Goal: Task Accomplishment & Management: Complete application form

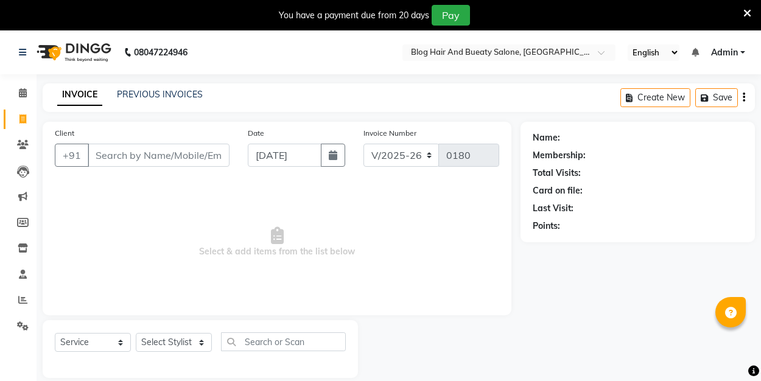
select select "8741"
select select "service"
click at [117, 157] on input "Client" at bounding box center [159, 155] width 142 height 23
type input "8001200776"
click at [184, 157] on span "Add Client" at bounding box center [198, 155] width 48 height 12
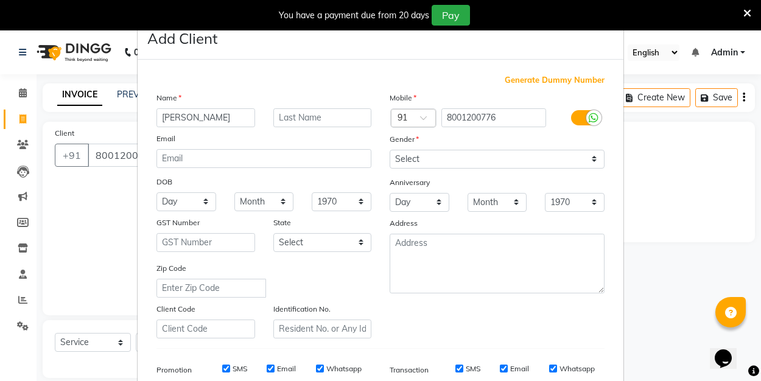
type input "[PERSON_NAME]"
select select "[DEMOGRAPHIC_DATA]"
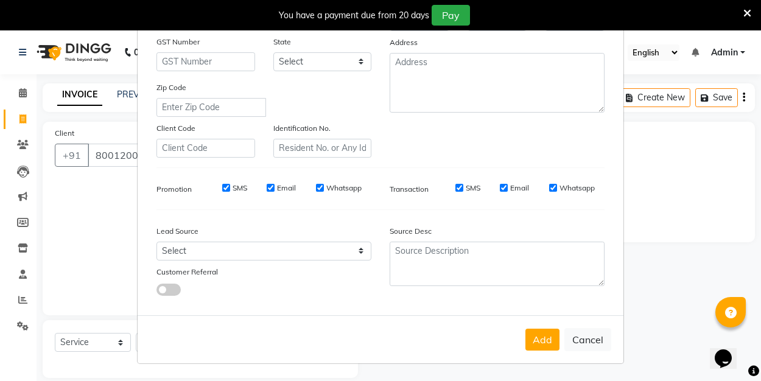
scroll to position [180, 0]
click at [541, 345] on button "Add" at bounding box center [543, 340] width 34 height 22
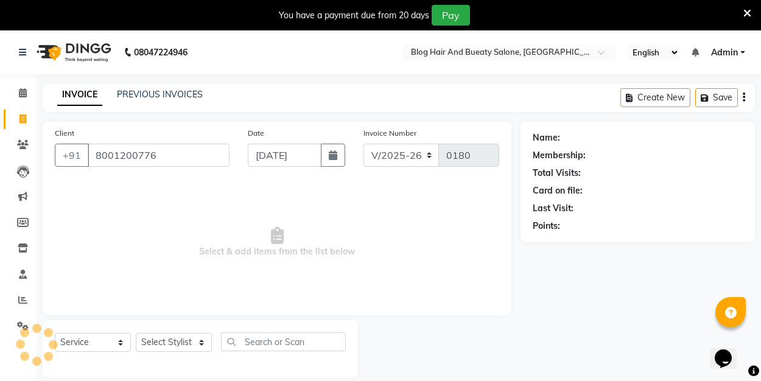
select select
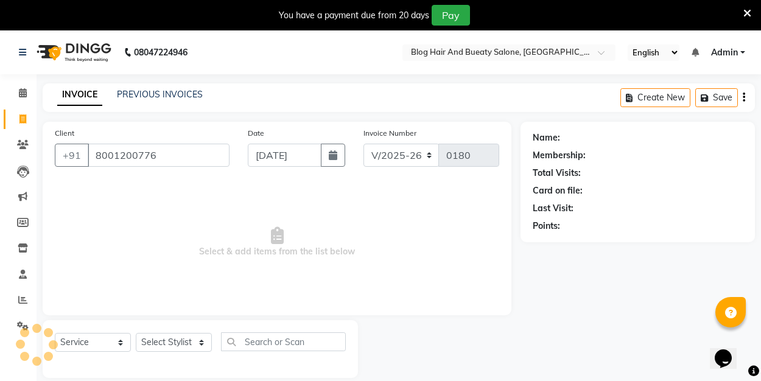
select select
checkbox input "false"
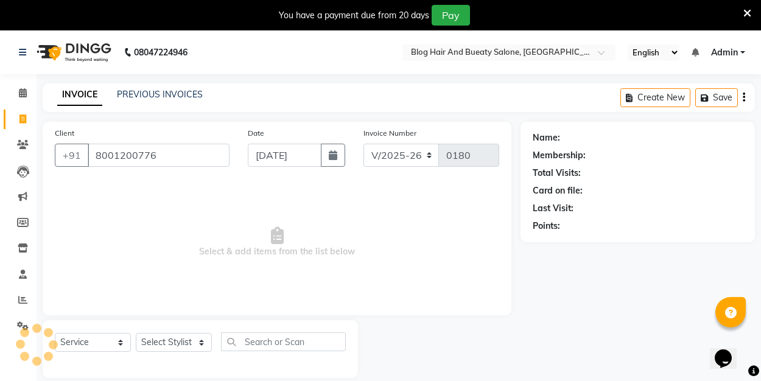
checkbox input "false"
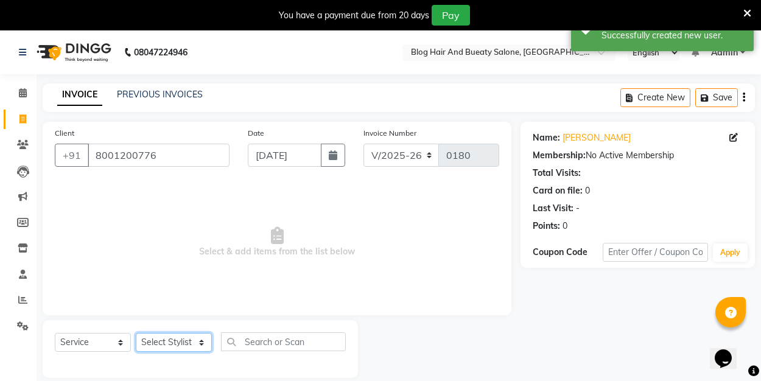
select select "89034"
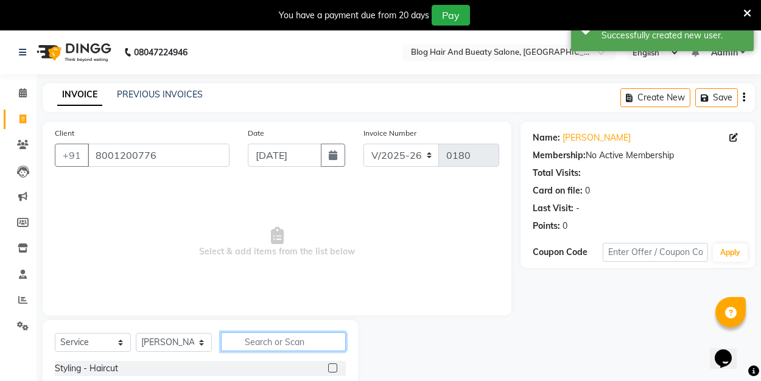
click at [280, 345] on input "text" at bounding box center [283, 342] width 125 height 19
type input "ey"
click at [333, 366] on label at bounding box center [332, 368] width 9 height 9
click at [333, 366] on input "checkbox" at bounding box center [332, 369] width 8 height 8
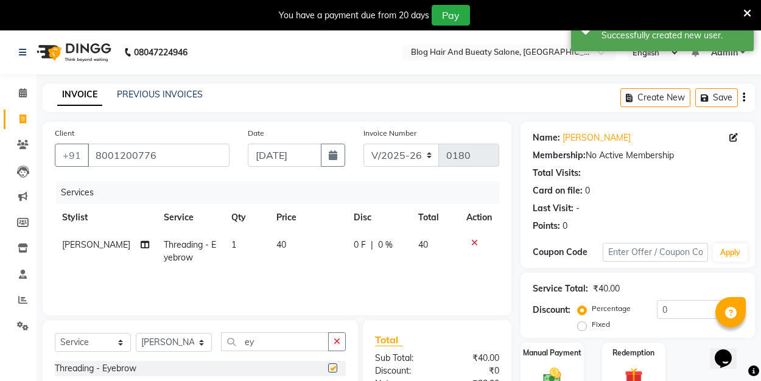
checkbox input "false"
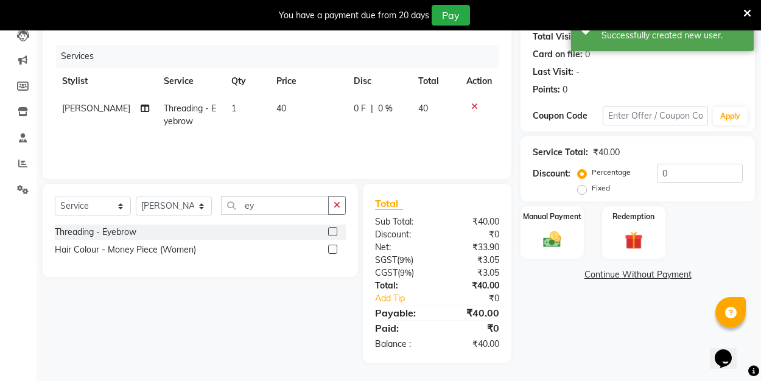
scroll to position [136, 0]
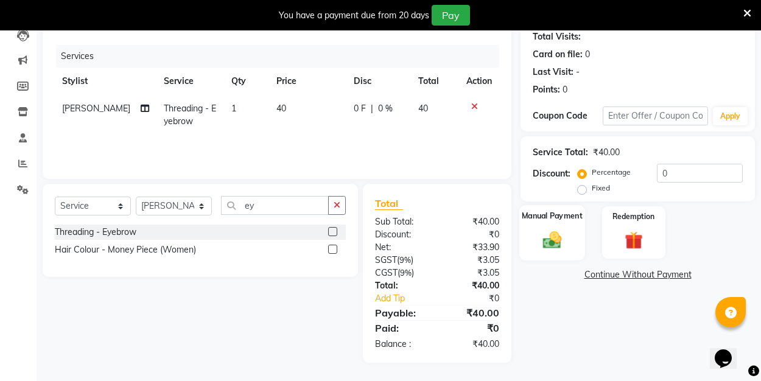
click at [560, 238] on img at bounding box center [552, 239] width 30 height 21
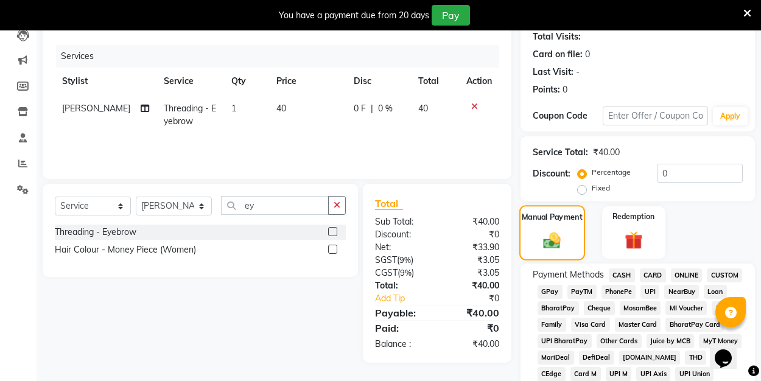
scroll to position [169, 0]
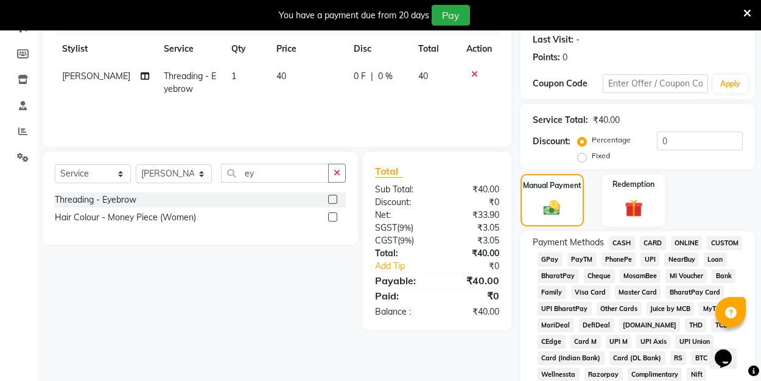
click at [653, 259] on span "UPI" at bounding box center [650, 260] width 19 height 14
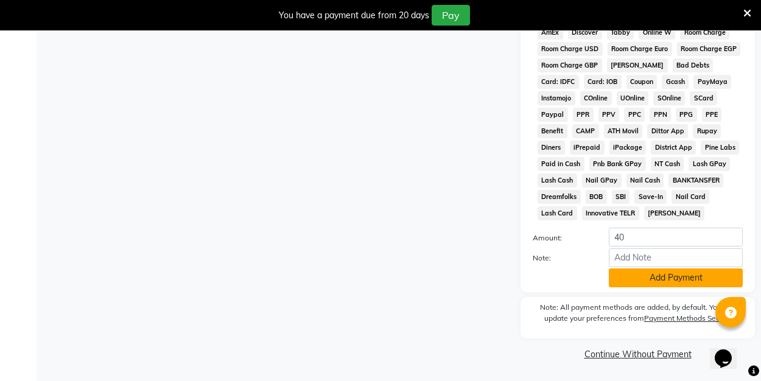
click at [652, 279] on button "Add Payment" at bounding box center [676, 278] width 134 height 19
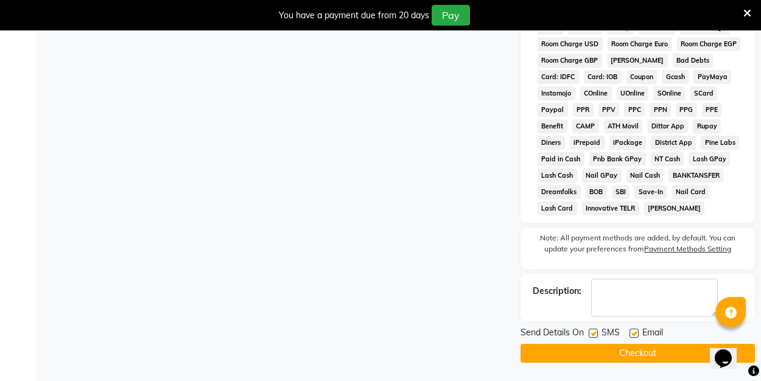
scroll to position [614, 0]
click at [633, 330] on label at bounding box center [634, 333] width 9 height 9
click at [633, 330] on input "checkbox" at bounding box center [634, 334] width 8 height 8
checkbox input "false"
click at [632, 356] on button "Checkout" at bounding box center [638, 353] width 234 height 19
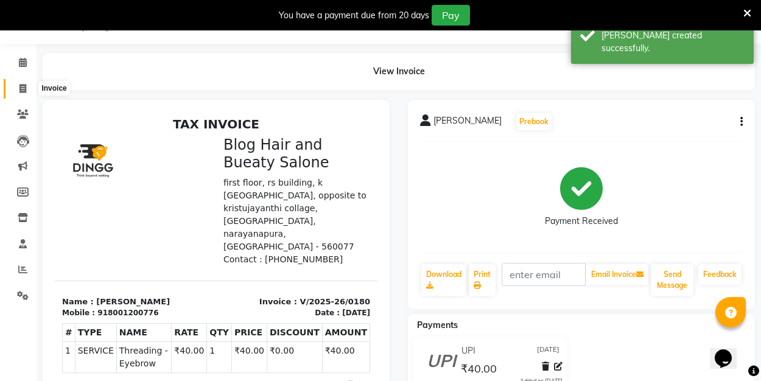
click at [20, 88] on icon at bounding box center [22, 88] width 7 height 9
select select "8741"
select select "service"
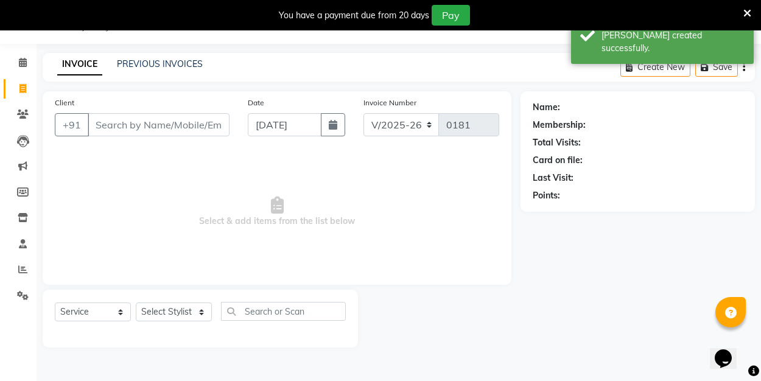
click at [160, 124] on input "Client" at bounding box center [159, 124] width 142 height 23
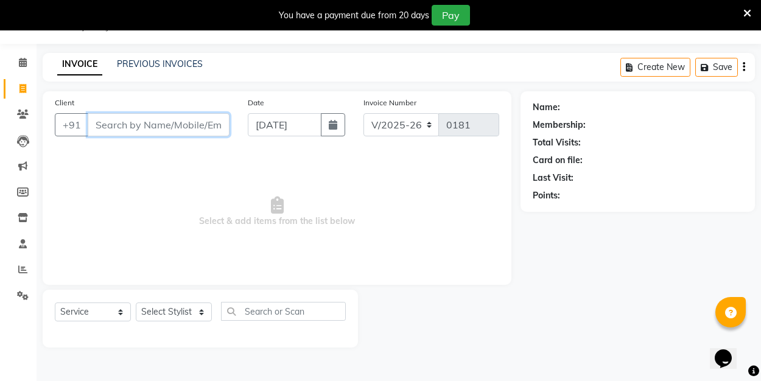
click at [166, 128] on input "Client" at bounding box center [159, 124] width 142 height 23
type input "7507738433"
click at [199, 128] on span "Add Client" at bounding box center [198, 125] width 48 height 12
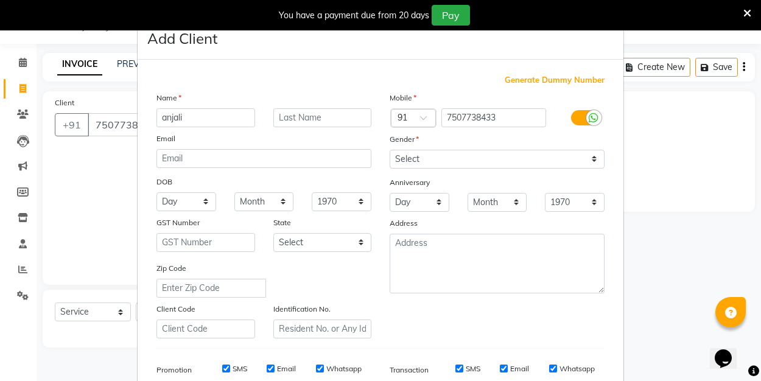
type input "anjali"
select select "[DEMOGRAPHIC_DATA]"
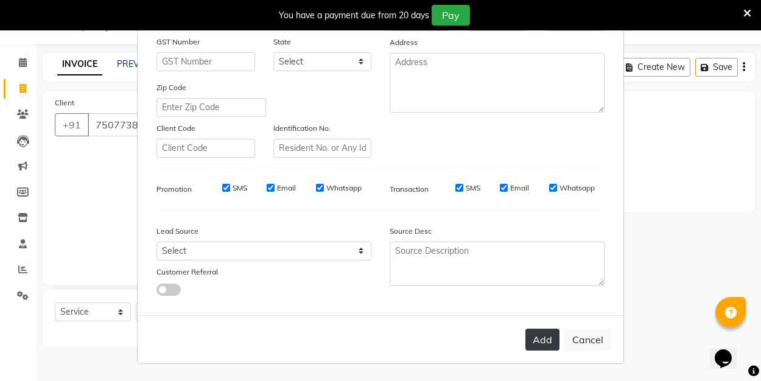
scroll to position [180, 0]
click at [535, 335] on button "Add" at bounding box center [543, 340] width 34 height 22
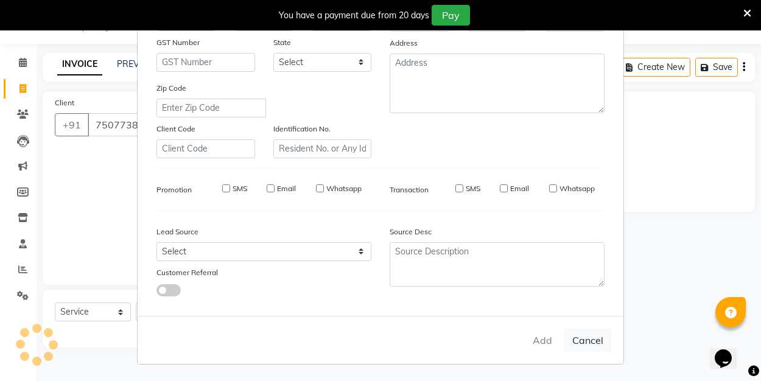
select select
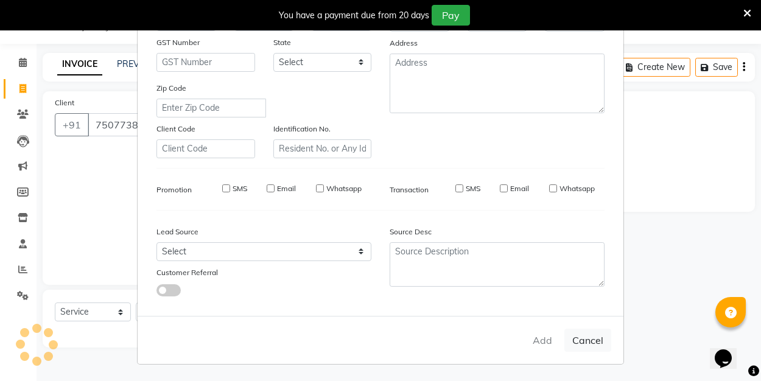
select select
checkbox input "false"
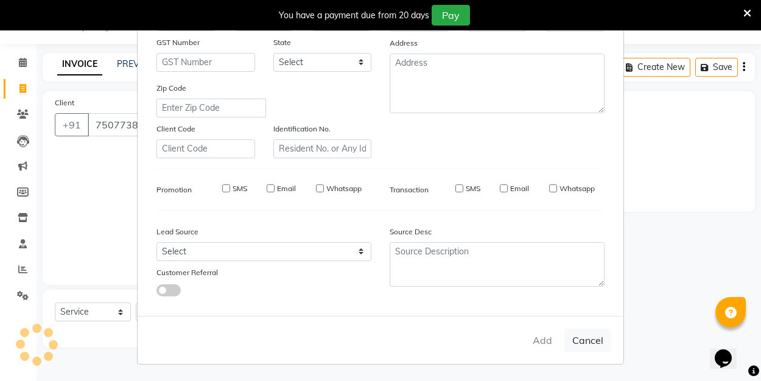
checkbox input "false"
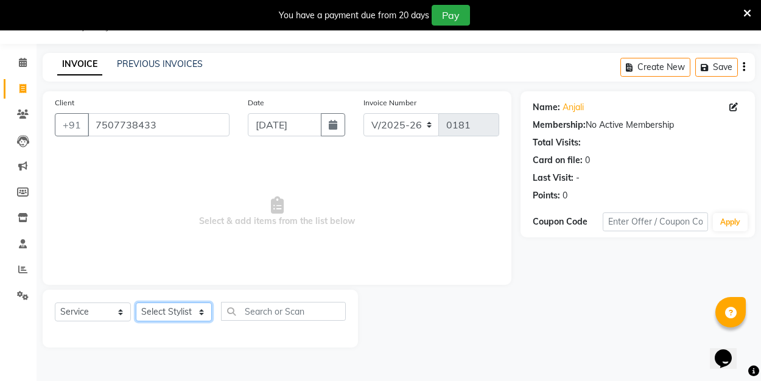
select select "89034"
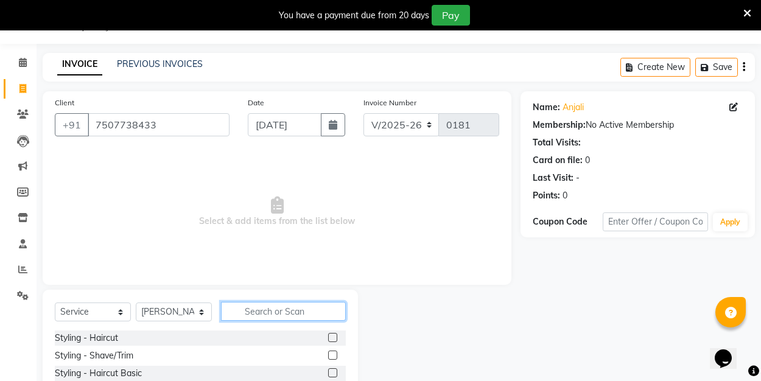
click at [278, 309] on input "text" at bounding box center [283, 311] width 125 height 19
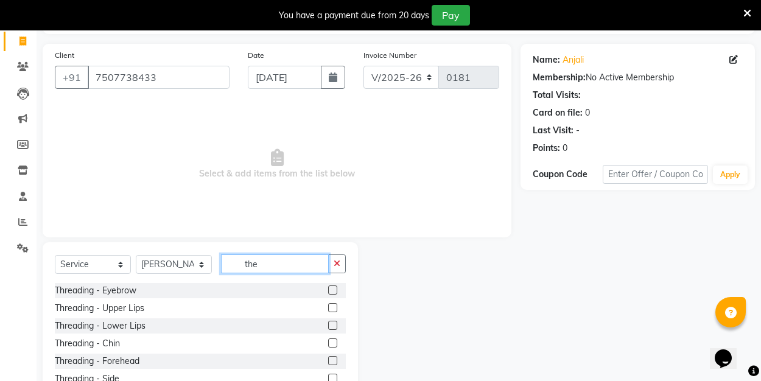
scroll to position [118, 0]
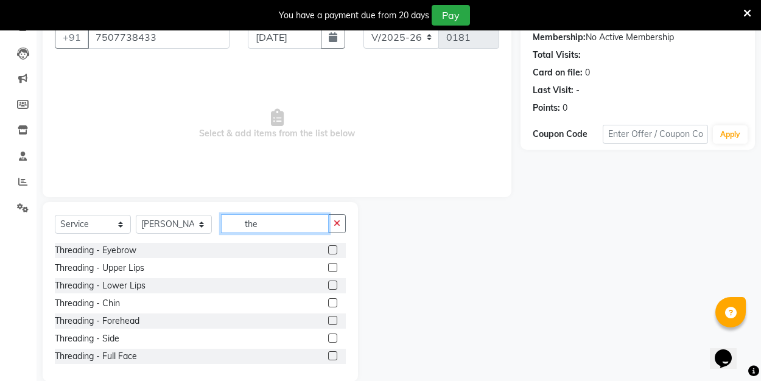
type input "the"
click at [331, 248] on label at bounding box center [332, 249] width 9 height 9
click at [331, 248] on input "checkbox" at bounding box center [332, 251] width 8 height 8
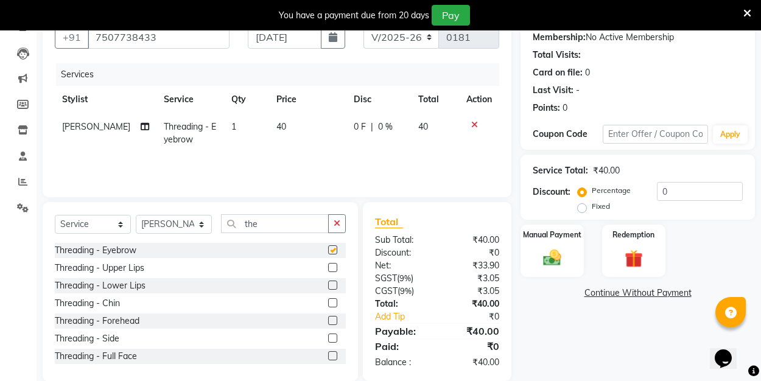
checkbox input "false"
click at [334, 270] on label at bounding box center [332, 267] width 9 height 9
click at [334, 270] on input "checkbox" at bounding box center [332, 268] width 8 height 8
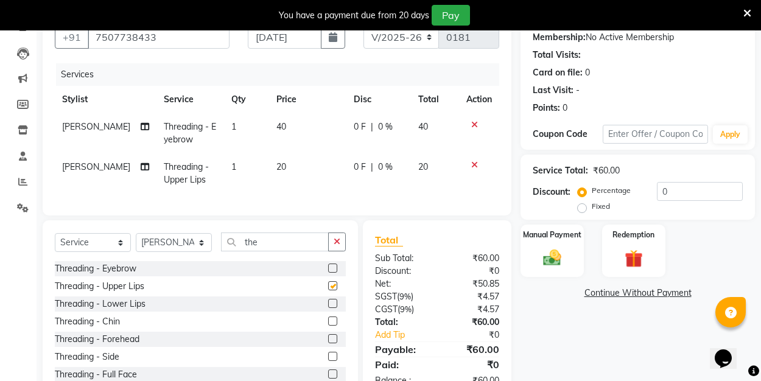
checkbox input "false"
click at [334, 339] on label at bounding box center [332, 338] width 9 height 9
click at [334, 339] on input "checkbox" at bounding box center [332, 340] width 8 height 8
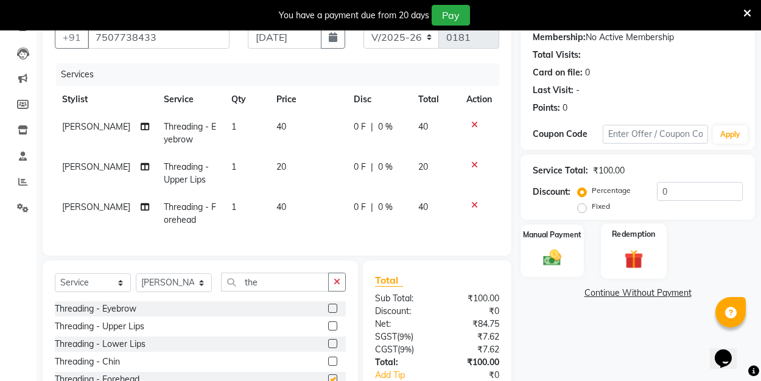
checkbox input "false"
click at [563, 252] on img at bounding box center [552, 257] width 30 height 21
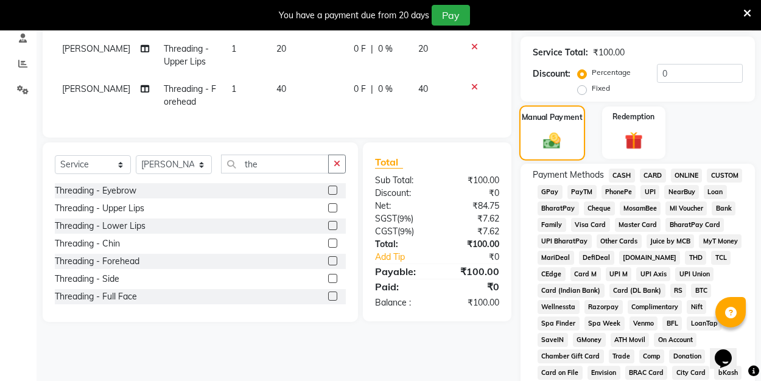
scroll to position [320, 0]
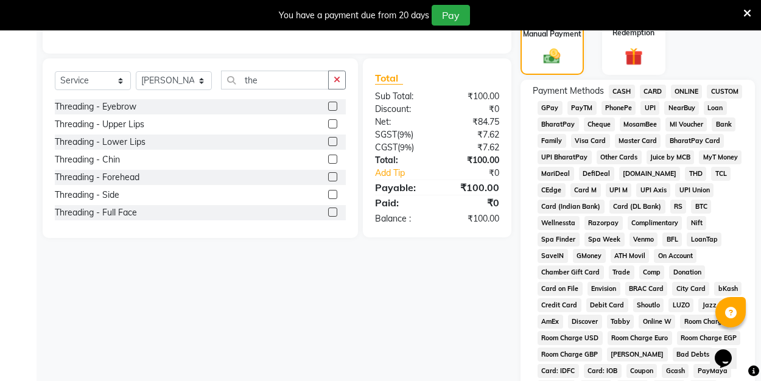
click at [650, 104] on span "UPI" at bounding box center [650, 108] width 19 height 14
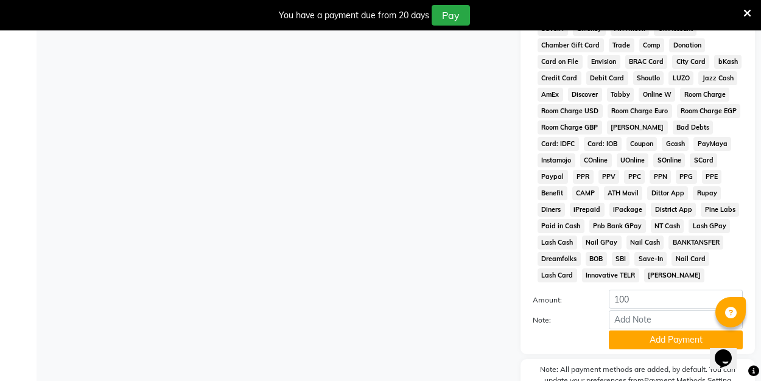
scroll to position [549, 0]
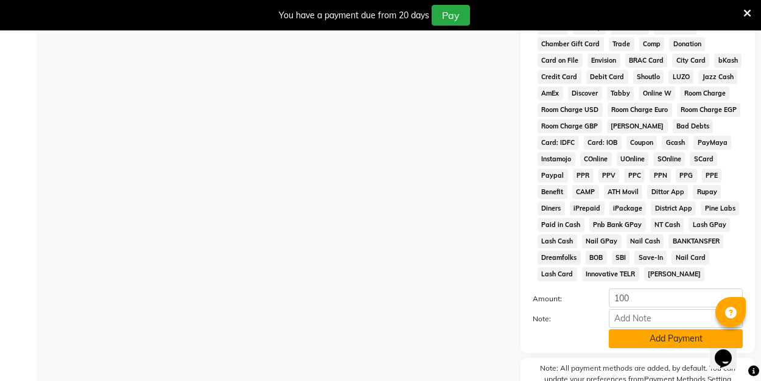
click at [642, 333] on button "Add Payment" at bounding box center [676, 338] width 134 height 19
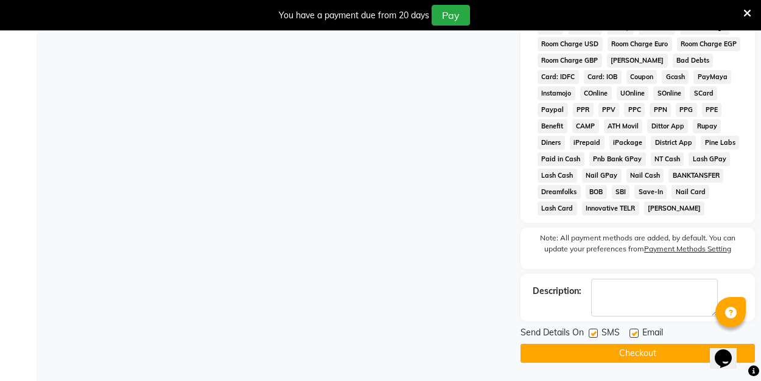
scroll to position [614, 0]
click at [632, 333] on label at bounding box center [634, 333] width 9 height 9
click at [632, 333] on input "checkbox" at bounding box center [634, 334] width 8 height 8
checkbox input "false"
click at [627, 351] on button "Checkout" at bounding box center [638, 353] width 234 height 19
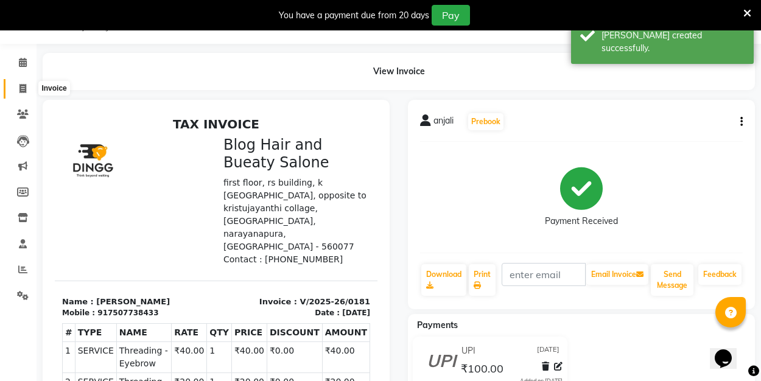
click at [19, 86] on icon at bounding box center [22, 88] width 7 height 9
select select "8741"
select select "service"
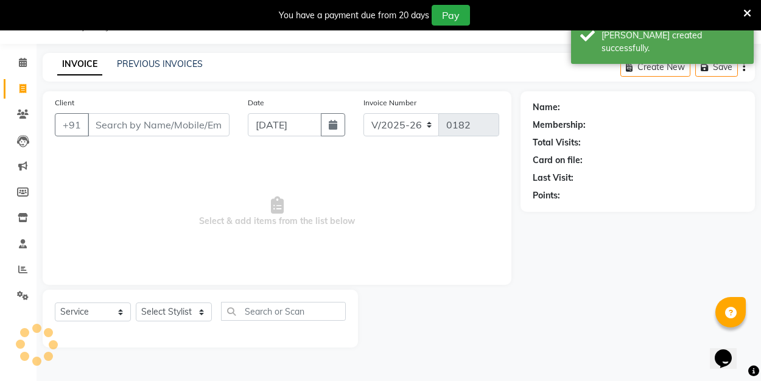
click at [173, 124] on input "Client" at bounding box center [159, 124] width 142 height 23
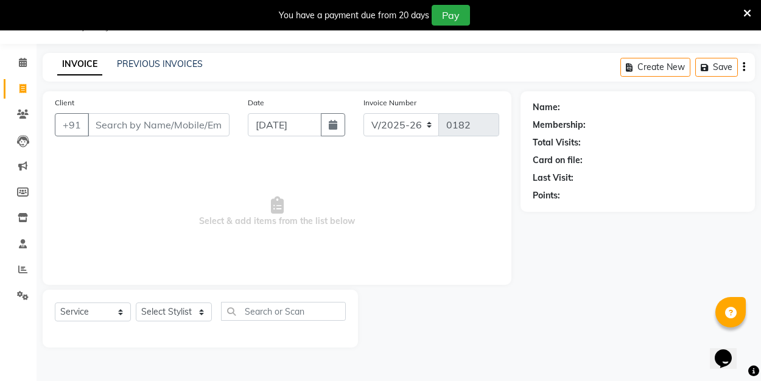
click at [143, 128] on input "Client" at bounding box center [159, 124] width 142 height 23
type input "8951146172"
click at [182, 130] on span "Add Client" at bounding box center [198, 125] width 48 height 12
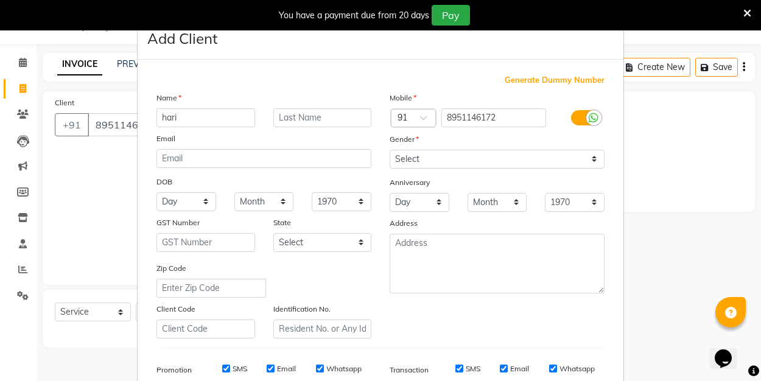
type input "hari"
click at [231, 118] on input "hari" at bounding box center [206, 117] width 99 height 19
select select "[DEMOGRAPHIC_DATA]"
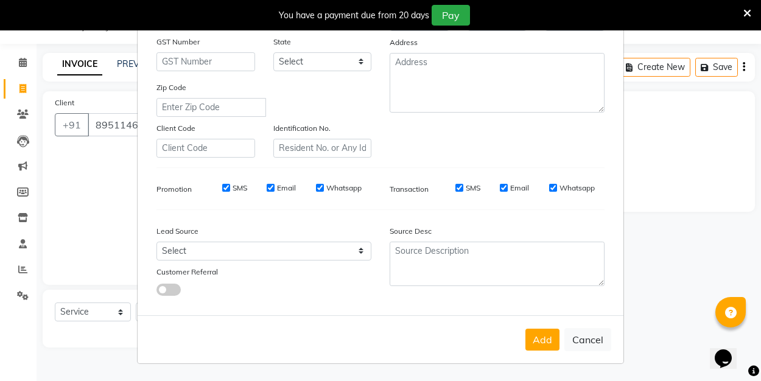
scroll to position [180, 0]
click at [547, 342] on button "Add" at bounding box center [543, 340] width 34 height 22
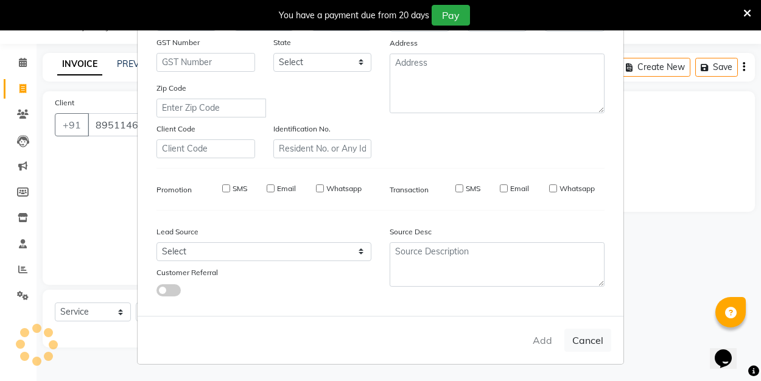
select select
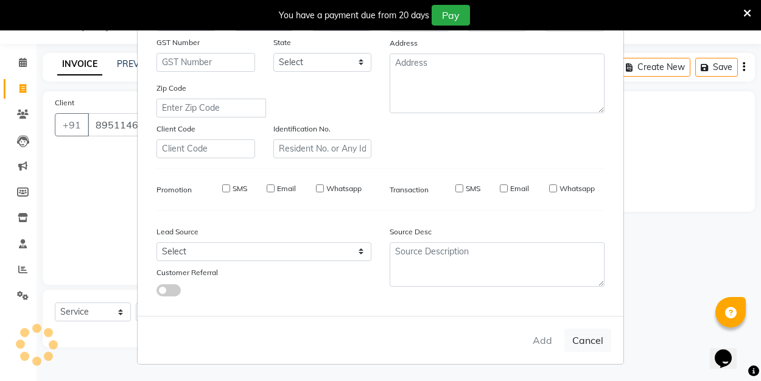
select select
checkbox input "false"
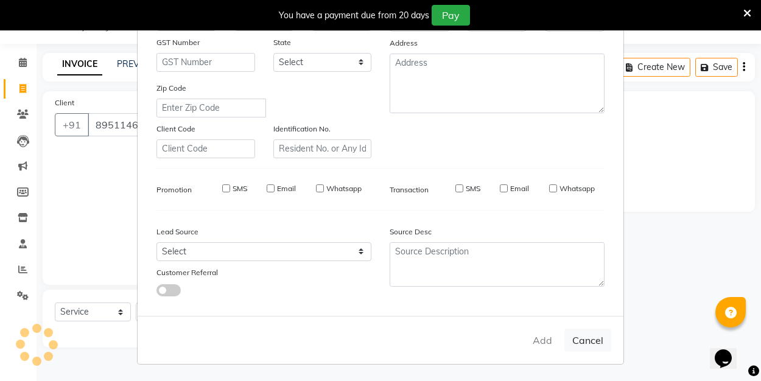
checkbox input "false"
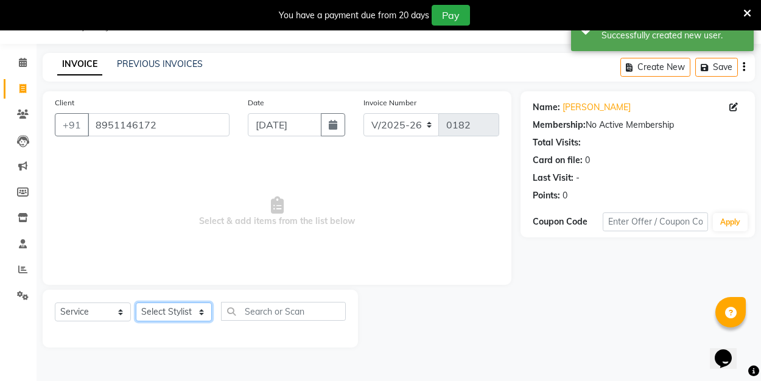
select select "89036"
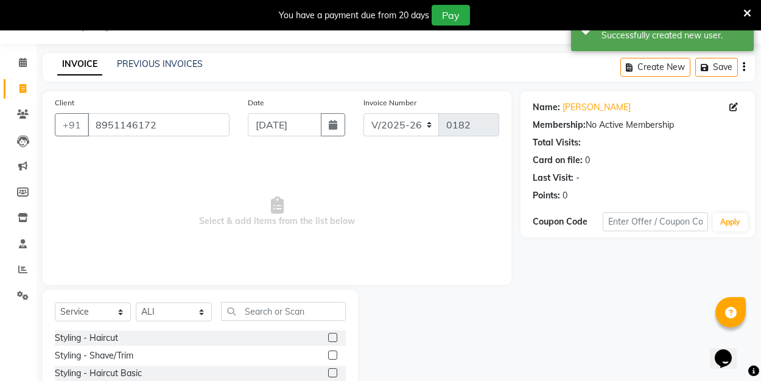
click at [336, 337] on label at bounding box center [332, 337] width 9 height 9
click at [336, 337] on input "checkbox" at bounding box center [332, 338] width 8 height 8
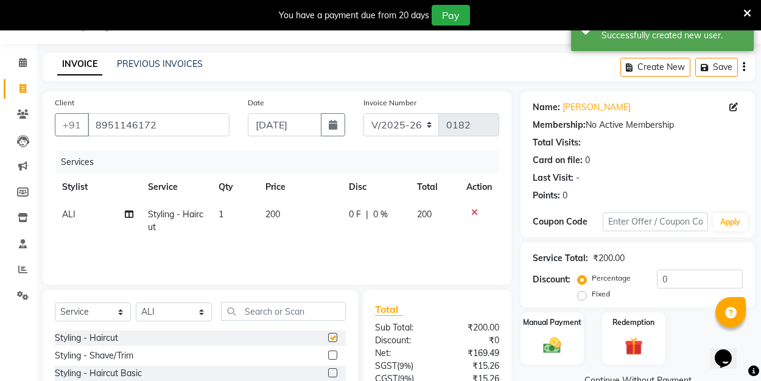
checkbox input "false"
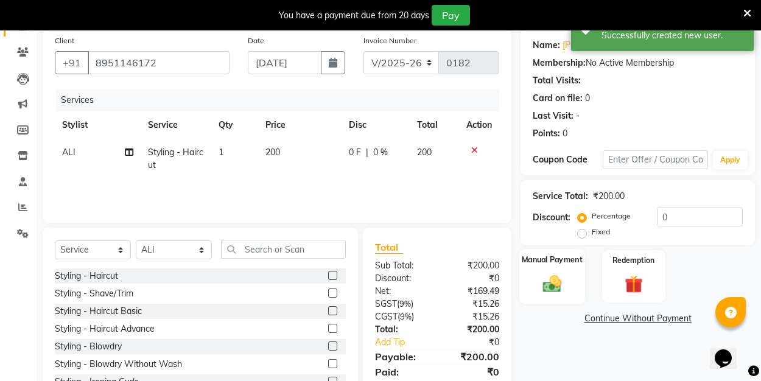
click at [566, 275] on img at bounding box center [552, 283] width 30 height 21
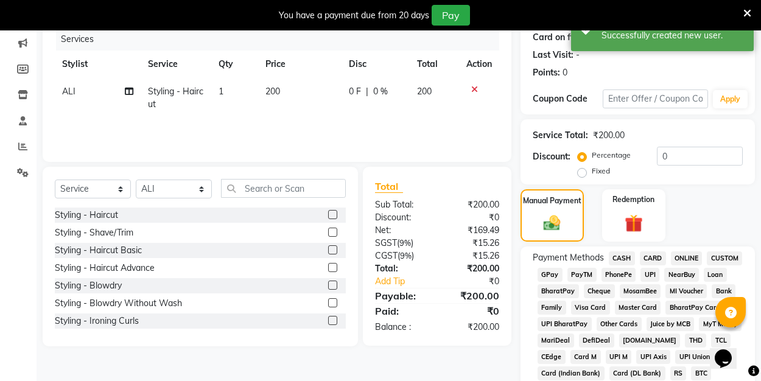
scroll to position [158, 0]
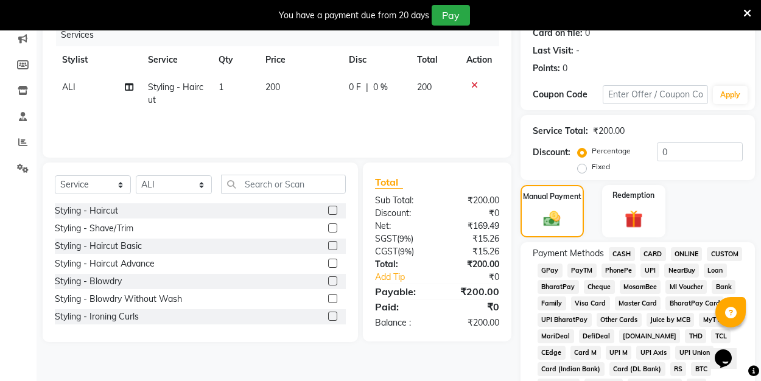
click at [649, 267] on span "UPI" at bounding box center [650, 271] width 19 height 14
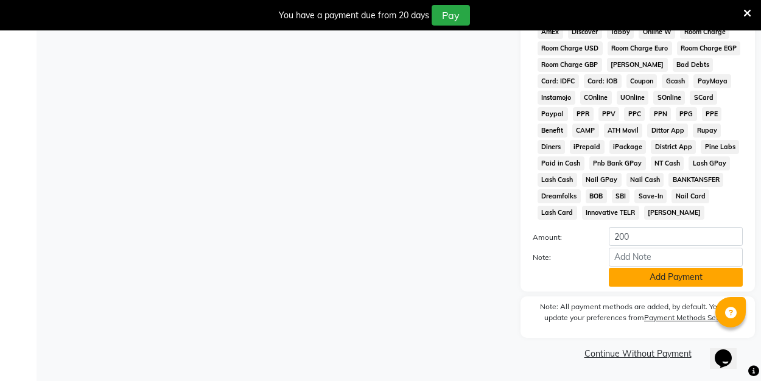
scroll to position [610, 0]
click at [649, 270] on button "Add Payment" at bounding box center [676, 278] width 134 height 19
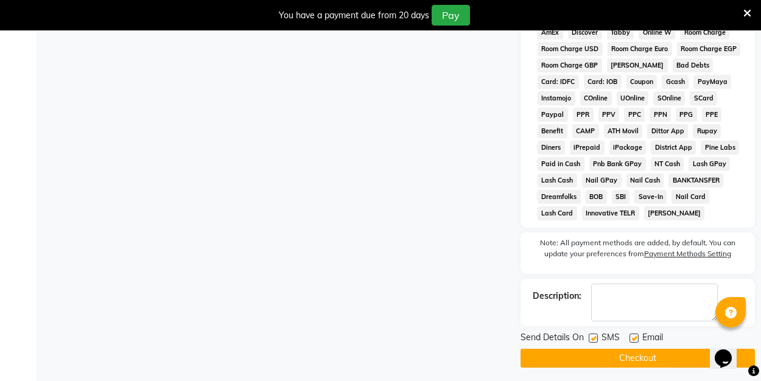
click at [633, 338] on label at bounding box center [634, 338] width 9 height 9
click at [633, 338] on input "checkbox" at bounding box center [634, 339] width 8 height 8
checkbox input "false"
click at [627, 357] on button "Checkout" at bounding box center [638, 358] width 234 height 19
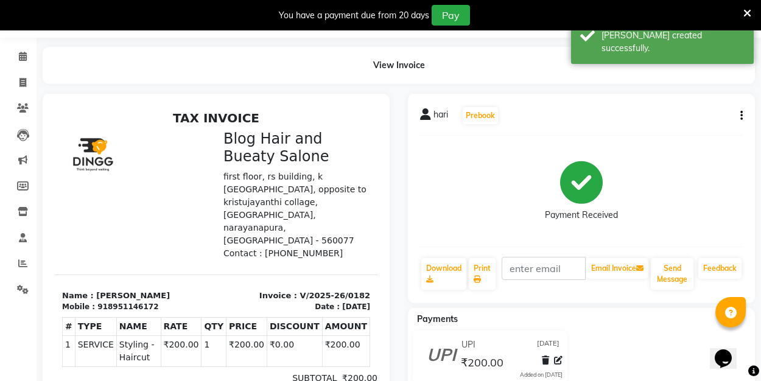
scroll to position [38, 0]
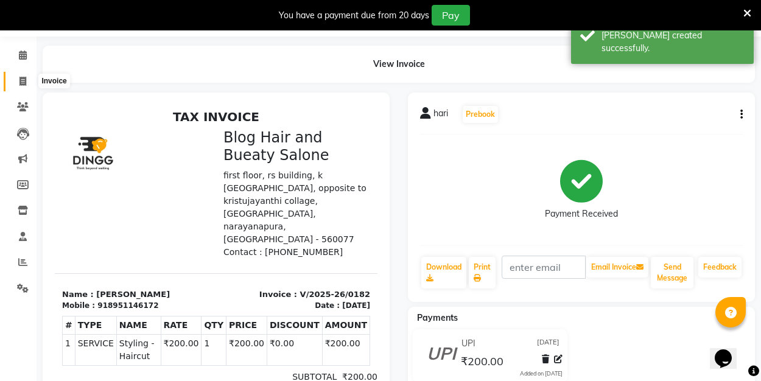
click at [23, 83] on icon at bounding box center [22, 81] width 7 height 9
select select "8741"
select select "service"
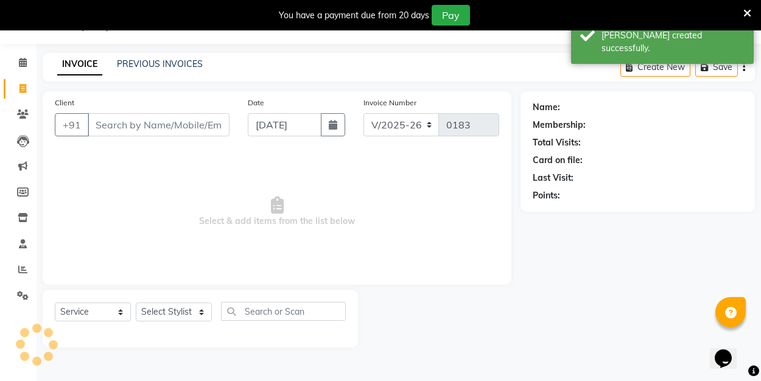
scroll to position [30, 0]
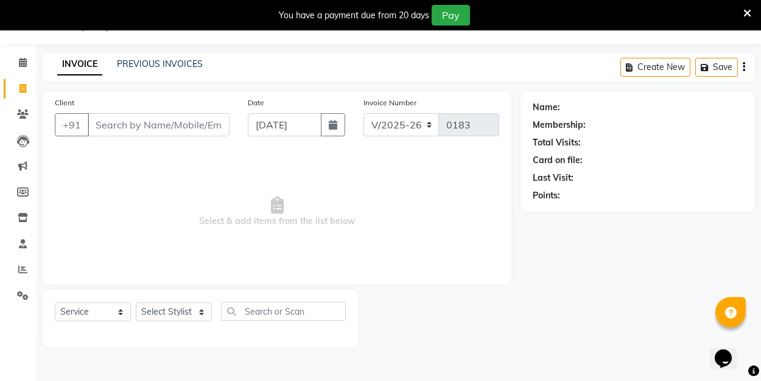
click at [125, 124] on input "Client" at bounding box center [159, 124] width 142 height 23
type input "7989149825"
click at [178, 129] on span "Add Client" at bounding box center [198, 125] width 48 height 12
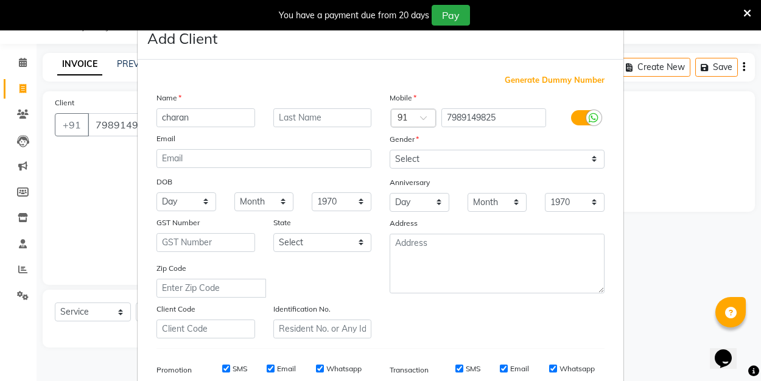
type input "charan"
select select "[DEMOGRAPHIC_DATA]"
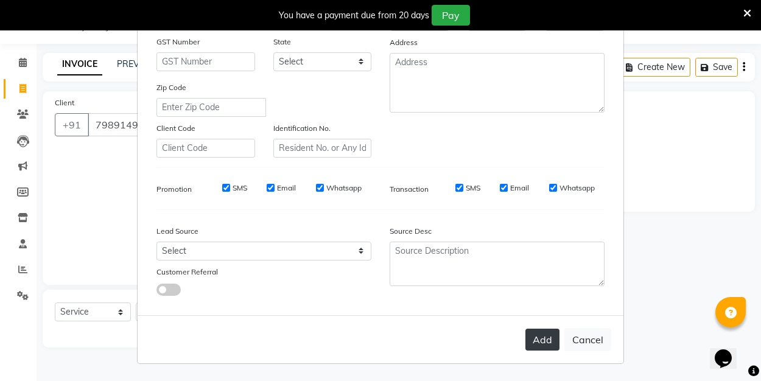
scroll to position [180, 0]
click at [547, 334] on button "Add" at bounding box center [543, 340] width 34 height 22
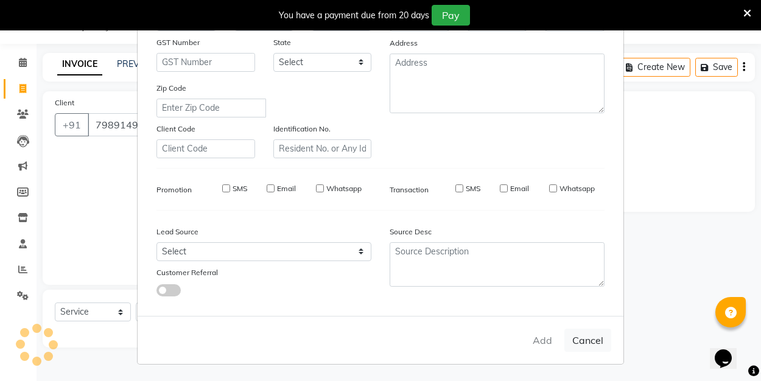
select select
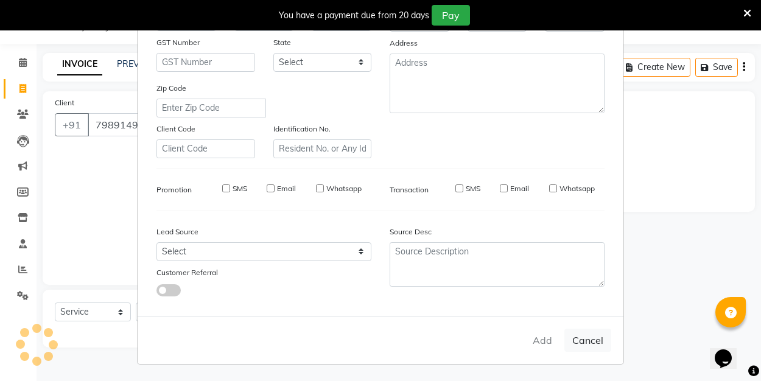
select select
checkbox input "false"
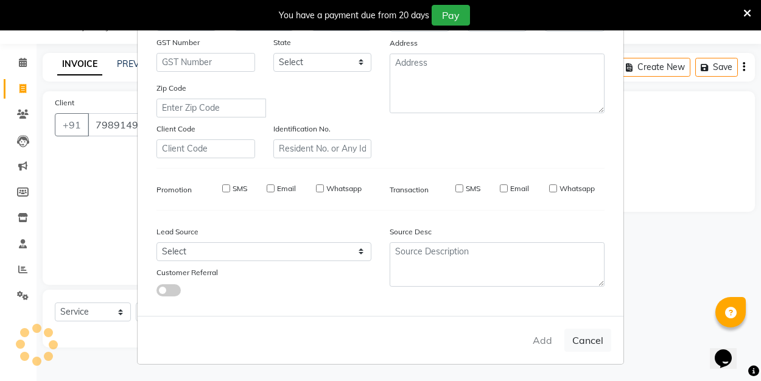
checkbox input "false"
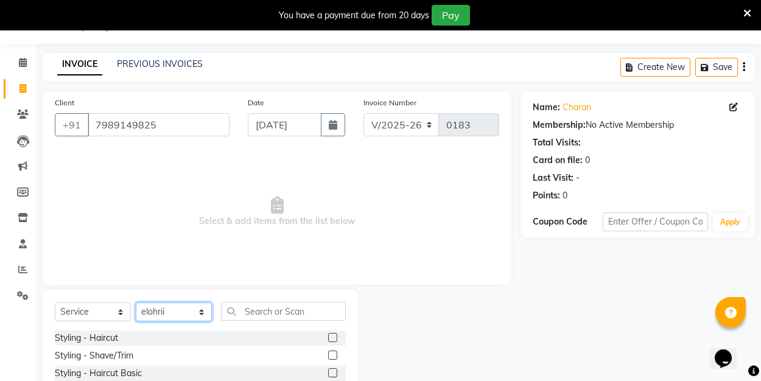
scroll to position [33, 0]
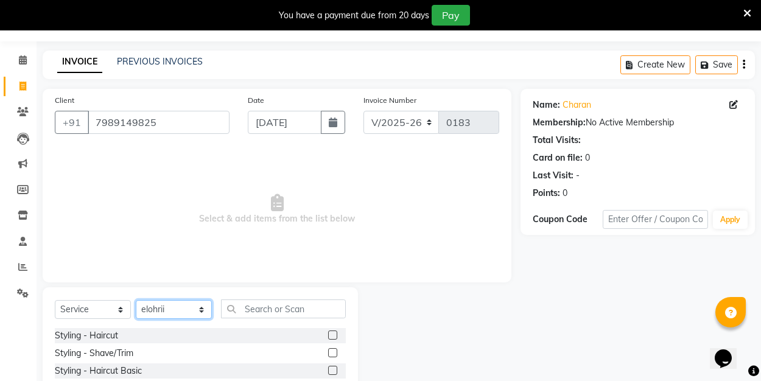
select select "89036"
click at [288, 310] on input "text" at bounding box center [283, 309] width 125 height 19
click at [331, 354] on label at bounding box center [332, 352] width 9 height 9
click at [331, 354] on input "checkbox" at bounding box center [332, 354] width 8 height 8
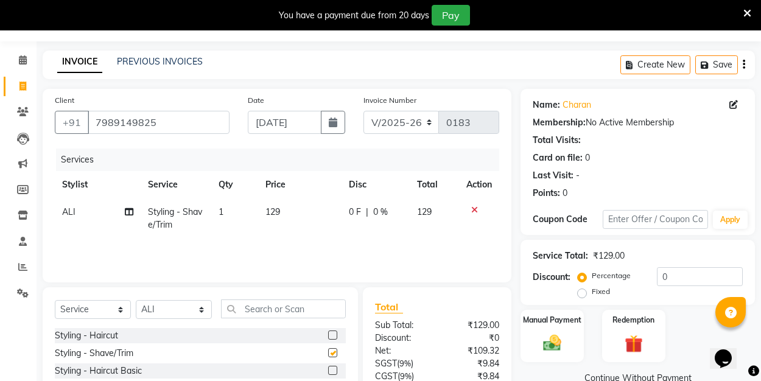
checkbox input "false"
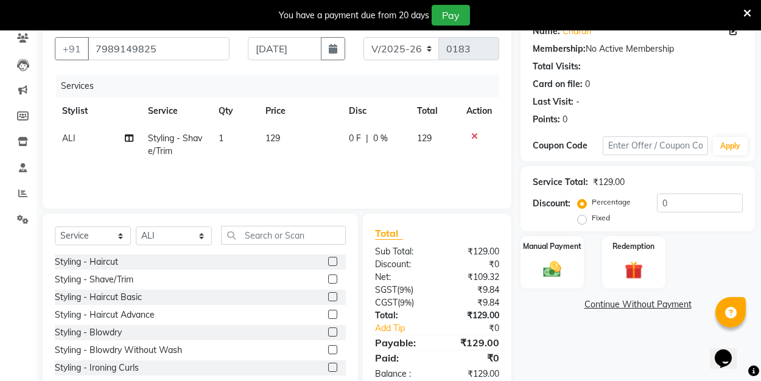
scroll to position [117, 0]
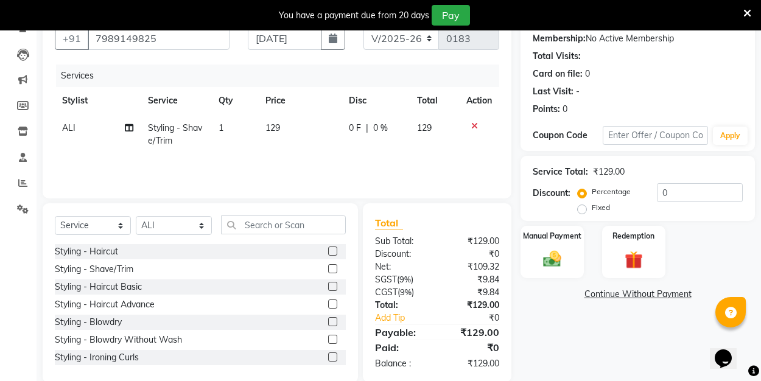
click at [592, 209] on label "Fixed" at bounding box center [601, 207] width 18 height 11
click at [580, 209] on input "Fixed" at bounding box center [584, 207] width 9 height 9
radio input "true"
click at [692, 193] on input "0" at bounding box center [700, 192] width 86 height 19
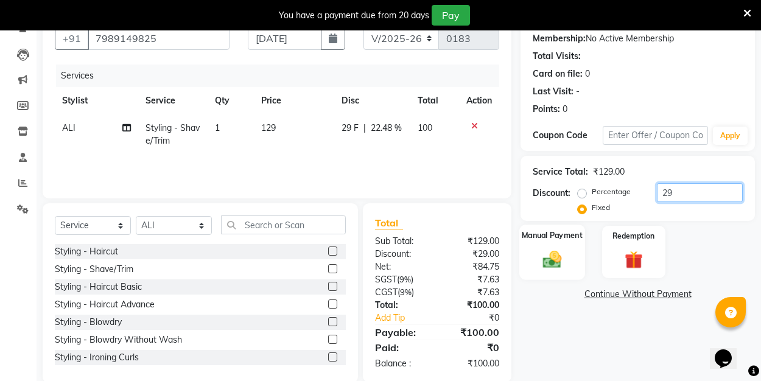
type input "29"
click at [566, 255] on img at bounding box center [552, 258] width 30 height 21
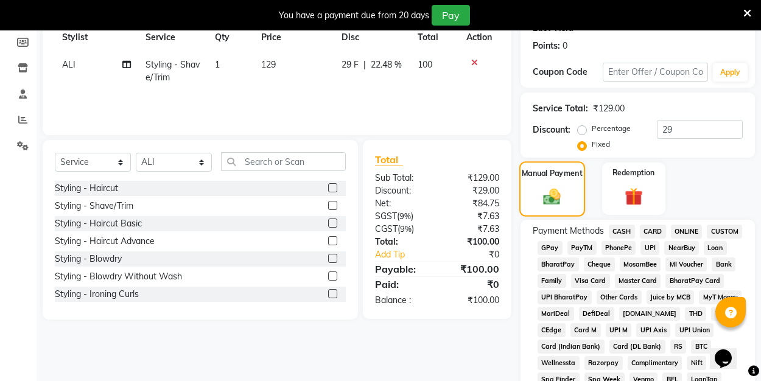
scroll to position [223, 0]
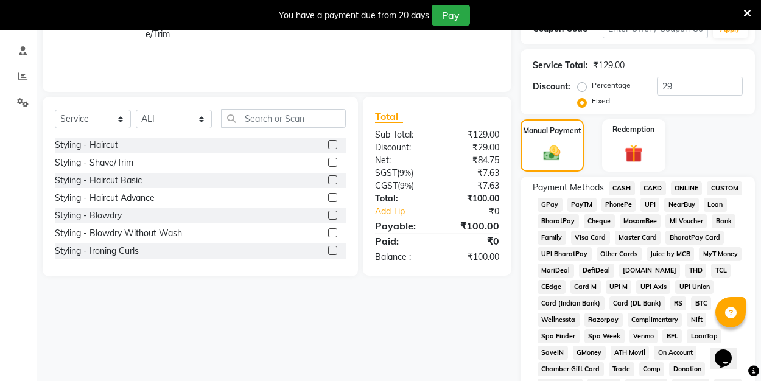
click at [646, 206] on span "UPI" at bounding box center [650, 205] width 19 height 14
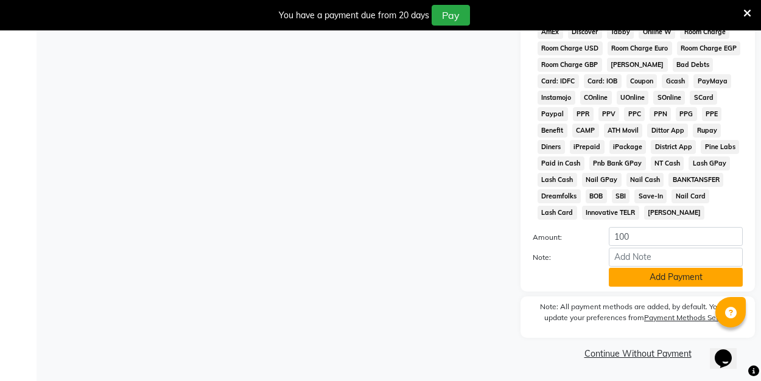
scroll to position [610, 0]
click at [631, 273] on button "Add Payment" at bounding box center [676, 278] width 134 height 19
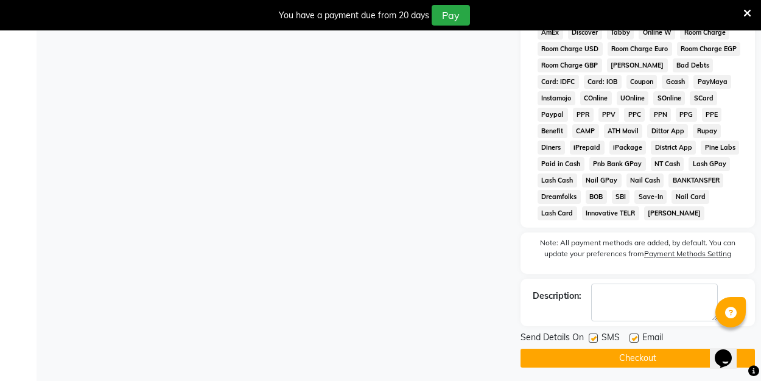
click at [633, 339] on label at bounding box center [634, 338] width 9 height 9
click at [633, 339] on input "checkbox" at bounding box center [634, 339] width 8 height 8
checkbox input "false"
click at [613, 359] on button "Checkout" at bounding box center [638, 358] width 234 height 19
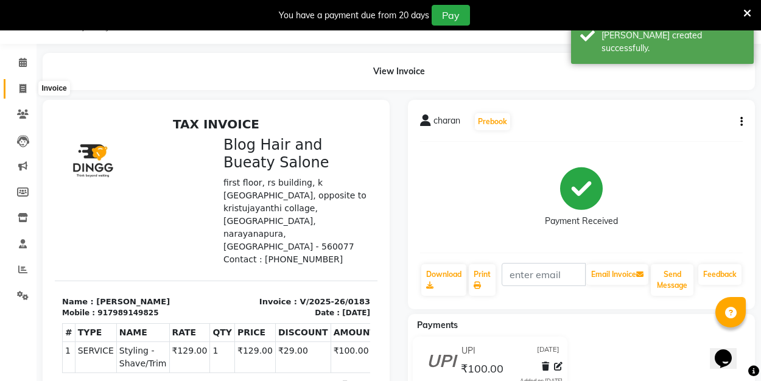
click at [24, 89] on icon at bounding box center [22, 88] width 7 height 9
select select "8741"
select select "service"
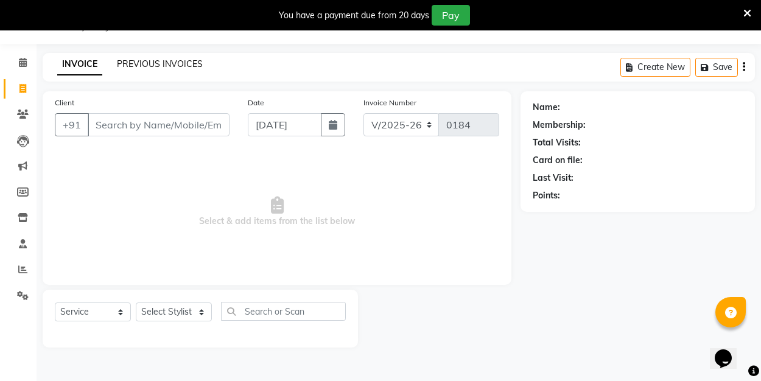
click at [163, 62] on link "PREVIOUS INVOICES" at bounding box center [160, 63] width 86 height 11
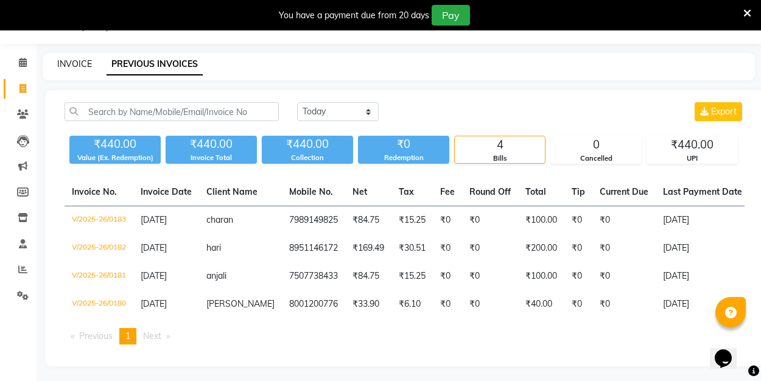
click at [82, 63] on link "INVOICE" at bounding box center [74, 63] width 35 height 11
select select "service"
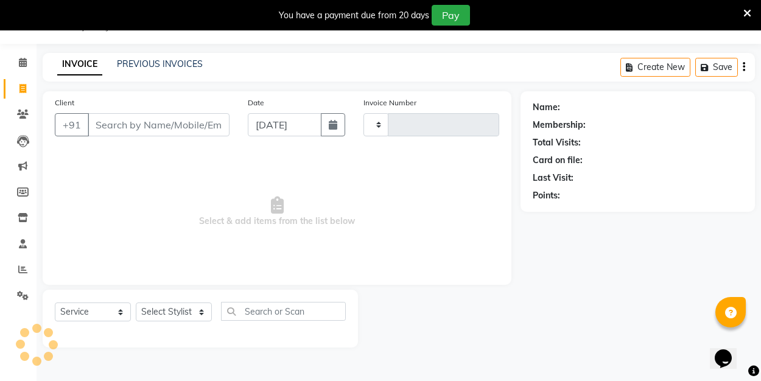
type input "0184"
select select "8741"
click at [113, 124] on input "Client" at bounding box center [159, 124] width 142 height 23
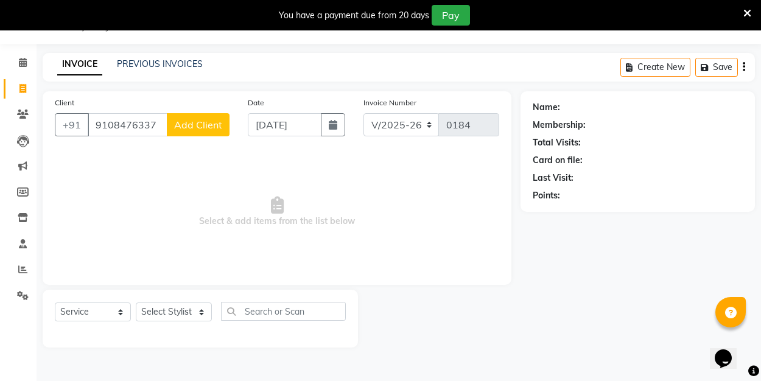
type input "9108476337"
click at [203, 130] on span "Add Client" at bounding box center [198, 125] width 48 height 12
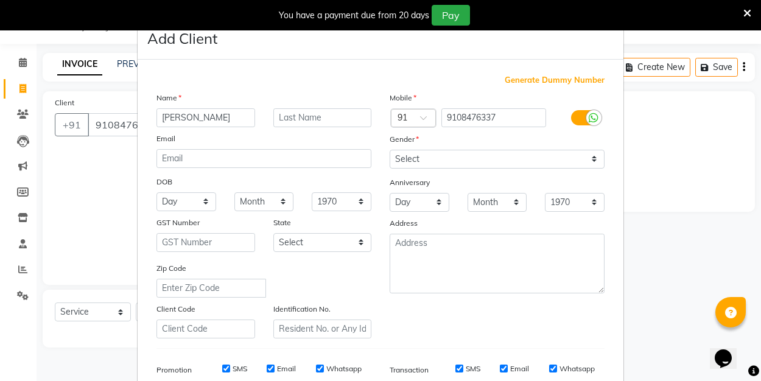
type input "[PERSON_NAME]"
select select "[DEMOGRAPHIC_DATA]"
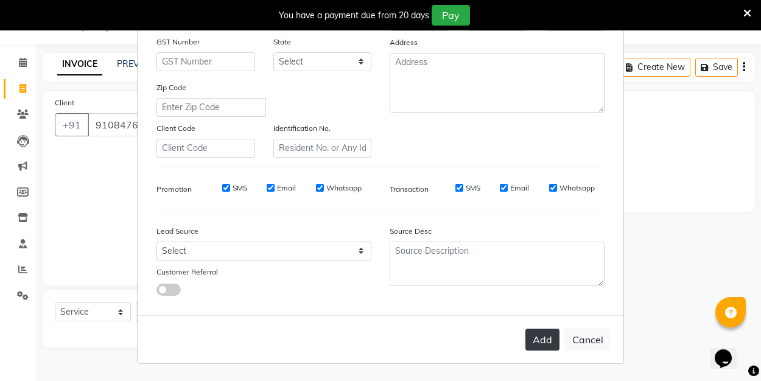
scroll to position [180, 0]
click at [550, 338] on button "Add" at bounding box center [543, 340] width 34 height 22
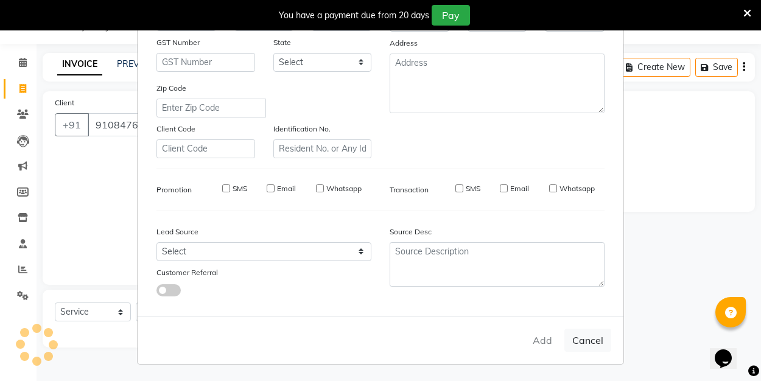
select select
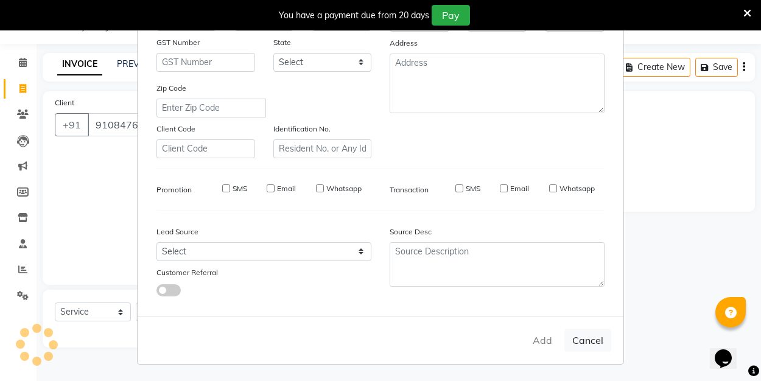
select select
checkbox input "false"
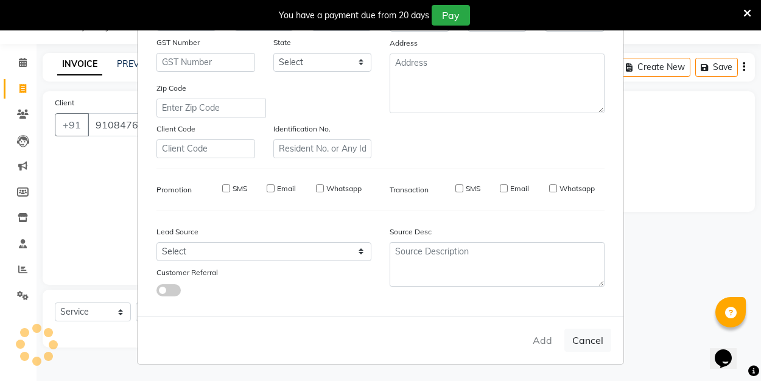
checkbox input "false"
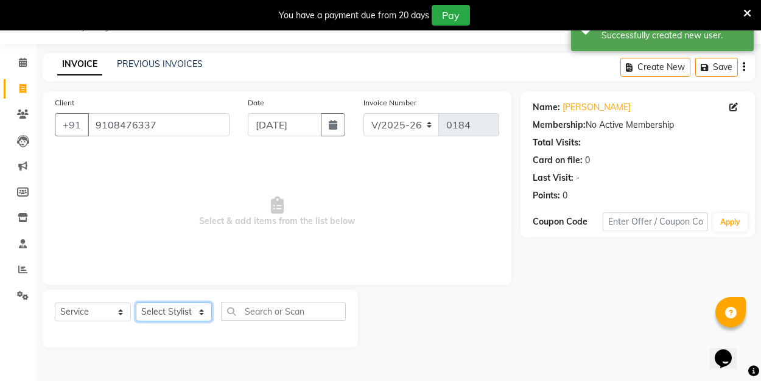
select select "89034"
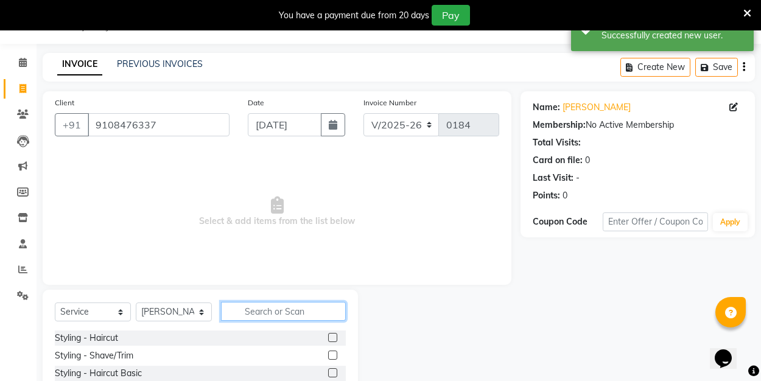
click at [270, 308] on input "text" at bounding box center [283, 311] width 125 height 19
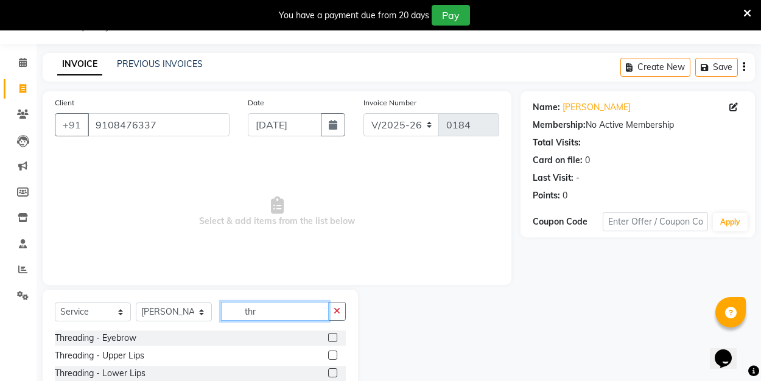
type input "the"
drag, startPoint x: 270, startPoint y: 308, endPoint x: 336, endPoint y: 339, distance: 72.2
click at [336, 339] on label at bounding box center [332, 337] width 9 height 9
click at [336, 339] on input "checkbox" at bounding box center [332, 338] width 8 height 8
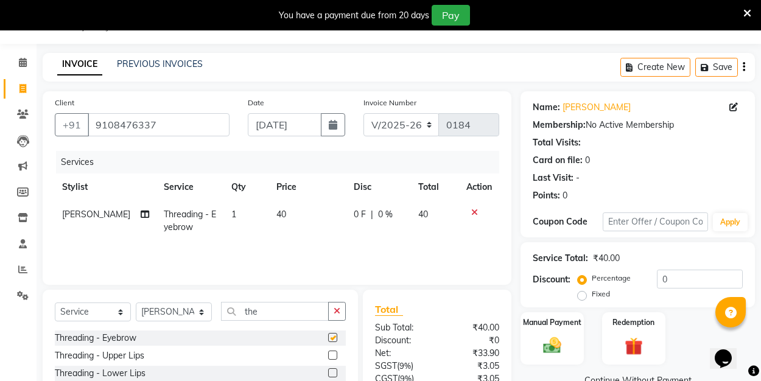
checkbox input "false"
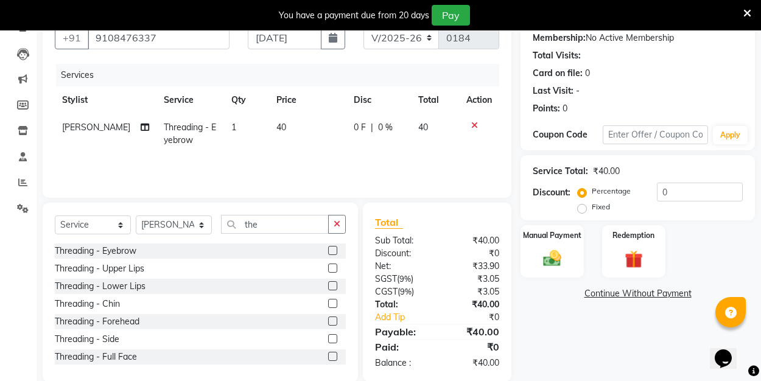
scroll to position [124, 0]
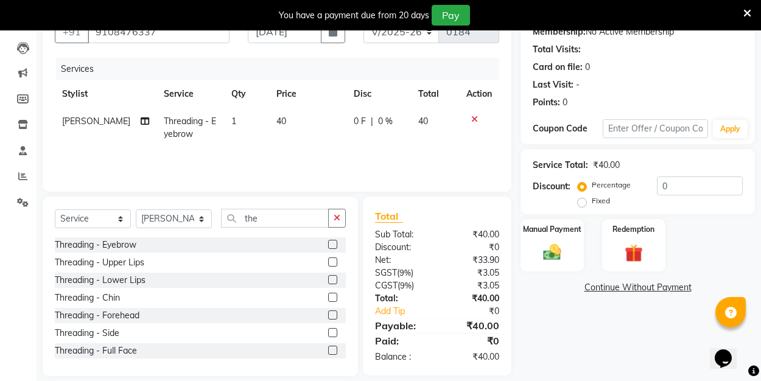
click at [336, 316] on label at bounding box center [332, 315] width 9 height 9
click at [336, 316] on input "checkbox" at bounding box center [332, 316] width 8 height 8
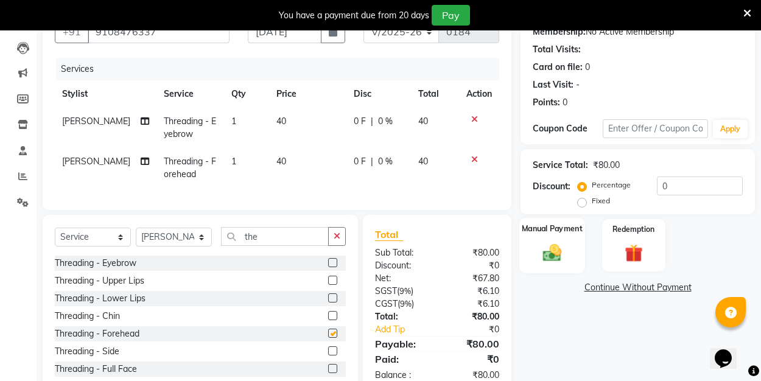
checkbox input "false"
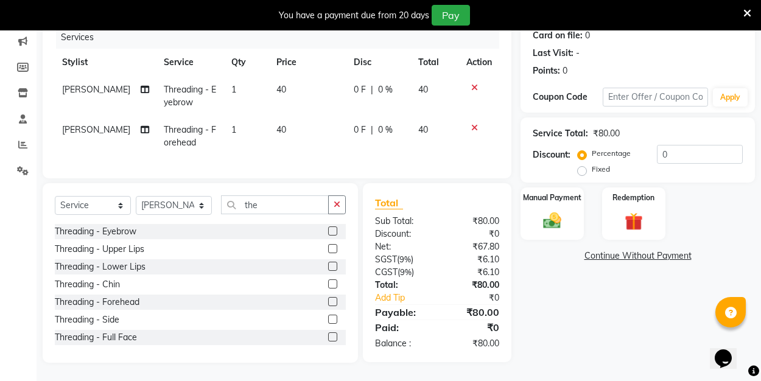
scroll to position [155, 0]
click at [336, 230] on label at bounding box center [332, 231] width 9 height 9
click at [336, 230] on input "checkbox" at bounding box center [332, 232] width 8 height 8
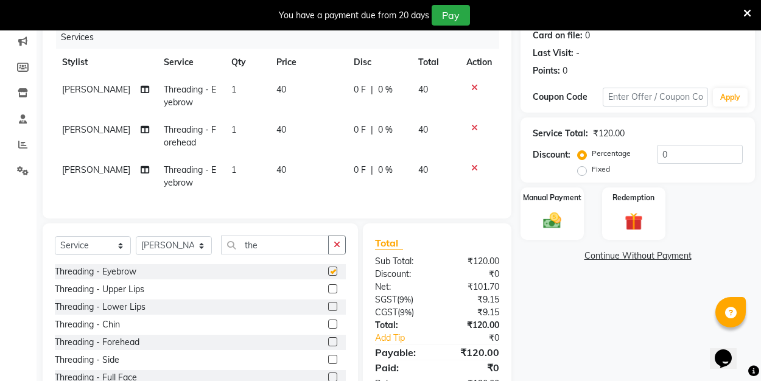
checkbox input "false"
click at [567, 220] on img at bounding box center [552, 220] width 30 height 21
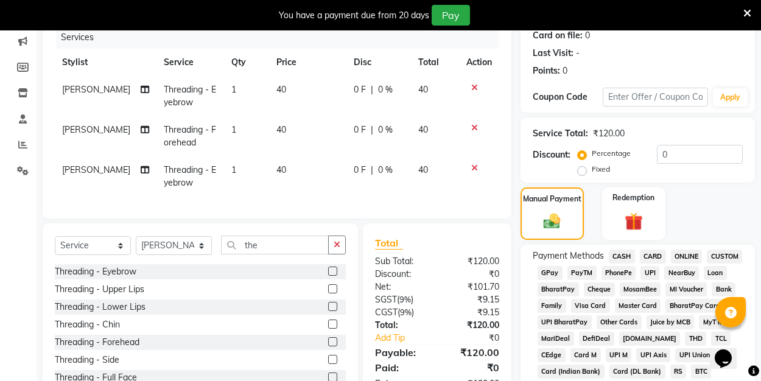
click at [652, 271] on span "UPI" at bounding box center [650, 273] width 19 height 14
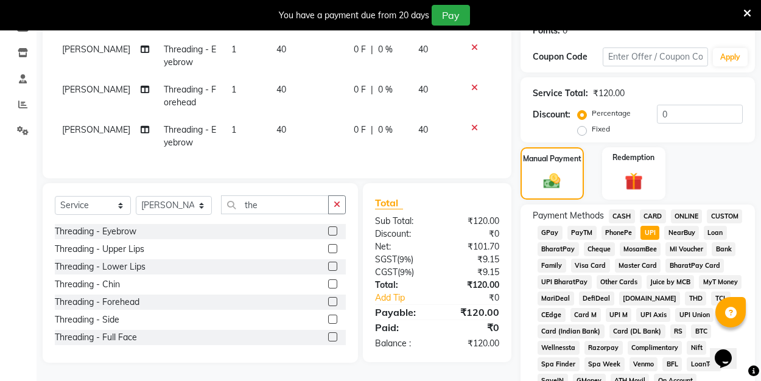
scroll to position [219, 0]
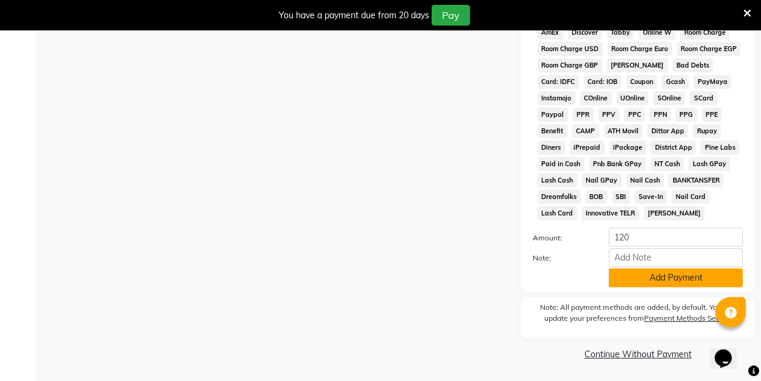
click at [650, 272] on button "Add Payment" at bounding box center [676, 278] width 134 height 19
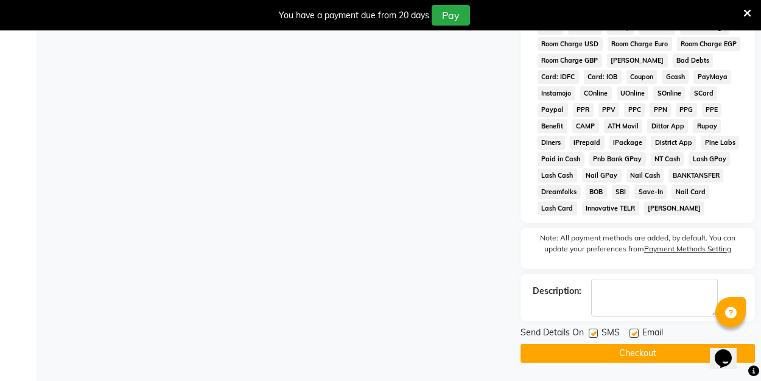
scroll to position [614, 0]
click at [635, 331] on label at bounding box center [634, 333] width 9 height 9
click at [635, 331] on input "checkbox" at bounding box center [634, 334] width 8 height 8
checkbox input "false"
click at [635, 347] on button "Checkout" at bounding box center [638, 353] width 234 height 19
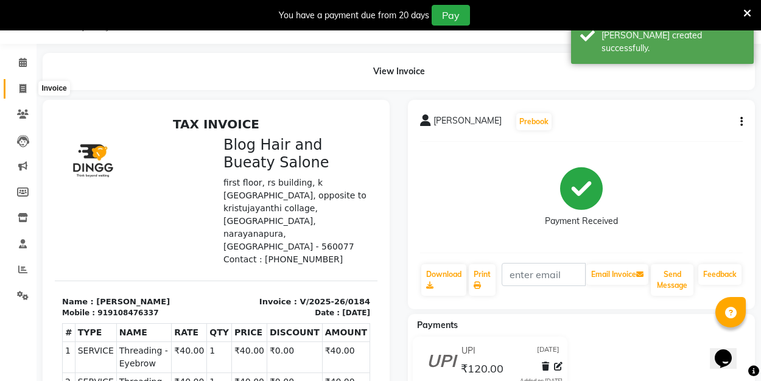
click at [24, 91] on icon at bounding box center [22, 88] width 7 height 9
select select "8741"
select select "service"
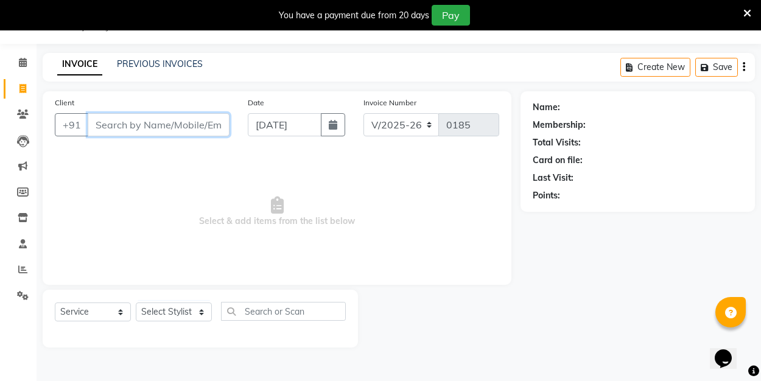
click at [160, 122] on input "Client" at bounding box center [159, 124] width 142 height 23
type input "8921538036"
click at [202, 124] on span "Add Client" at bounding box center [198, 125] width 48 height 12
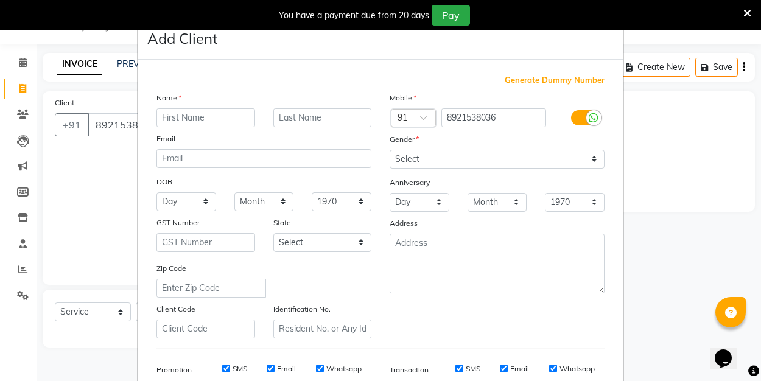
type input "a"
type input "[PERSON_NAME]"
select select "[DEMOGRAPHIC_DATA]"
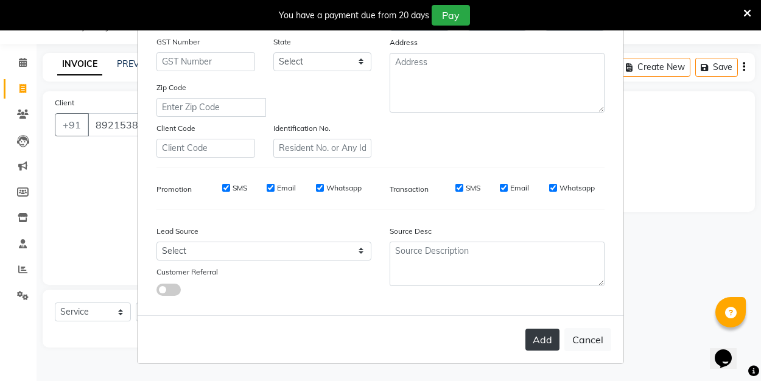
scroll to position [180, 0]
click at [539, 337] on button "Add" at bounding box center [543, 340] width 34 height 22
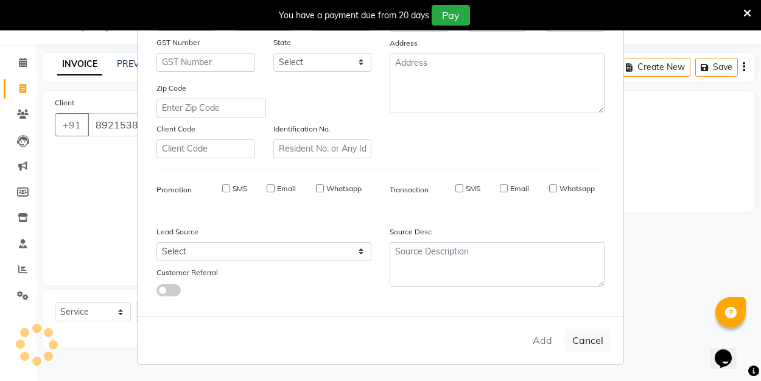
select select
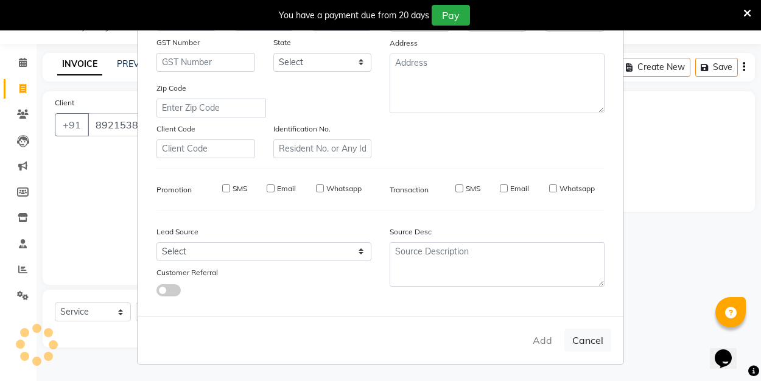
select select
checkbox input "false"
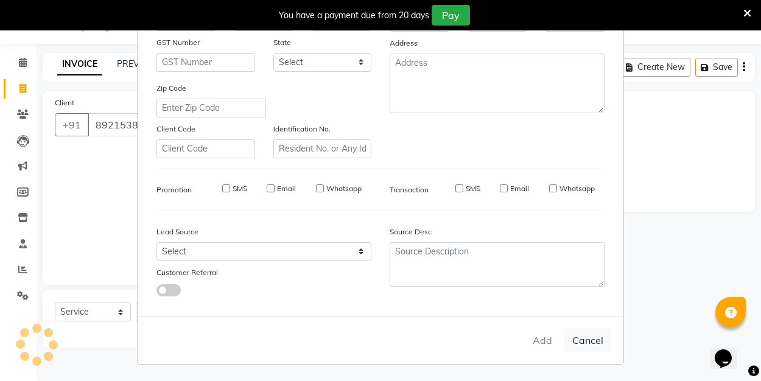
checkbox input "false"
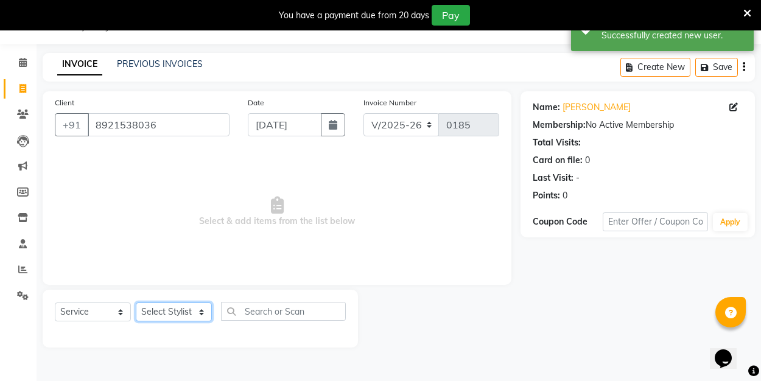
select select "89034"
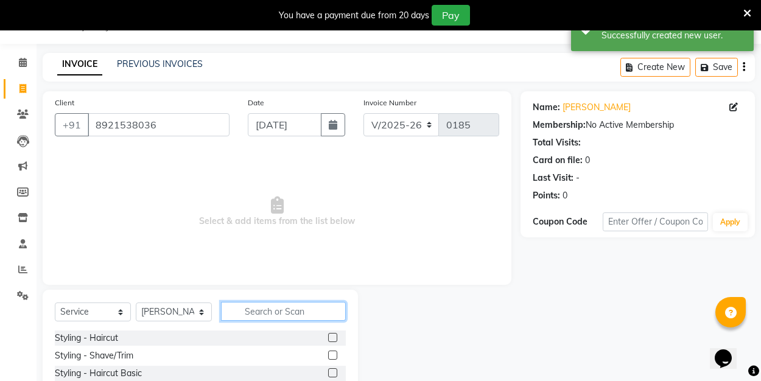
click at [256, 311] on input "text" at bounding box center [283, 311] width 125 height 19
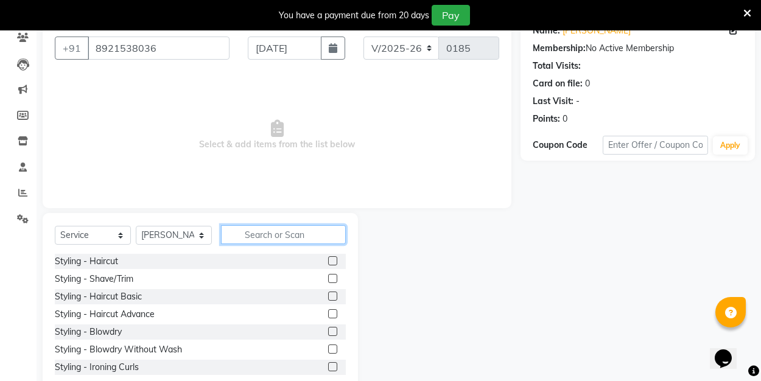
scroll to position [137, 0]
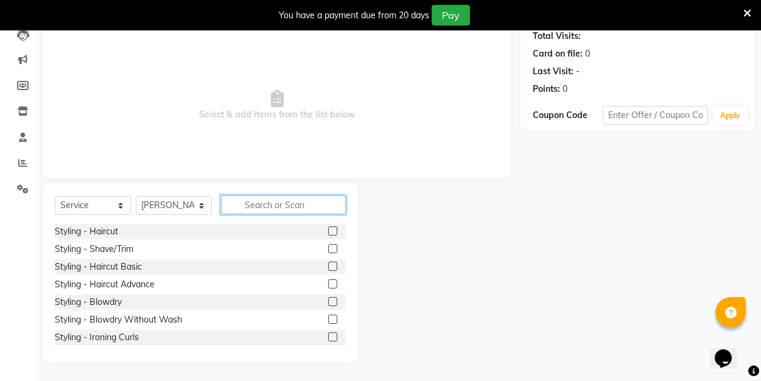
type input "e"
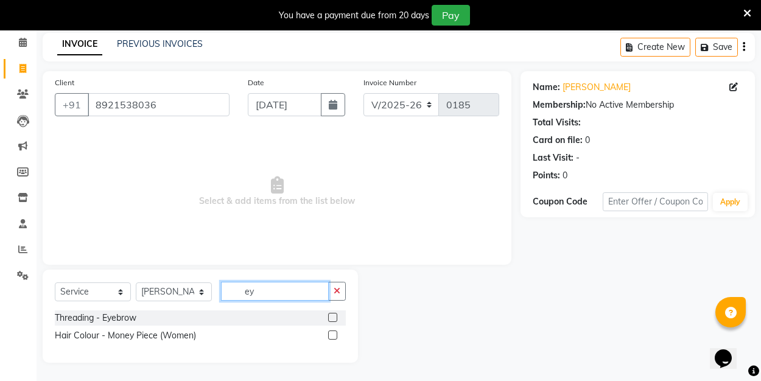
scroll to position [51, 0]
type input "ey"
click at [335, 320] on label at bounding box center [332, 317] width 9 height 9
click at [335, 320] on input "checkbox" at bounding box center [332, 318] width 8 height 8
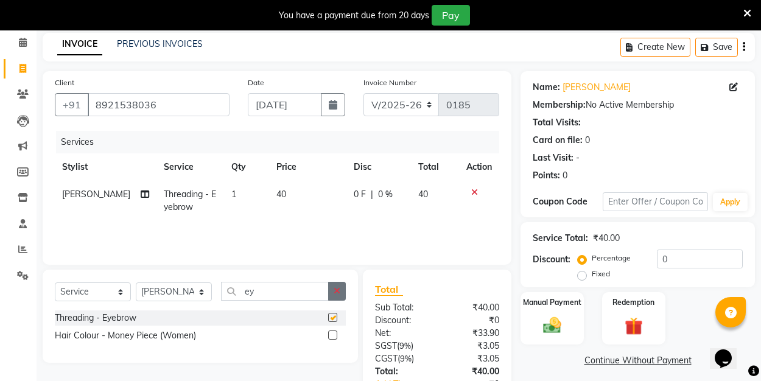
checkbox input "false"
click at [333, 287] on button "button" at bounding box center [337, 291] width 18 height 19
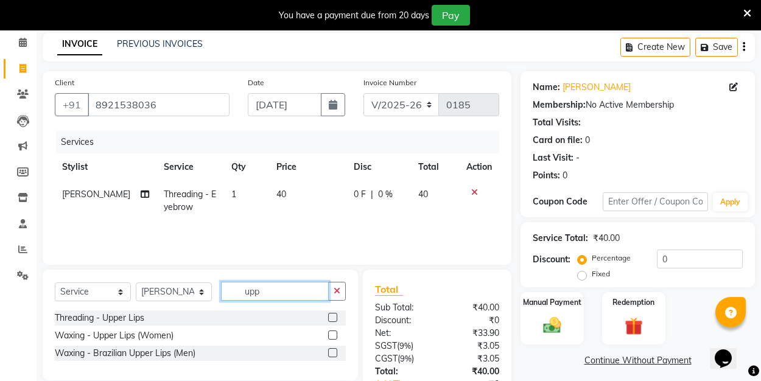
type input "upp"
click at [334, 316] on label at bounding box center [332, 317] width 9 height 9
click at [334, 316] on input "checkbox" at bounding box center [332, 318] width 8 height 8
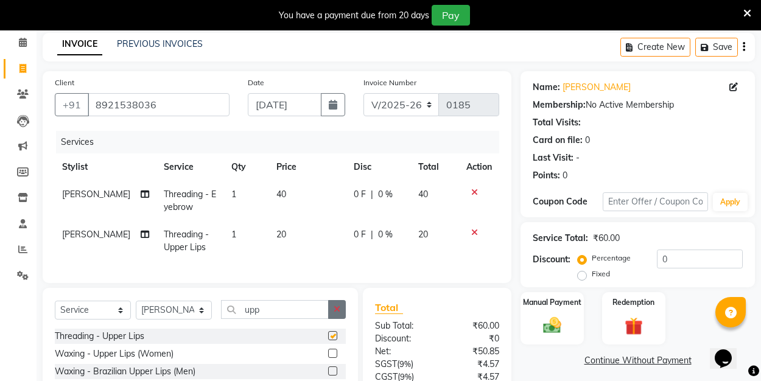
checkbox input "false"
click at [336, 310] on icon "button" at bounding box center [337, 309] width 7 height 9
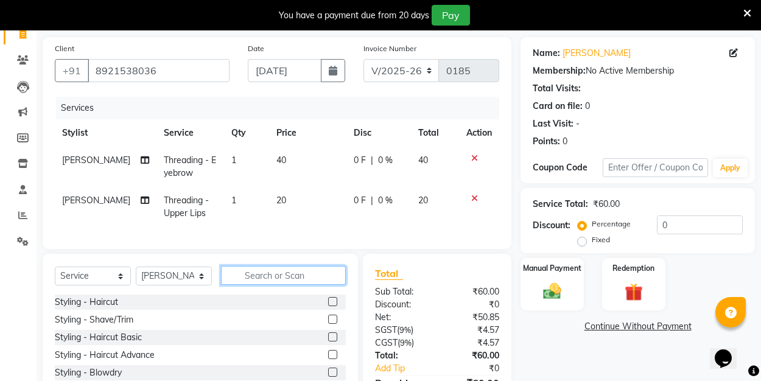
scroll to position [90, 0]
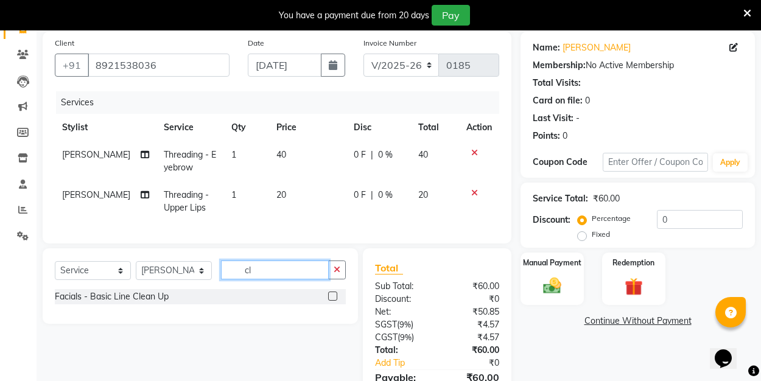
type input "cl"
click at [335, 295] on label at bounding box center [332, 296] width 9 height 9
click at [335, 295] on input "checkbox" at bounding box center [332, 297] width 8 height 8
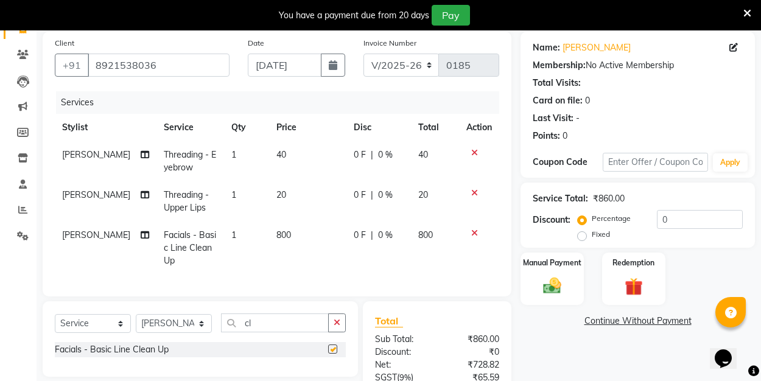
checkbox input "false"
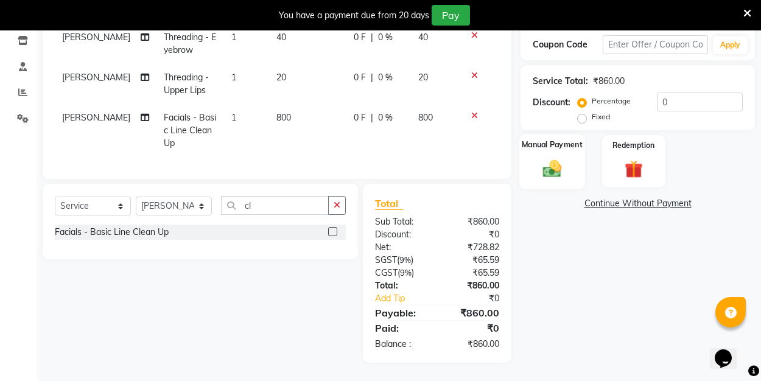
scroll to position [208, 0]
click at [555, 165] on img at bounding box center [552, 168] width 30 height 21
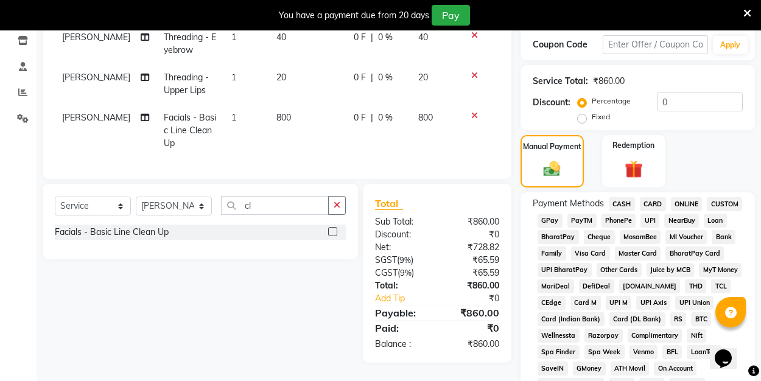
click at [650, 220] on span "UPI" at bounding box center [650, 221] width 19 height 14
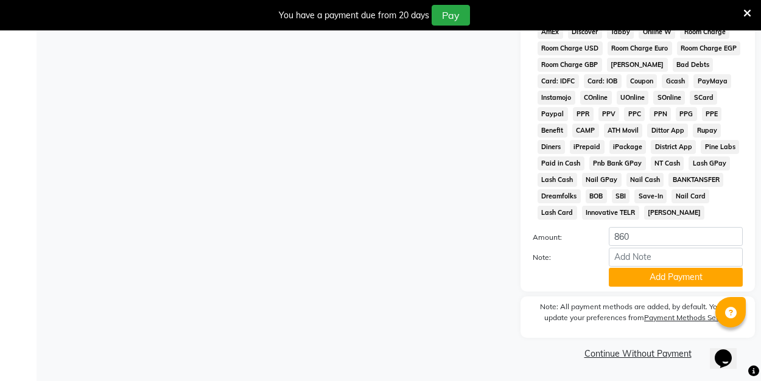
scroll to position [610, 0]
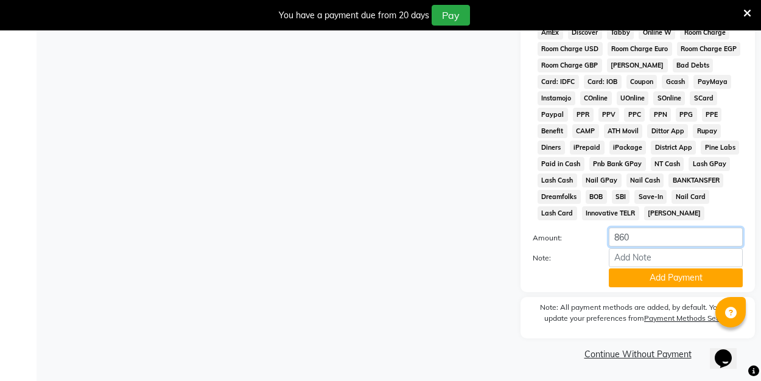
click at [649, 238] on input "860" at bounding box center [676, 237] width 134 height 19
type input "8"
type input "160"
click at [649, 278] on button "Add Payment" at bounding box center [676, 278] width 134 height 19
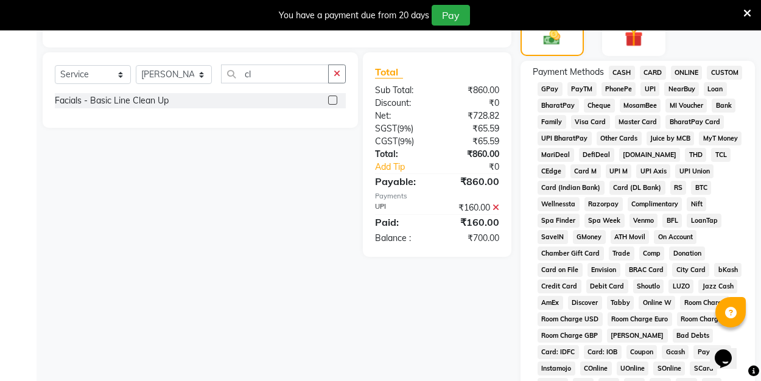
scroll to position [339, 0]
click at [627, 74] on span "CASH" at bounding box center [622, 73] width 26 height 14
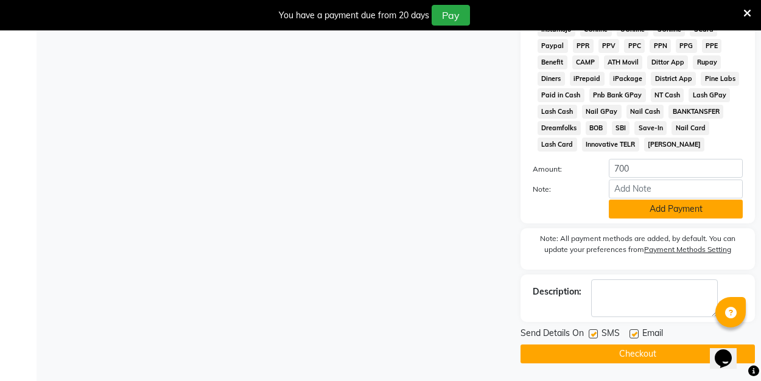
click at [621, 211] on button "Add Payment" at bounding box center [676, 209] width 134 height 19
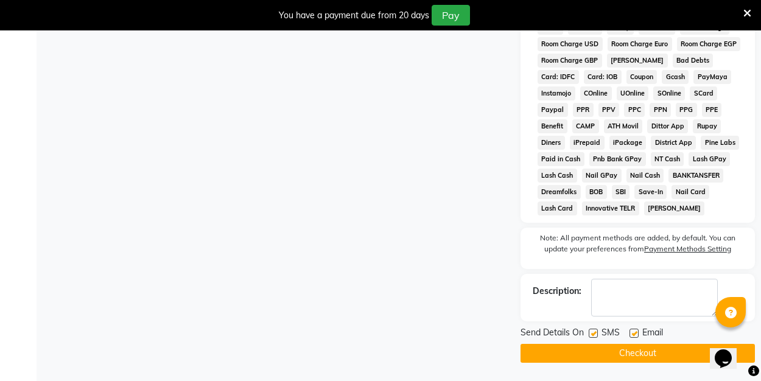
click at [630, 333] on label at bounding box center [634, 333] width 9 height 9
click at [630, 333] on input "checkbox" at bounding box center [634, 334] width 8 height 8
checkbox input "false"
click at [625, 347] on button "Checkout" at bounding box center [638, 353] width 234 height 19
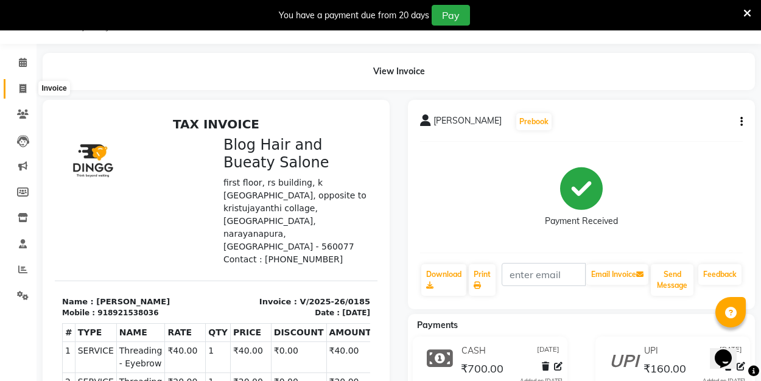
click at [22, 86] on icon at bounding box center [22, 88] width 7 height 9
select select "service"
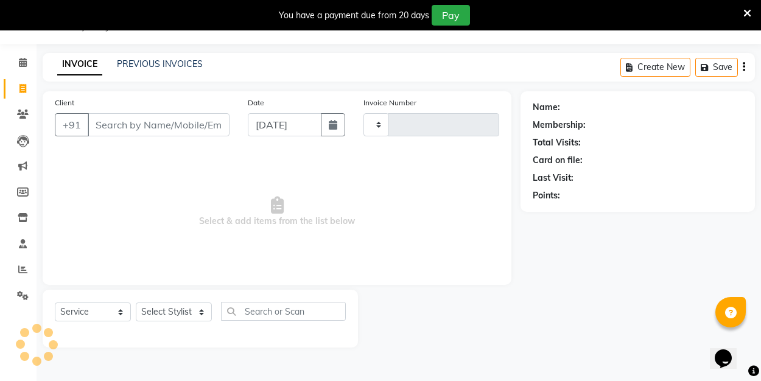
type input "0186"
select select "8741"
click at [119, 127] on input "Client" at bounding box center [159, 124] width 142 height 23
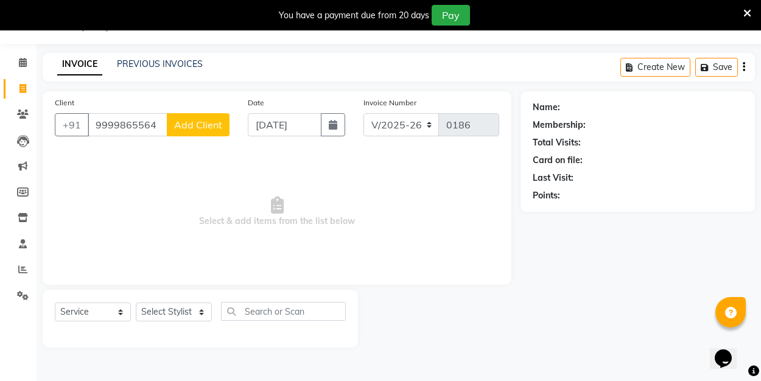
type input "9999865564"
click at [204, 127] on span "Add Client" at bounding box center [198, 125] width 48 height 12
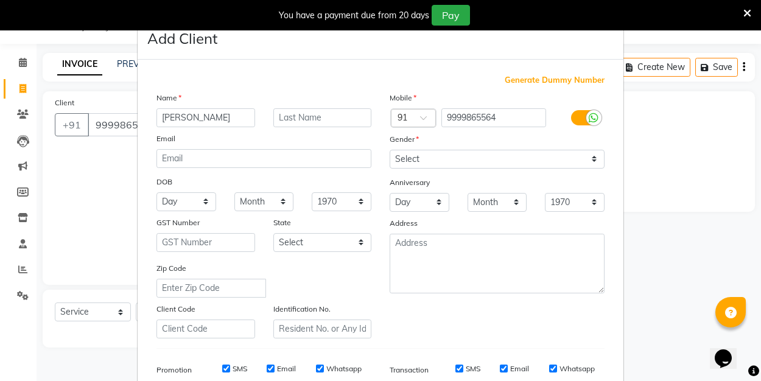
type input "[PERSON_NAME]"
select select "[DEMOGRAPHIC_DATA]"
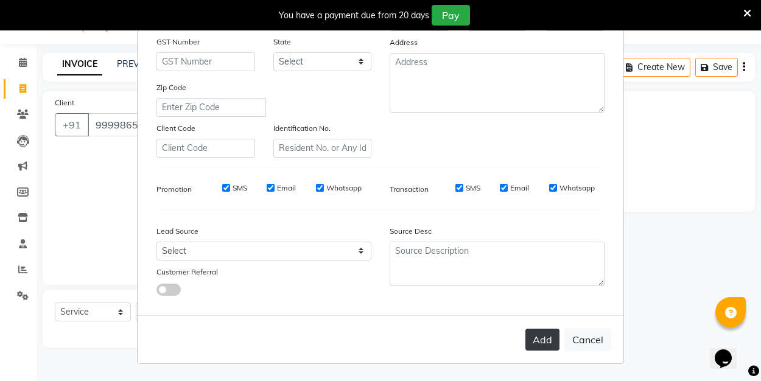
scroll to position [180, 0]
click at [546, 335] on button "Add" at bounding box center [543, 340] width 34 height 22
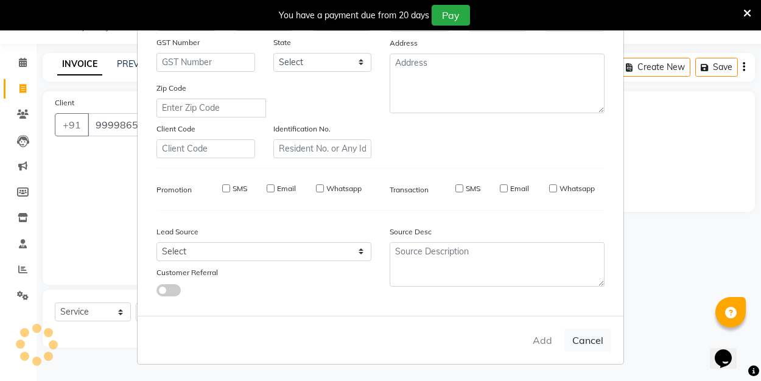
select select
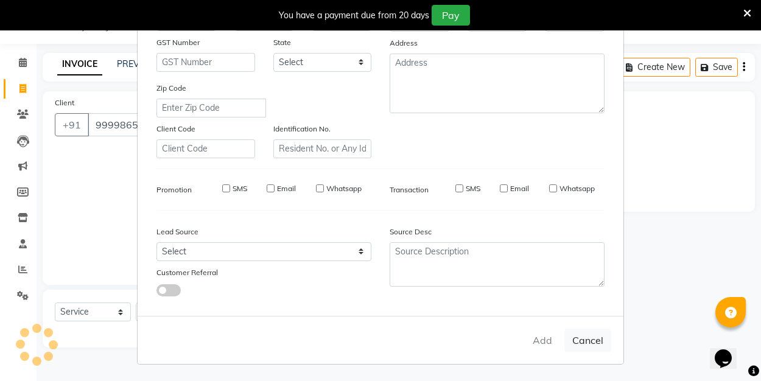
select select
checkbox input "false"
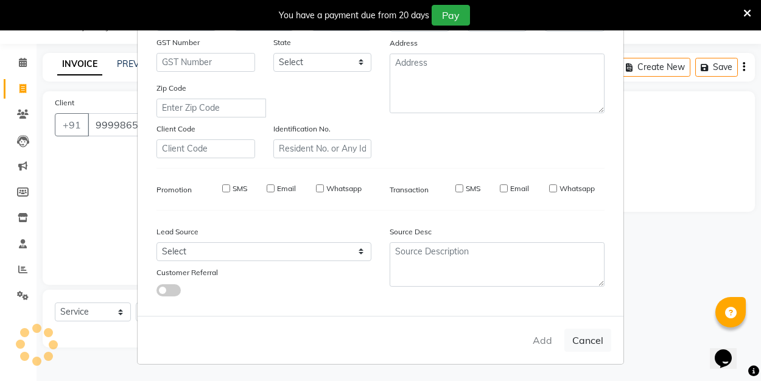
checkbox input "false"
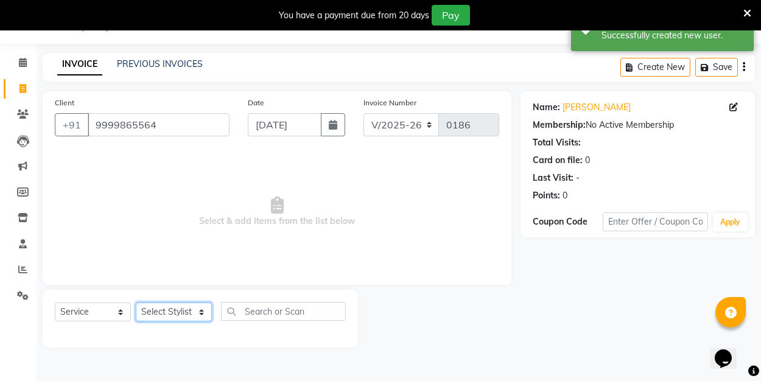
select select "89036"
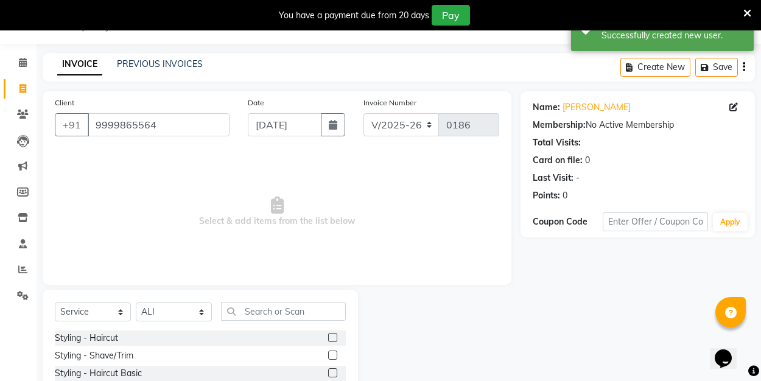
click at [334, 337] on label at bounding box center [332, 337] width 9 height 9
click at [334, 337] on input "checkbox" at bounding box center [332, 338] width 8 height 8
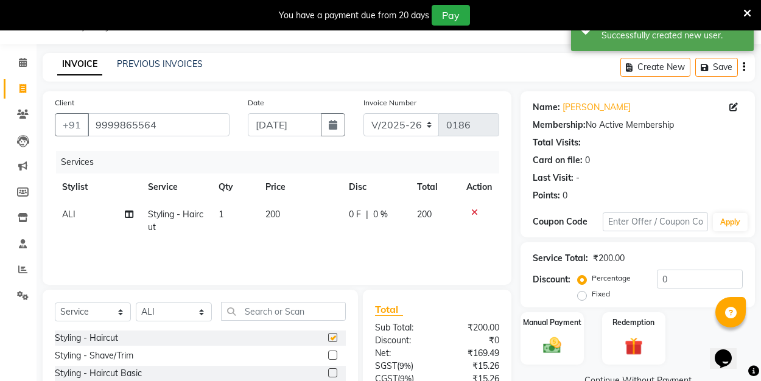
checkbox input "false"
click at [592, 295] on label "Fixed" at bounding box center [601, 294] width 18 height 11
click at [586, 295] on input "Fixed" at bounding box center [584, 294] width 9 height 9
radio input "true"
click at [686, 275] on input "0" at bounding box center [700, 279] width 86 height 19
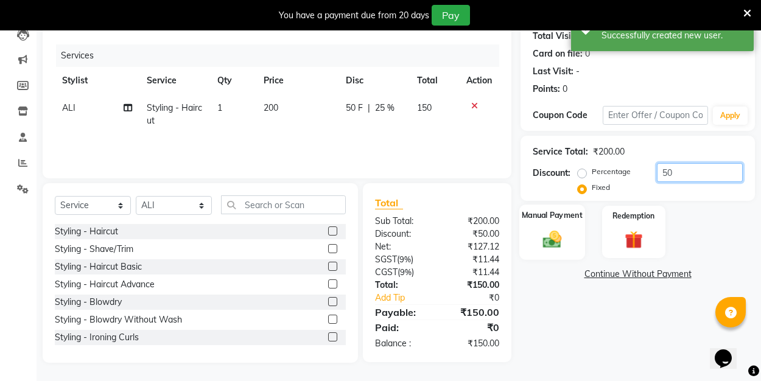
scroll to position [137, 0]
type input "50"
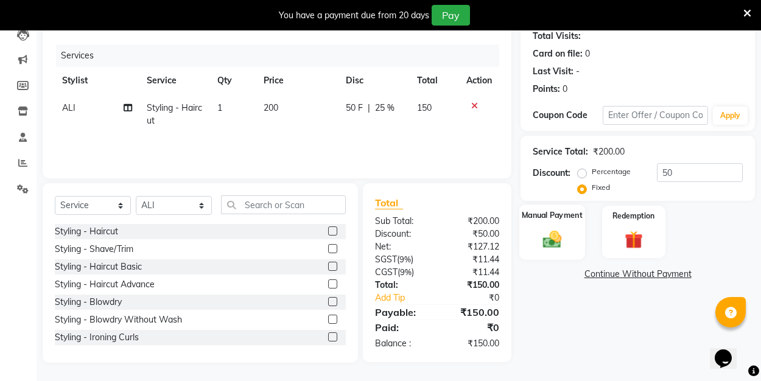
click at [533, 244] on div "Manual Payment" at bounding box center [552, 232] width 66 height 55
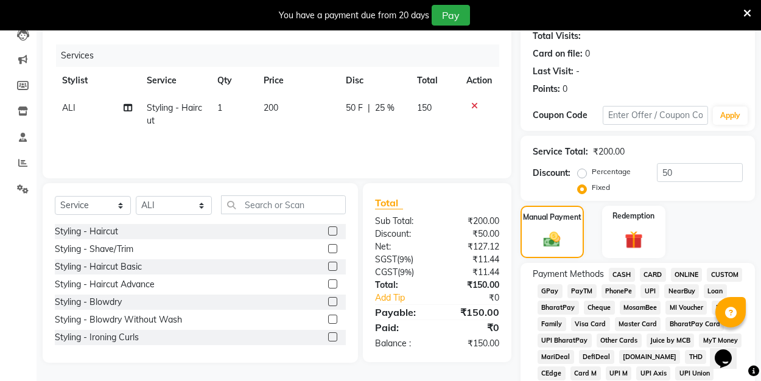
click at [648, 293] on span "UPI" at bounding box center [650, 291] width 19 height 14
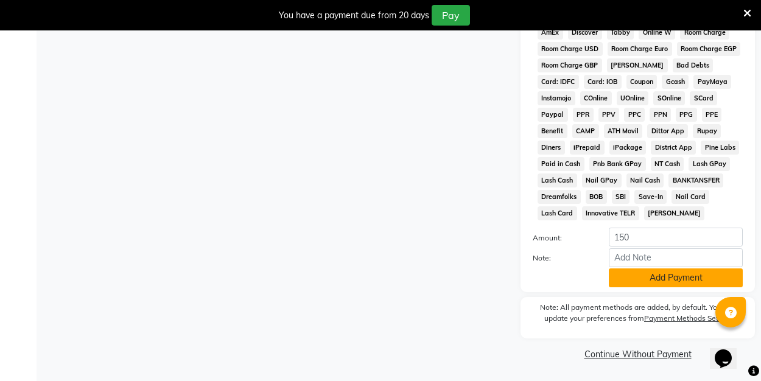
click at [646, 282] on button "Add Payment" at bounding box center [676, 278] width 134 height 19
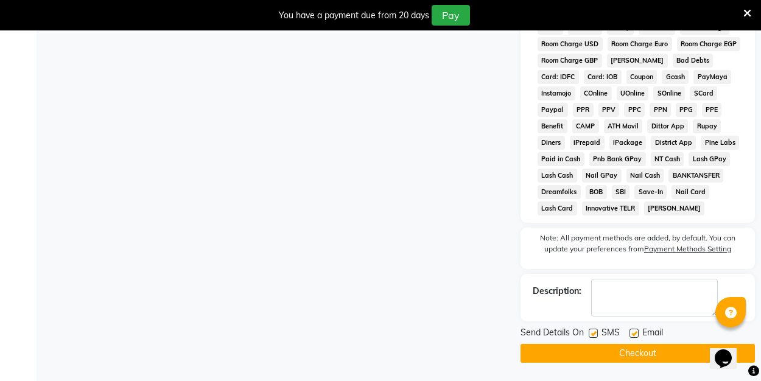
scroll to position [614, 0]
click at [634, 330] on label at bounding box center [634, 333] width 9 height 9
click at [634, 330] on input "checkbox" at bounding box center [634, 334] width 8 height 8
checkbox input "false"
click at [632, 355] on button "Checkout" at bounding box center [638, 353] width 234 height 19
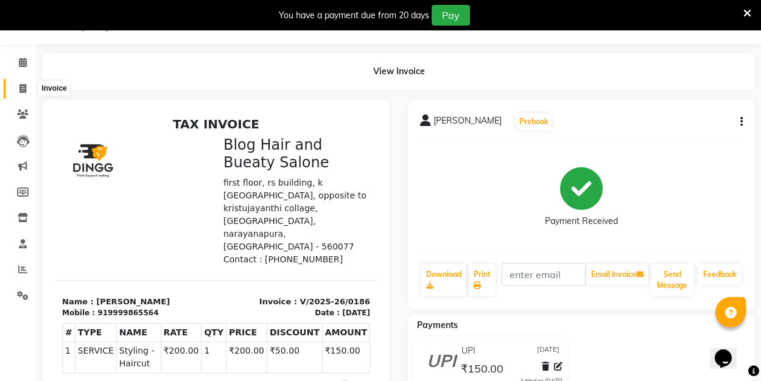
click at [26, 87] on icon at bounding box center [22, 88] width 7 height 9
select select "8741"
select select "service"
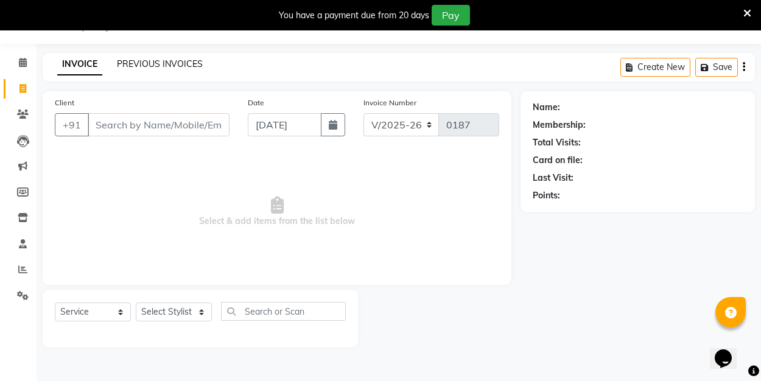
click at [152, 66] on link "PREVIOUS INVOICES" at bounding box center [160, 63] width 86 height 11
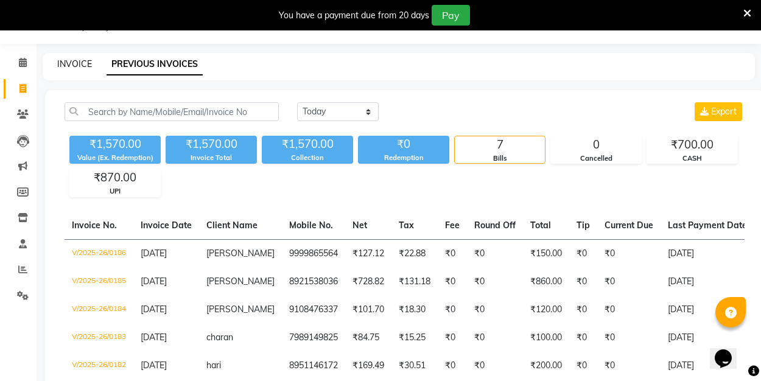
click at [76, 63] on link "INVOICE" at bounding box center [74, 63] width 35 height 11
select select "service"
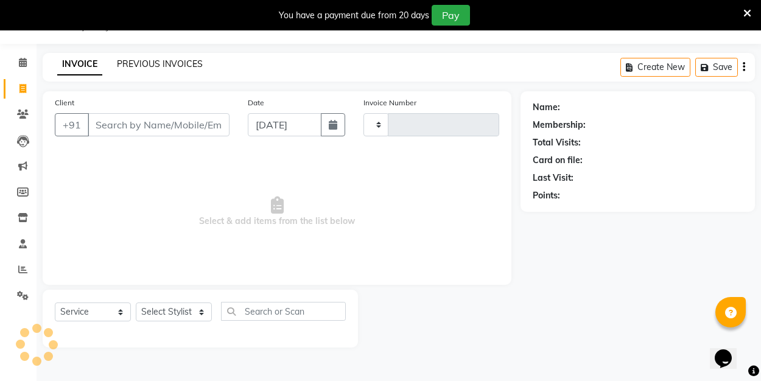
type input "0187"
select select "8741"
click at [136, 65] on link "PREVIOUS INVOICES" at bounding box center [160, 63] width 86 height 11
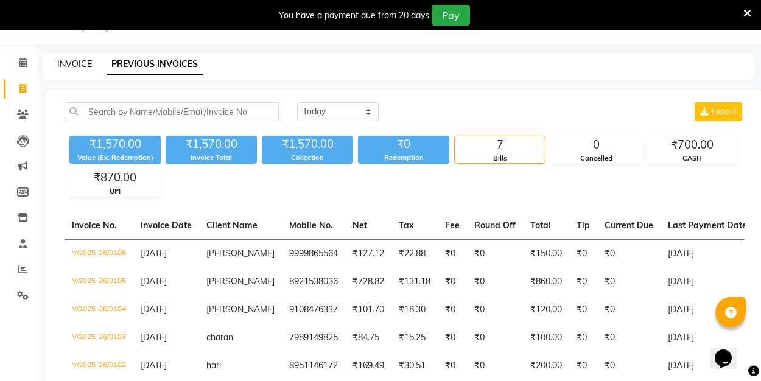
click at [85, 65] on link "INVOICE" at bounding box center [74, 63] width 35 height 11
select select "8741"
select select "service"
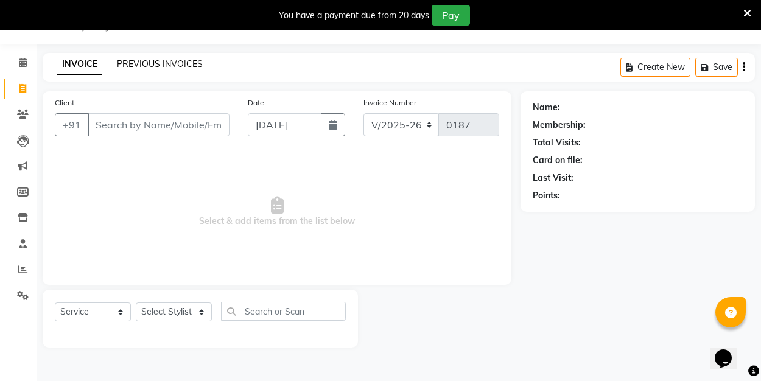
click at [144, 66] on link "PREVIOUS INVOICES" at bounding box center [160, 63] width 86 height 11
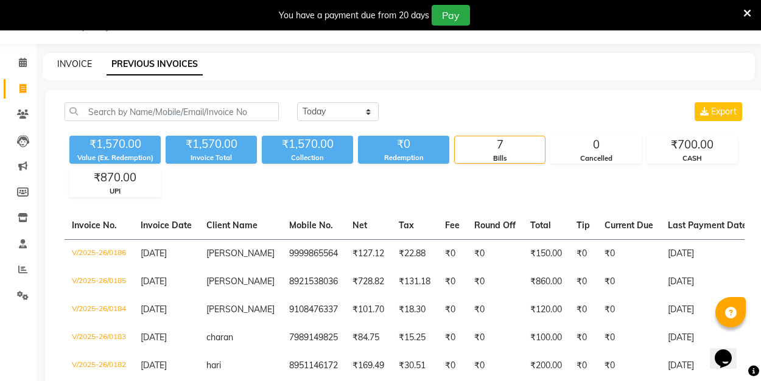
click at [83, 68] on link "INVOICE" at bounding box center [74, 63] width 35 height 11
select select "8741"
select select "service"
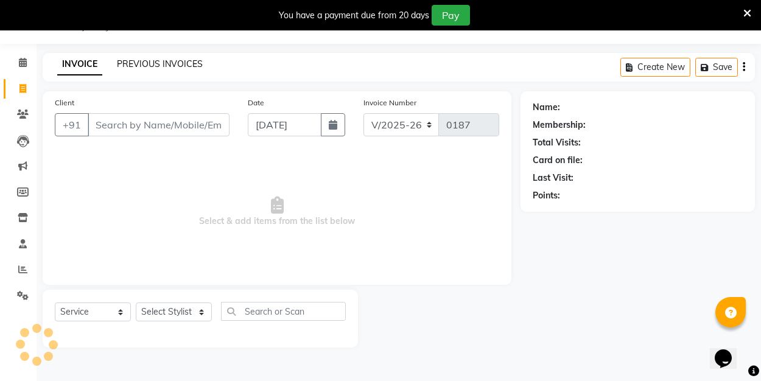
click at [133, 69] on link "PREVIOUS INVOICES" at bounding box center [160, 63] width 86 height 11
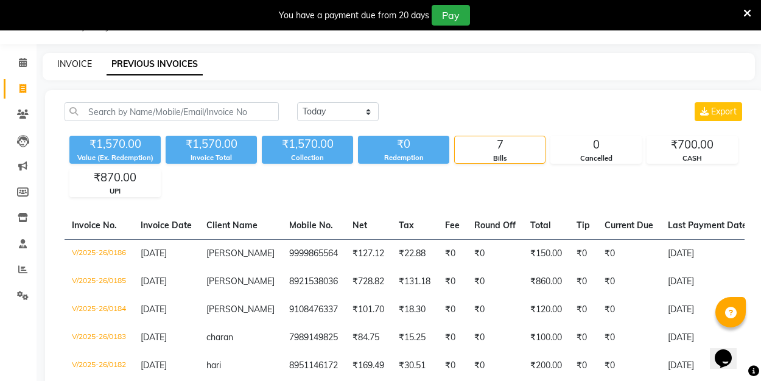
click at [87, 69] on link "INVOICE" at bounding box center [74, 63] width 35 height 11
select select "service"
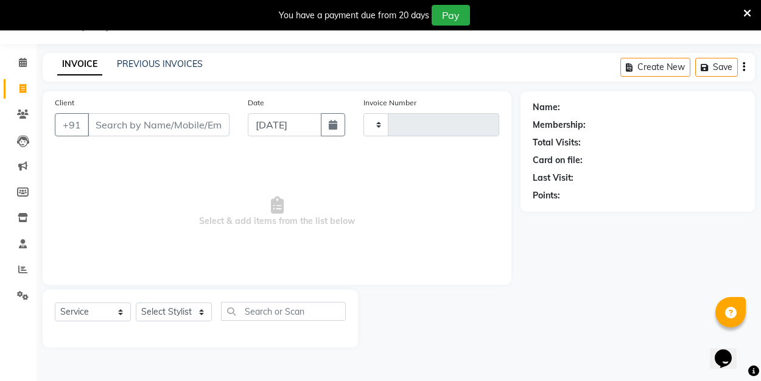
type input "0187"
select select "8741"
click at [172, 65] on link "PREVIOUS INVOICES" at bounding box center [160, 63] width 86 height 11
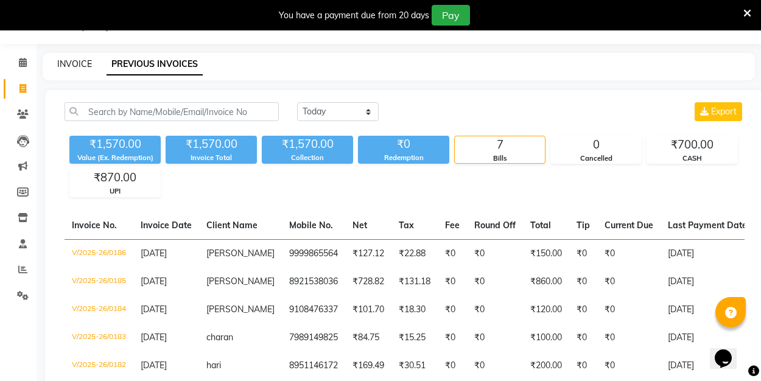
click at [86, 63] on link "INVOICE" at bounding box center [74, 63] width 35 height 11
select select "8741"
select select "service"
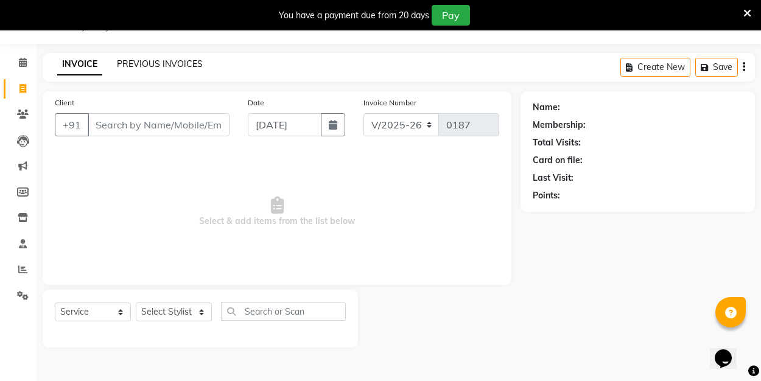
click at [168, 63] on link "PREVIOUS INVOICES" at bounding box center [160, 63] width 86 height 11
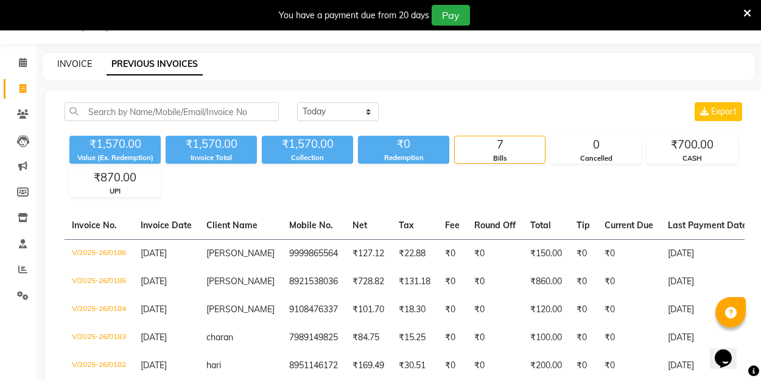
click at [83, 66] on link "INVOICE" at bounding box center [74, 63] width 35 height 11
select select "service"
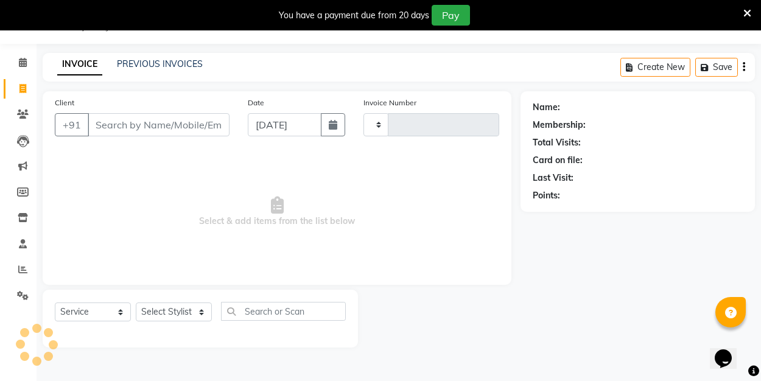
type input "0187"
select select "8741"
click at [167, 65] on link "PREVIOUS INVOICES" at bounding box center [160, 63] width 86 height 11
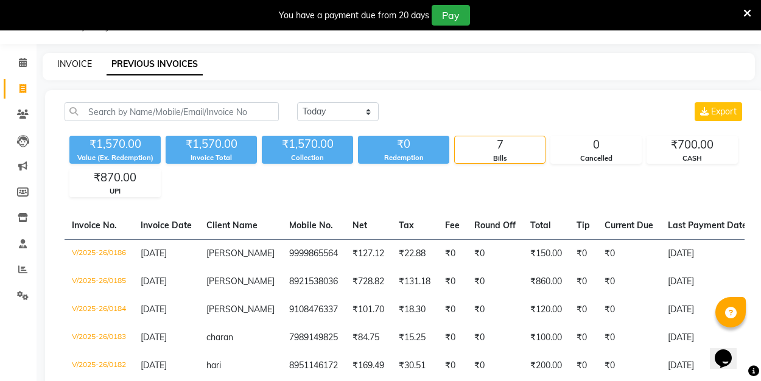
click at [80, 60] on link "INVOICE" at bounding box center [74, 63] width 35 height 11
select select "service"
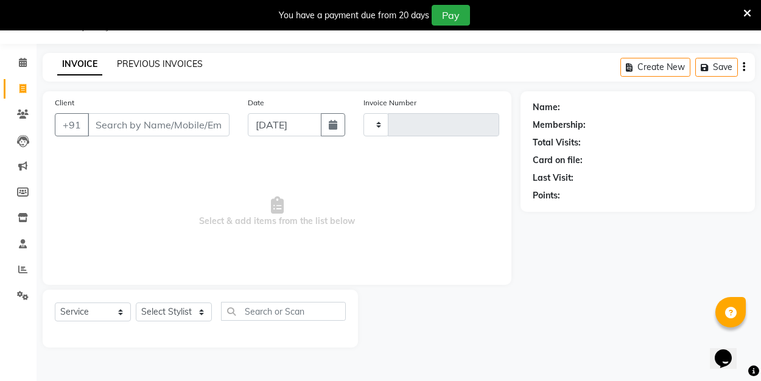
type input "0187"
select select "8741"
click at [149, 63] on link "PREVIOUS INVOICES" at bounding box center [160, 63] width 86 height 11
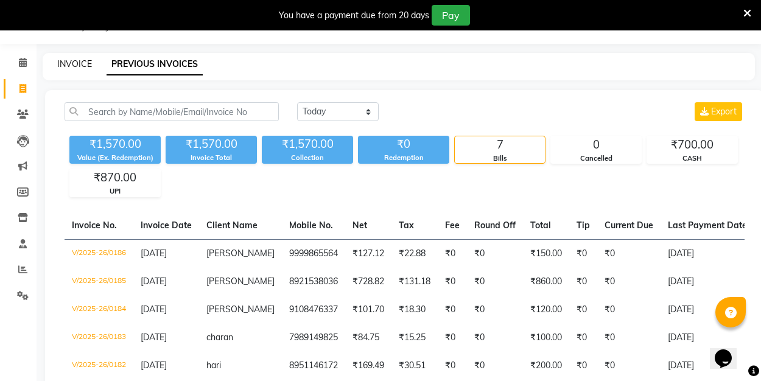
click at [76, 63] on link "INVOICE" at bounding box center [74, 63] width 35 height 11
select select "8741"
select select "service"
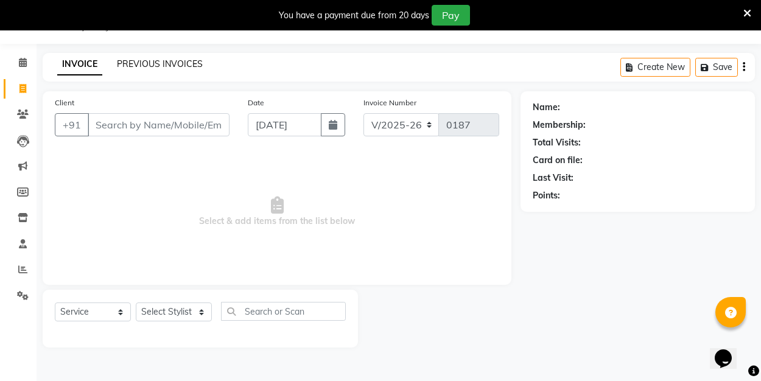
click at [155, 65] on link "PREVIOUS INVOICES" at bounding box center [160, 63] width 86 height 11
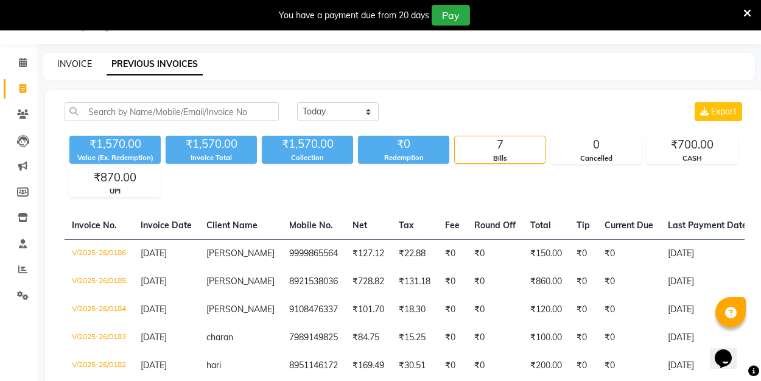
click at [82, 63] on link "INVOICE" at bounding box center [74, 63] width 35 height 11
select select "8741"
select select "service"
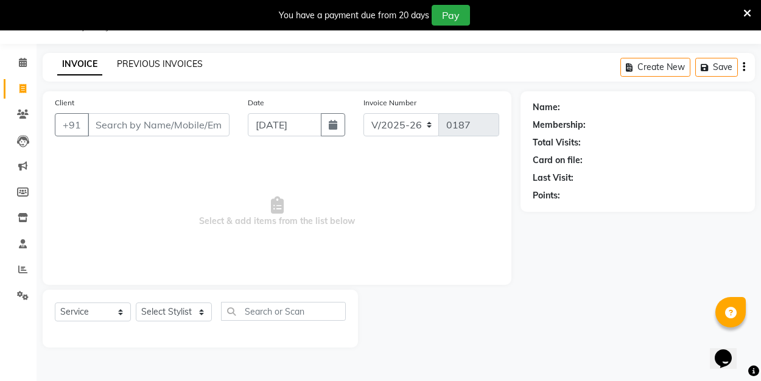
click at [150, 63] on link "PREVIOUS INVOICES" at bounding box center [160, 63] width 86 height 11
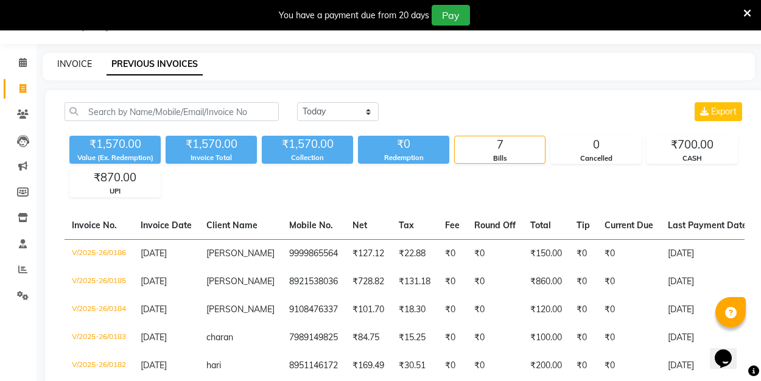
click at [86, 63] on link "INVOICE" at bounding box center [74, 63] width 35 height 11
select select "8741"
select select "service"
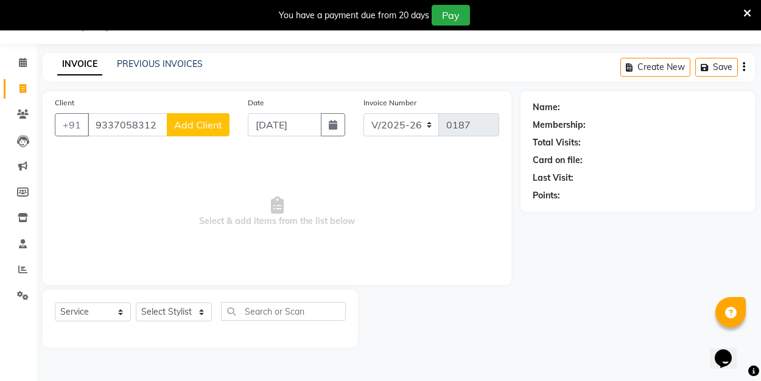
type input "9337058312"
click at [180, 129] on span "Add Client" at bounding box center [198, 125] width 48 height 12
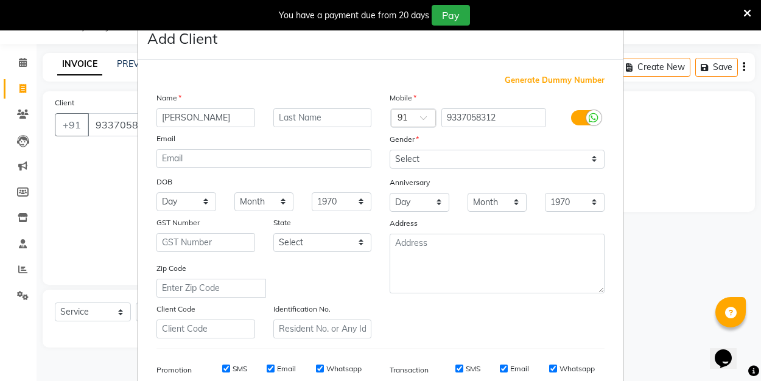
type input "[PERSON_NAME]"
select select "[DEMOGRAPHIC_DATA]"
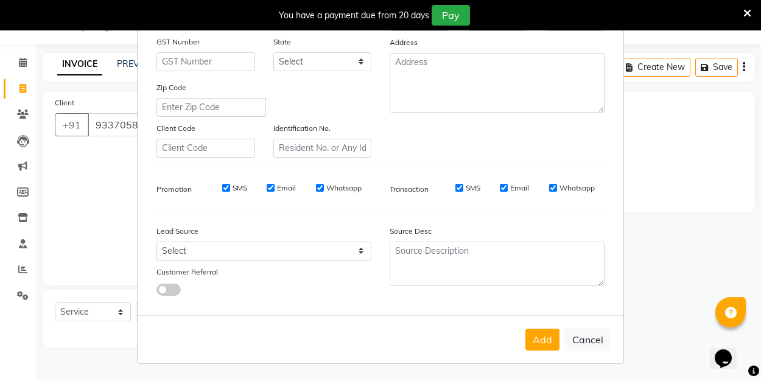
scroll to position [180, 0]
click at [542, 337] on button "Add" at bounding box center [543, 340] width 34 height 22
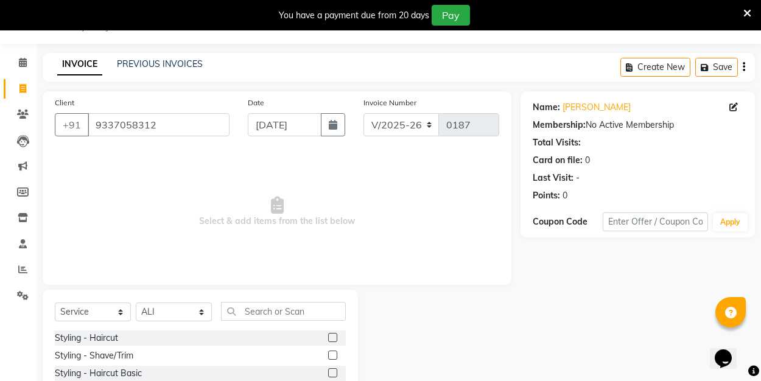
click at [334, 337] on label at bounding box center [332, 337] width 9 height 9
click at [334, 337] on input "checkbox" at bounding box center [332, 338] width 8 height 8
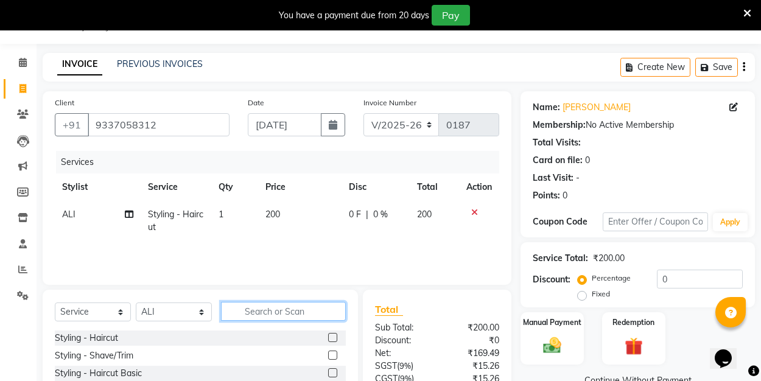
click at [308, 313] on input "text" at bounding box center [283, 311] width 125 height 19
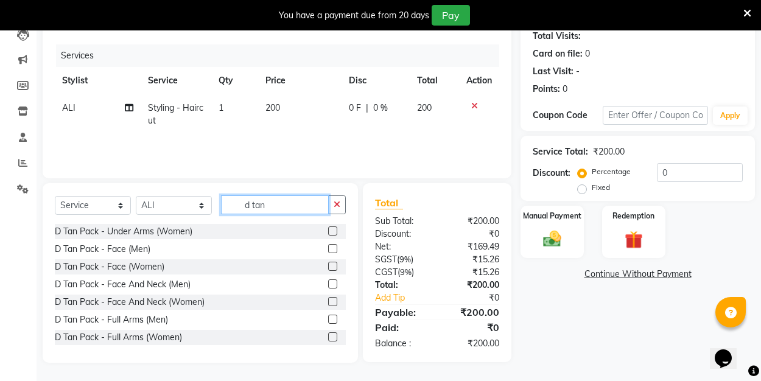
scroll to position [137, 0]
click at [334, 249] on label at bounding box center [332, 248] width 9 height 9
click at [334, 249] on input "checkbox" at bounding box center [332, 249] width 8 height 8
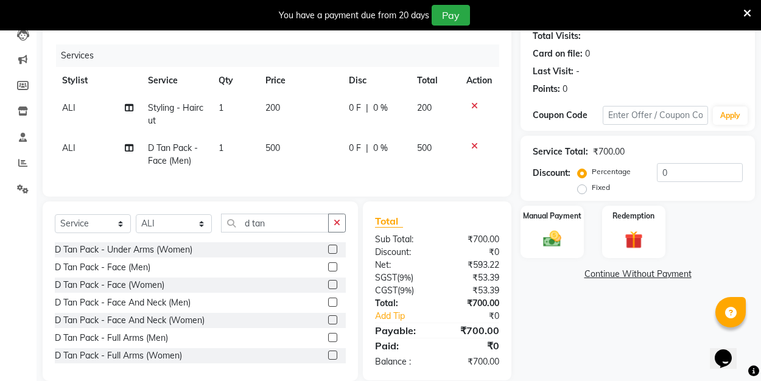
click at [592, 187] on label "Fixed" at bounding box center [601, 187] width 18 height 11
click at [584, 187] on input "Fixed" at bounding box center [584, 187] width 9 height 9
click at [666, 174] on input "0" at bounding box center [700, 172] width 86 height 19
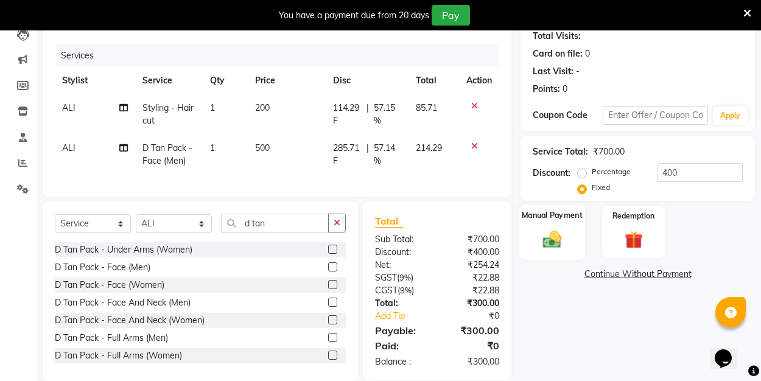
click at [545, 227] on div "Manual Payment" at bounding box center [552, 232] width 66 height 55
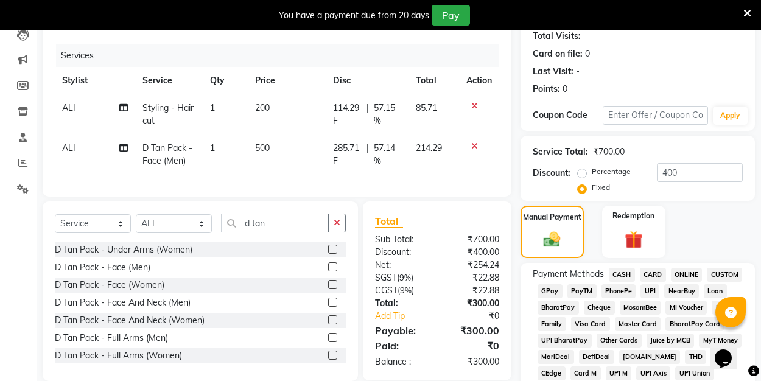
click at [653, 289] on span "UPI" at bounding box center [650, 291] width 19 height 14
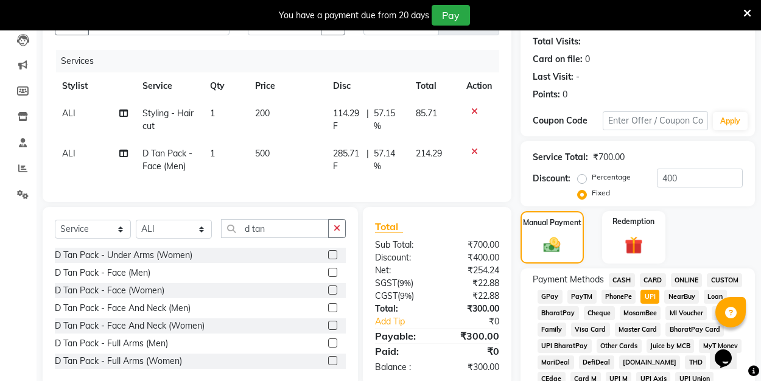
scroll to position [125, 0]
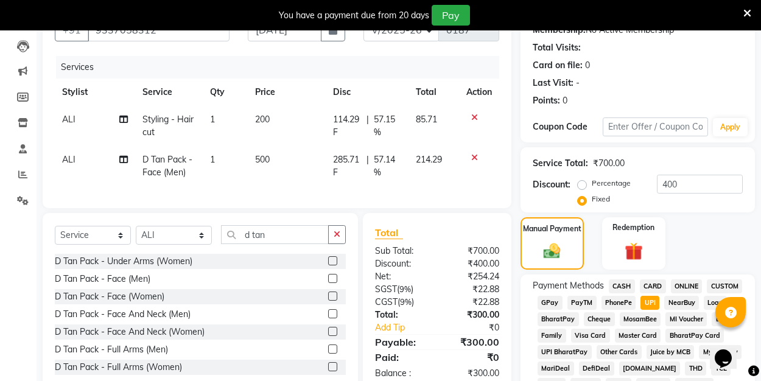
click at [334, 312] on label at bounding box center [332, 313] width 9 height 9
click at [334, 312] on input "checkbox" at bounding box center [332, 315] width 8 height 8
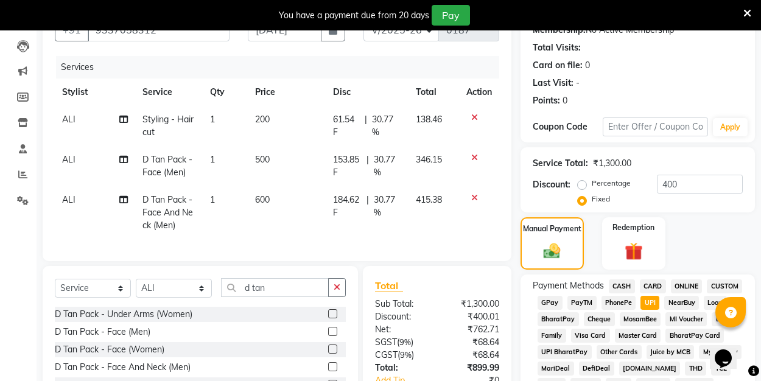
click at [472, 154] on icon at bounding box center [474, 157] width 7 height 9
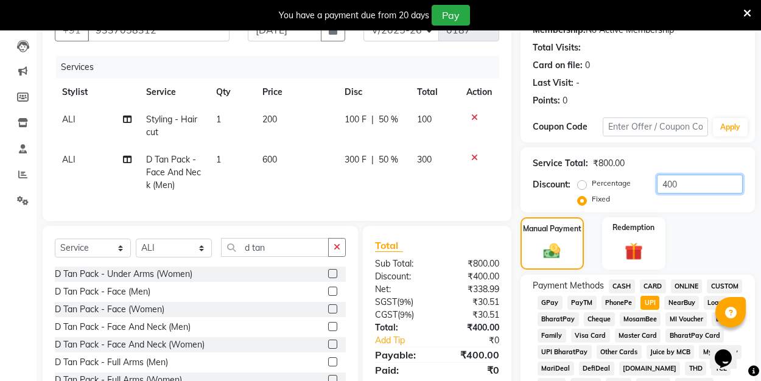
click at [684, 185] on input "400" at bounding box center [700, 184] width 86 height 19
click at [714, 219] on div "Manual Payment Redemption" at bounding box center [638, 243] width 253 height 53
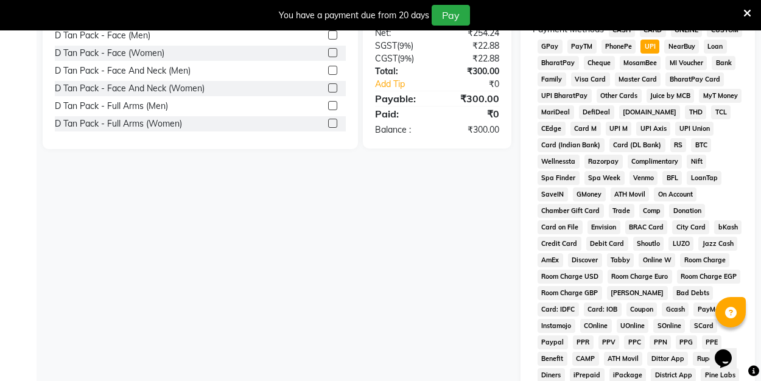
scroll to position [350, 0]
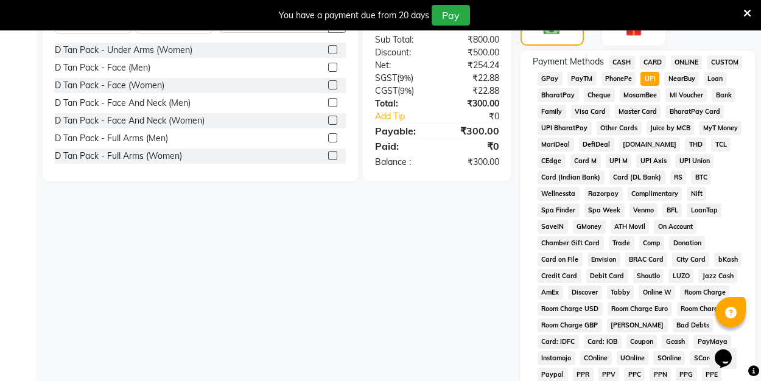
click at [621, 56] on span "CASH" at bounding box center [622, 62] width 26 height 14
click at [647, 77] on span "UPI" at bounding box center [650, 79] width 19 height 14
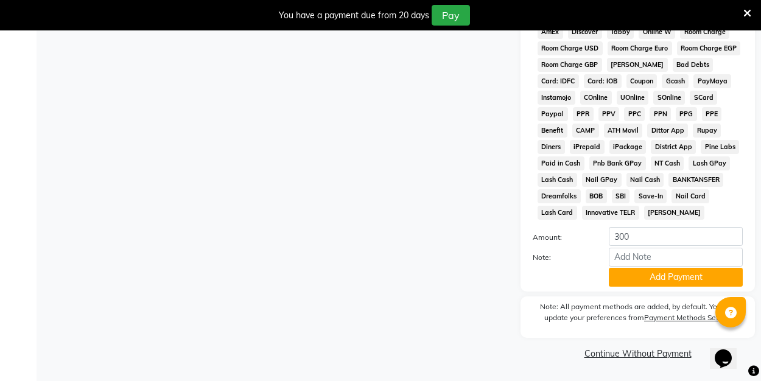
scroll to position [610, 0]
click at [646, 272] on button "Add Payment" at bounding box center [676, 278] width 134 height 19
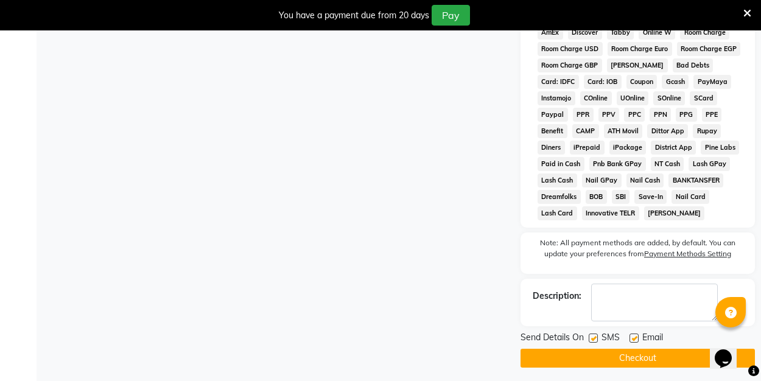
click at [631, 340] on label at bounding box center [634, 338] width 9 height 9
click at [631, 340] on input "checkbox" at bounding box center [634, 339] width 8 height 8
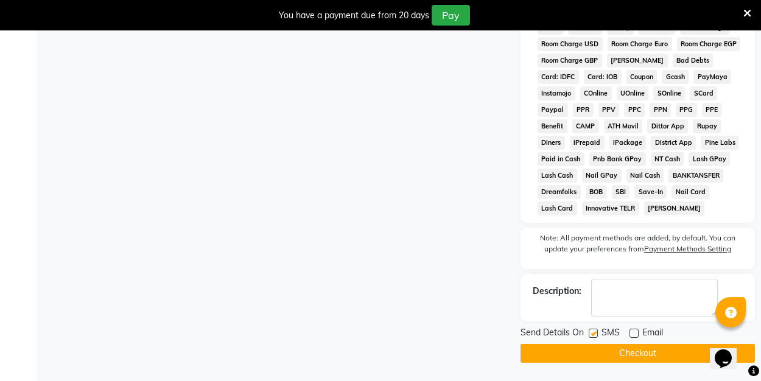
scroll to position [614, 0]
click at [610, 357] on button "Checkout" at bounding box center [638, 353] width 234 height 19
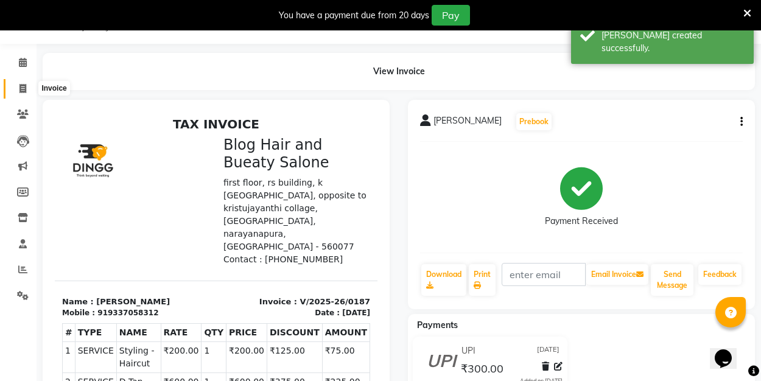
click at [19, 84] on icon at bounding box center [22, 88] width 7 height 9
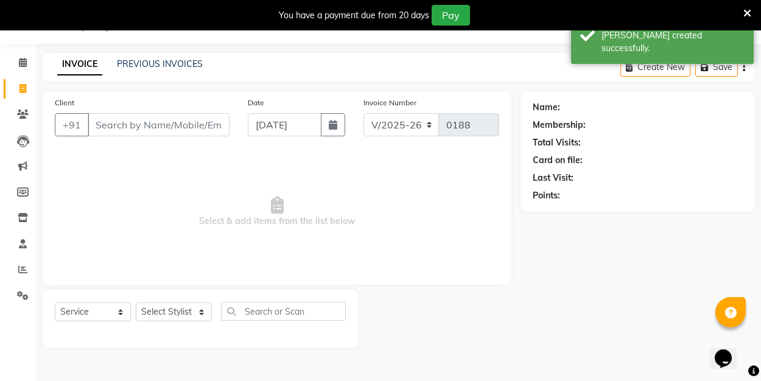
click at [127, 130] on input "Client" at bounding box center [159, 124] width 142 height 23
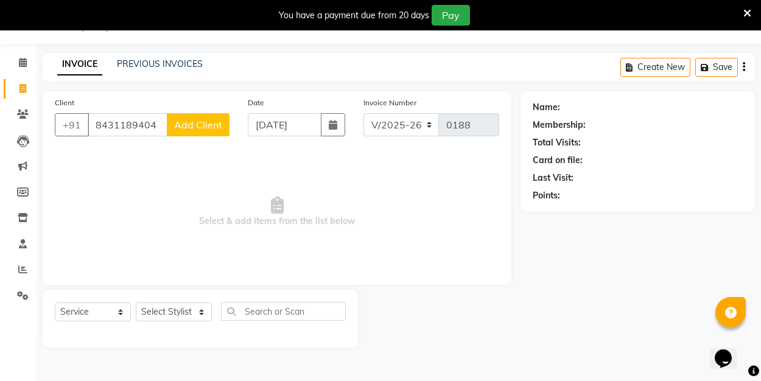
click at [195, 121] on span "Add Client" at bounding box center [198, 125] width 48 height 12
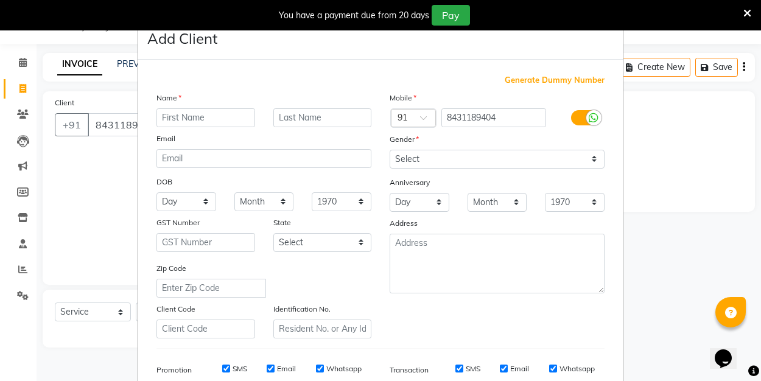
click at [208, 118] on input "text" at bounding box center [206, 117] width 99 height 19
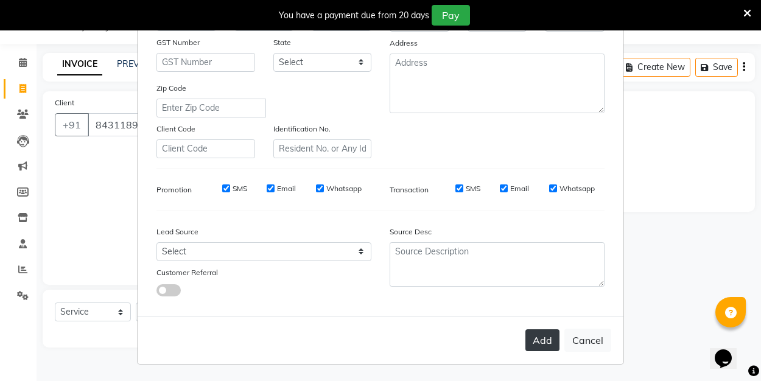
click at [537, 341] on button "Add" at bounding box center [543, 340] width 34 height 22
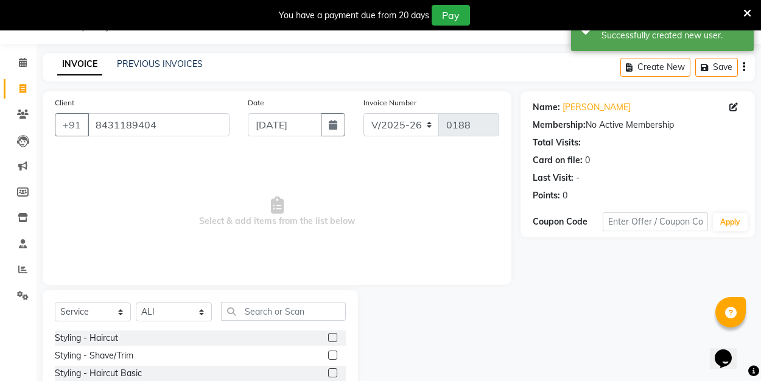
click at [334, 337] on label at bounding box center [332, 337] width 9 height 9
click at [334, 337] on input "checkbox" at bounding box center [332, 338] width 8 height 8
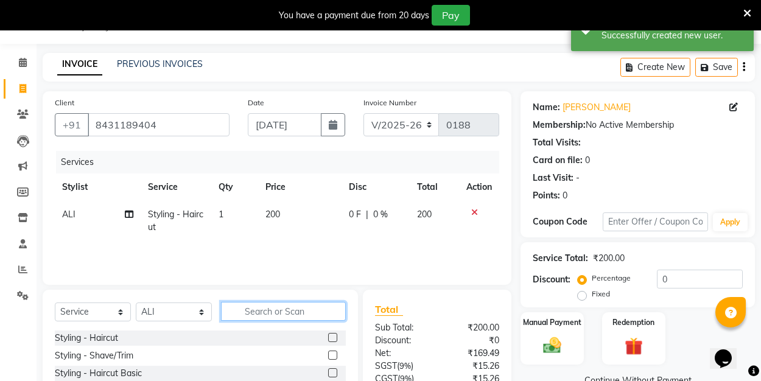
click at [299, 313] on input "text" at bounding box center [283, 311] width 125 height 19
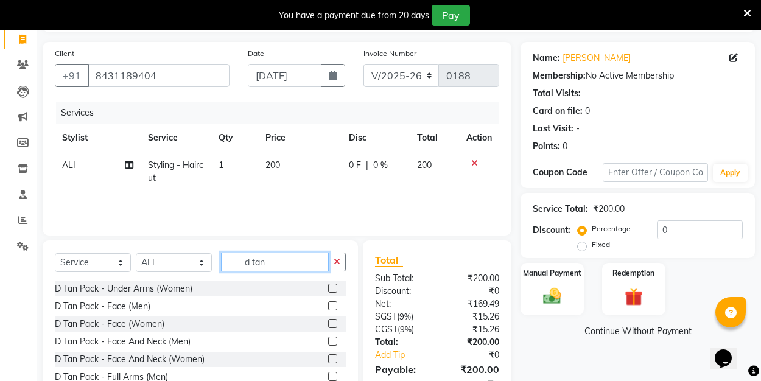
scroll to position [82, 0]
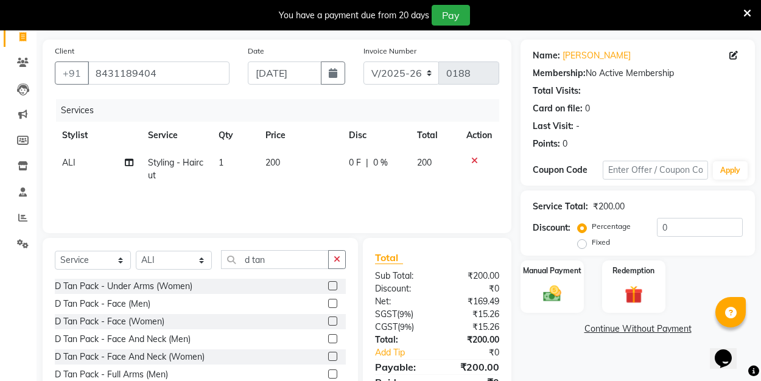
click at [332, 339] on label at bounding box center [332, 338] width 9 height 9
click at [332, 339] on input "checkbox" at bounding box center [332, 340] width 8 height 8
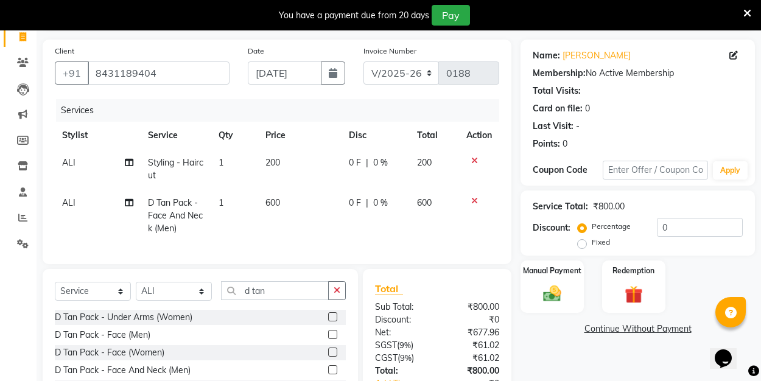
scroll to position [2, 0]
click at [337, 290] on icon "button" at bounding box center [337, 290] width 7 height 9
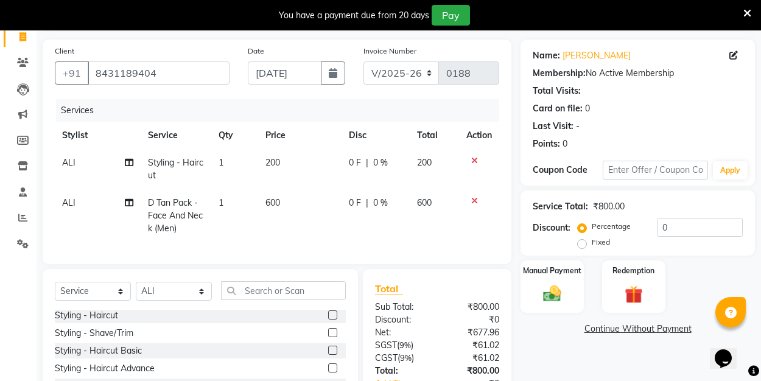
click at [336, 332] on label at bounding box center [332, 332] width 9 height 9
click at [336, 332] on input "checkbox" at bounding box center [332, 333] width 8 height 8
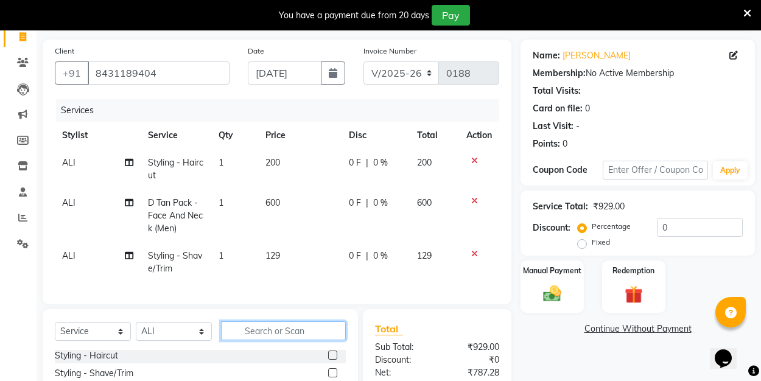
click at [310, 329] on input "text" at bounding box center [283, 331] width 125 height 19
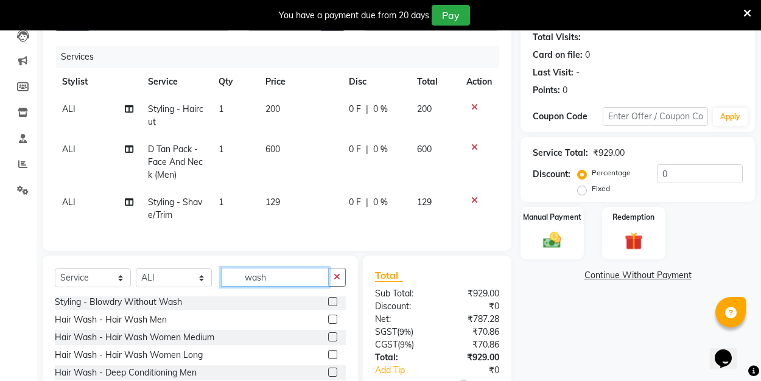
scroll to position [188, 0]
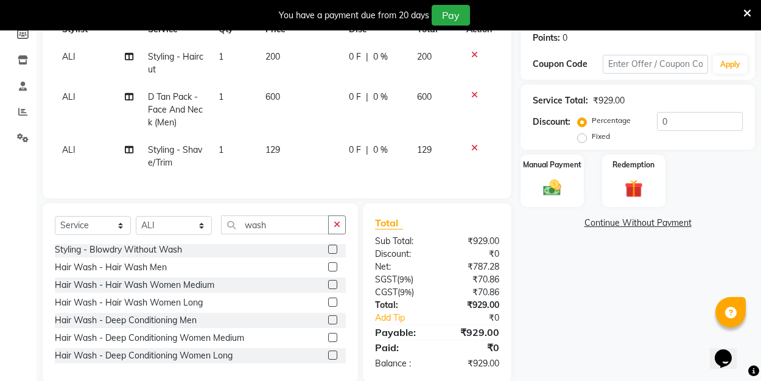
click at [333, 267] on label at bounding box center [332, 266] width 9 height 9
click at [333, 267] on input "checkbox" at bounding box center [332, 268] width 8 height 8
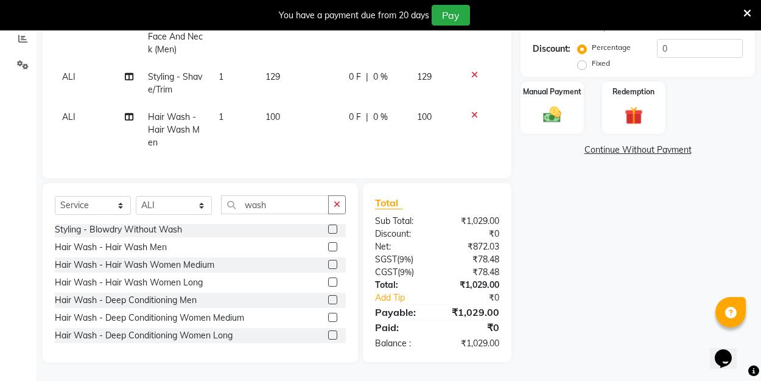
scroll to position [261, 0]
click at [339, 202] on icon "button" at bounding box center [337, 204] width 7 height 9
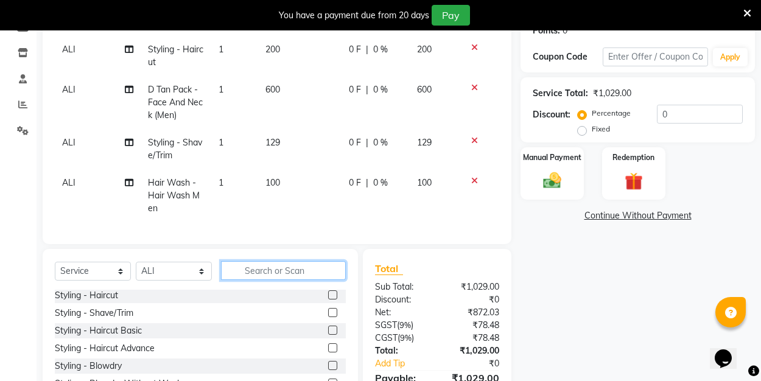
scroll to position [169, 0]
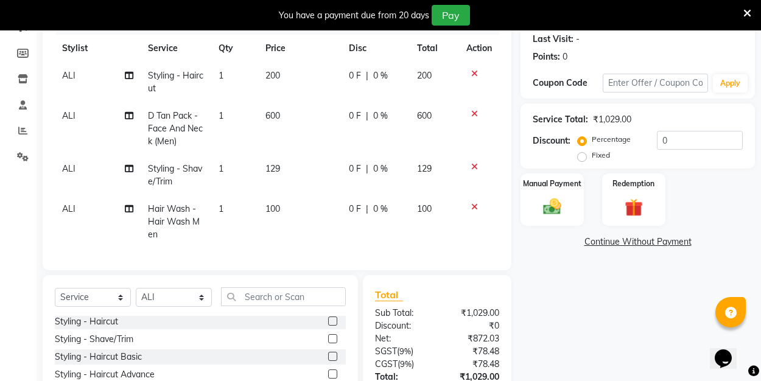
click at [592, 155] on label "Fixed" at bounding box center [601, 155] width 18 height 11
click at [583, 155] on input "Fixed" at bounding box center [584, 155] width 9 height 9
click at [688, 146] on input "0" at bounding box center [700, 140] width 86 height 19
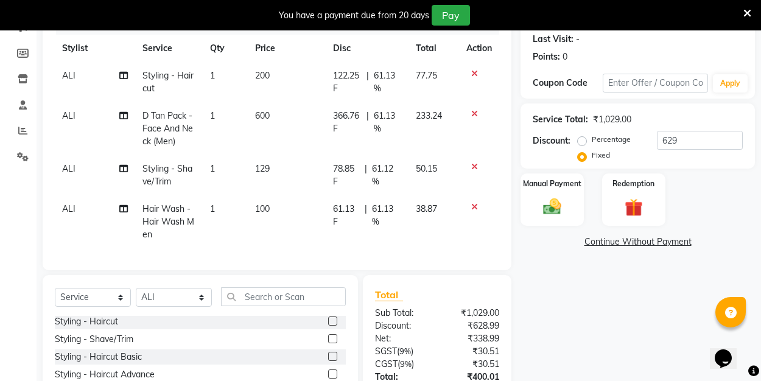
click at [586, 333] on div "Name: [PERSON_NAME] Membership: No Active Membership Total Visits: Card on file…" at bounding box center [643, 203] width 244 height 502
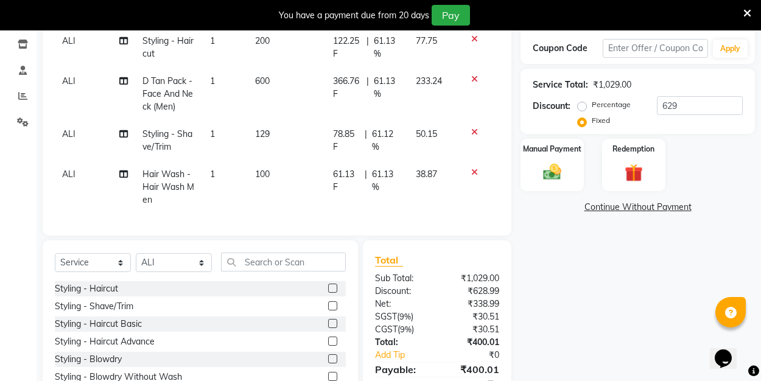
scroll to position [206, 0]
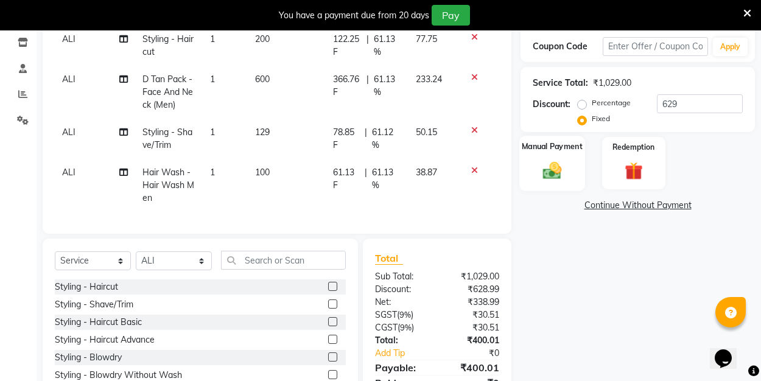
click at [550, 172] on img at bounding box center [552, 170] width 30 height 21
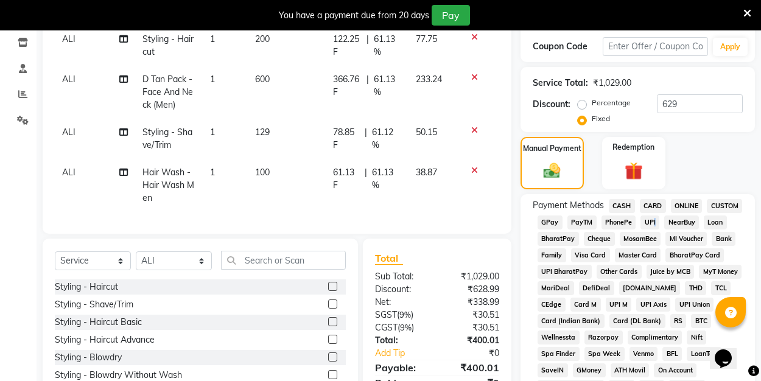
click at [647, 218] on span "UPI" at bounding box center [650, 223] width 19 height 14
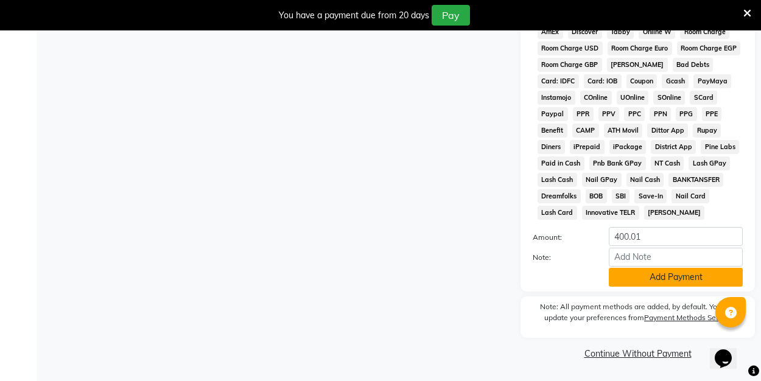
scroll to position [610, 0]
click at [628, 278] on button "Add Payment" at bounding box center [676, 278] width 134 height 19
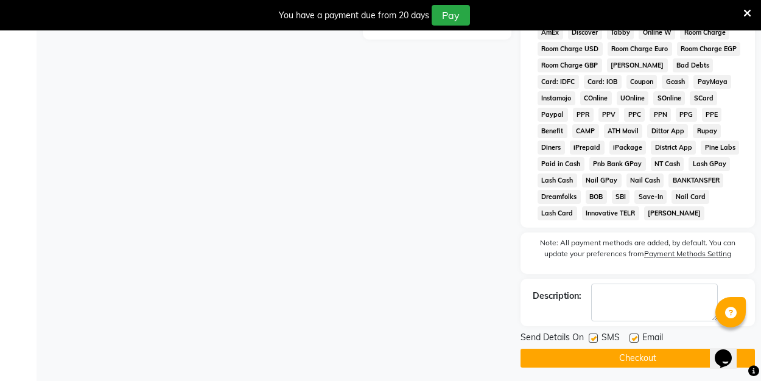
click at [633, 333] on div "Email" at bounding box center [651, 338] width 43 height 15
click at [635, 336] on label at bounding box center [634, 338] width 9 height 9
click at [635, 336] on input "checkbox" at bounding box center [634, 339] width 8 height 8
click at [631, 353] on button "Checkout" at bounding box center [638, 358] width 234 height 19
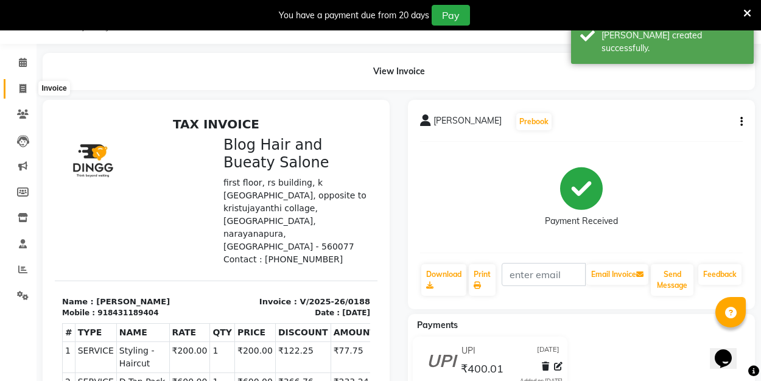
click at [26, 86] on icon at bounding box center [22, 88] width 7 height 9
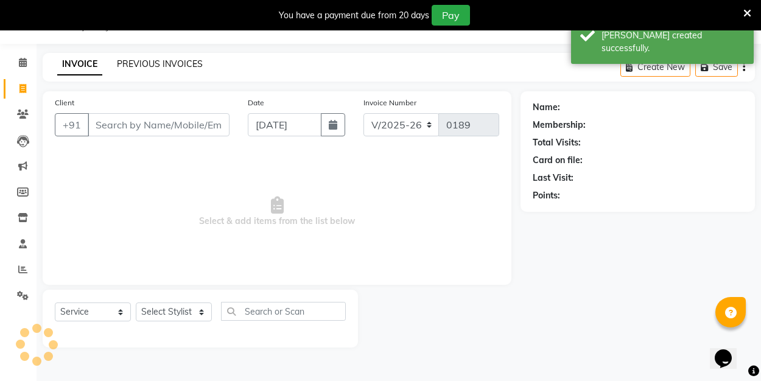
click at [130, 65] on link "PREVIOUS INVOICES" at bounding box center [160, 63] width 86 height 11
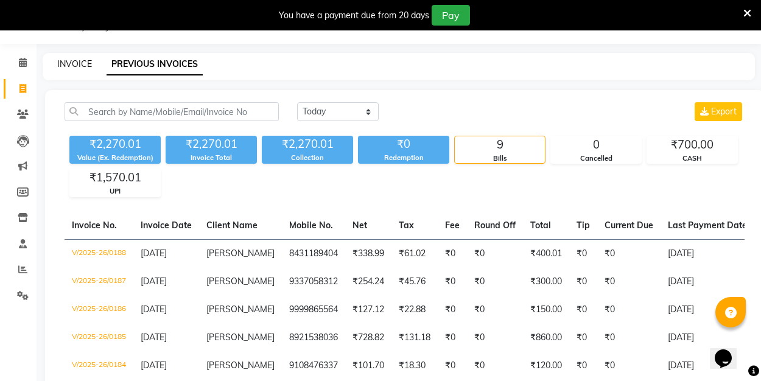
click at [84, 67] on link "INVOICE" at bounding box center [74, 63] width 35 height 11
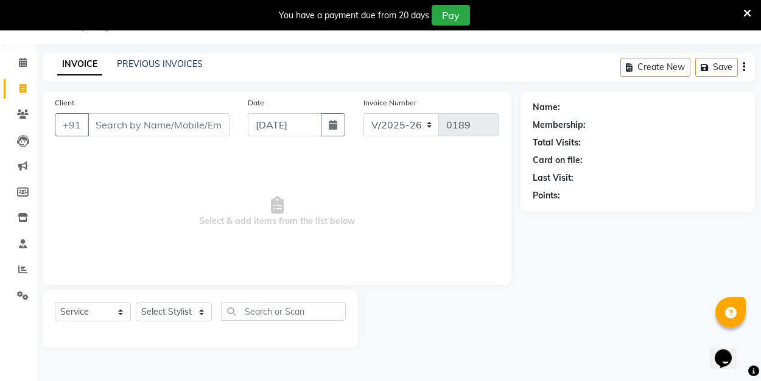
click at [127, 132] on input "Client" at bounding box center [159, 124] width 142 height 23
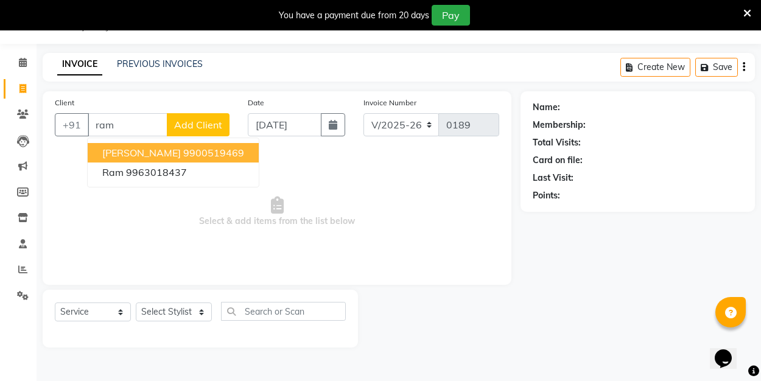
click at [183, 153] on ngb-highlight "9900519469" at bounding box center [213, 153] width 61 height 12
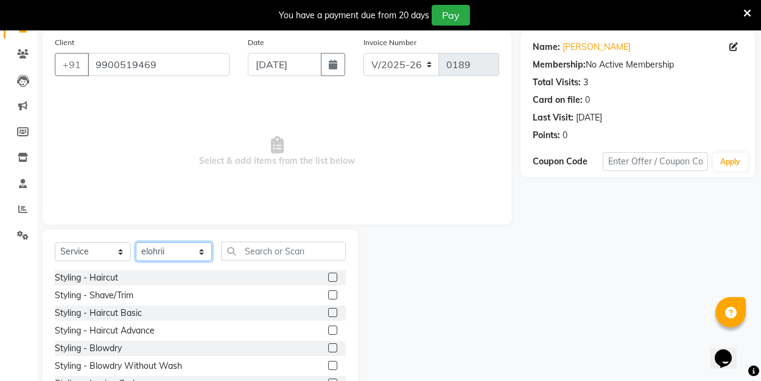
scroll to position [91, 0]
click at [336, 310] on label at bounding box center [332, 312] width 9 height 9
click at [336, 310] on input "checkbox" at bounding box center [332, 313] width 8 height 8
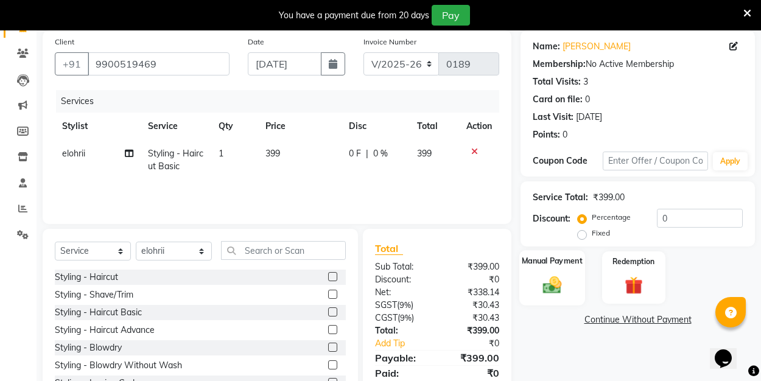
click at [557, 296] on div "Manual Payment" at bounding box center [552, 277] width 66 height 55
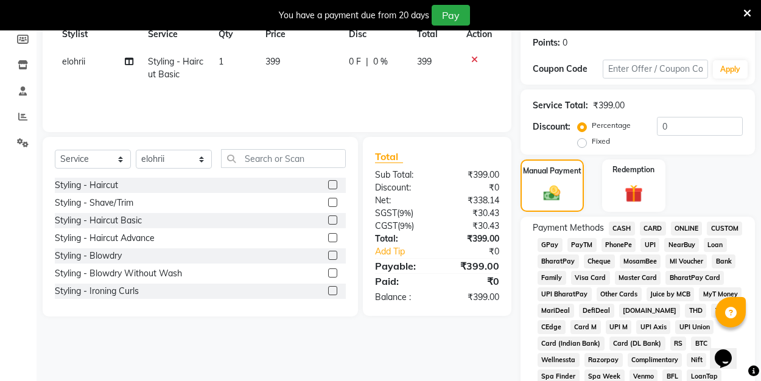
scroll to position [191, 0]
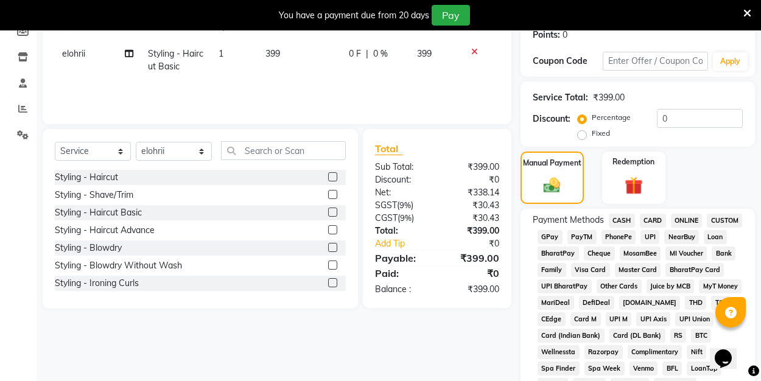
click at [641, 236] on span "UPI" at bounding box center [650, 237] width 19 height 14
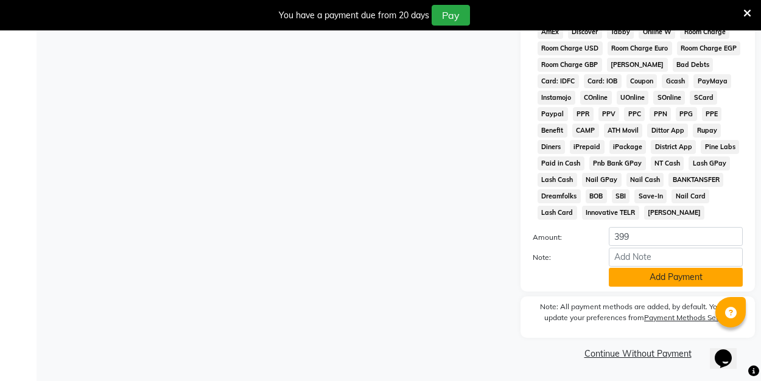
scroll to position [610, 0]
click at [638, 272] on button "Add Payment" at bounding box center [676, 278] width 134 height 19
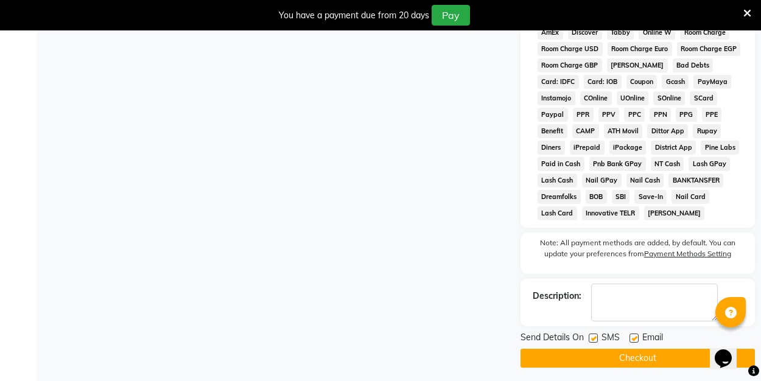
click at [635, 341] on label at bounding box center [634, 338] width 9 height 9
click at [635, 341] on input "checkbox" at bounding box center [634, 339] width 8 height 8
click at [594, 338] on label at bounding box center [593, 338] width 9 height 9
click at [594, 338] on input "checkbox" at bounding box center [593, 339] width 8 height 8
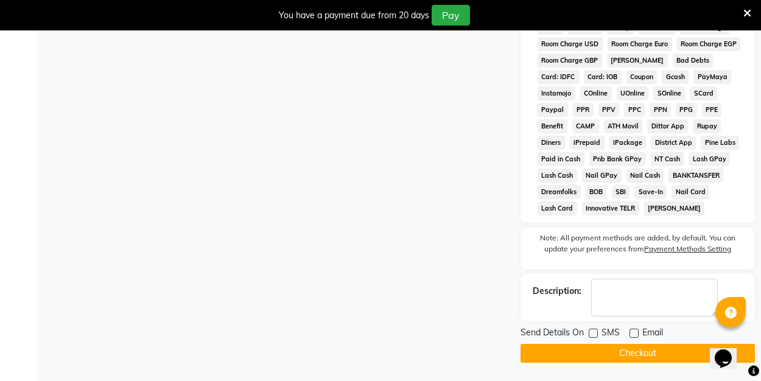
scroll to position [614, 0]
click at [592, 334] on label at bounding box center [593, 333] width 9 height 9
click at [592, 334] on input "checkbox" at bounding box center [593, 334] width 8 height 8
click at [595, 335] on label at bounding box center [593, 333] width 9 height 9
click at [595, 335] on input "checkbox" at bounding box center [593, 334] width 8 height 8
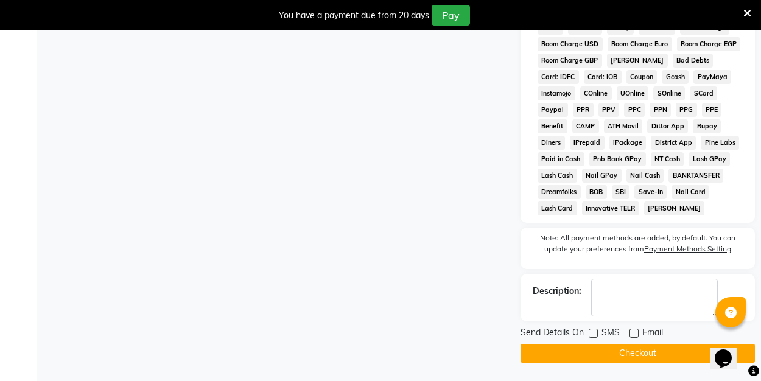
click at [594, 354] on button "Checkout" at bounding box center [638, 353] width 234 height 19
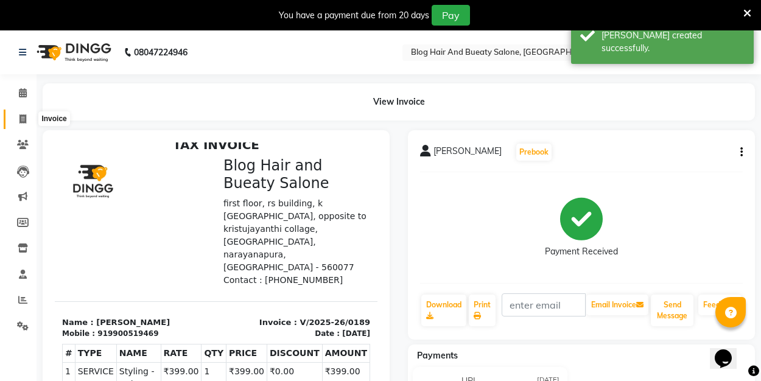
click at [22, 118] on icon at bounding box center [22, 118] width 7 height 9
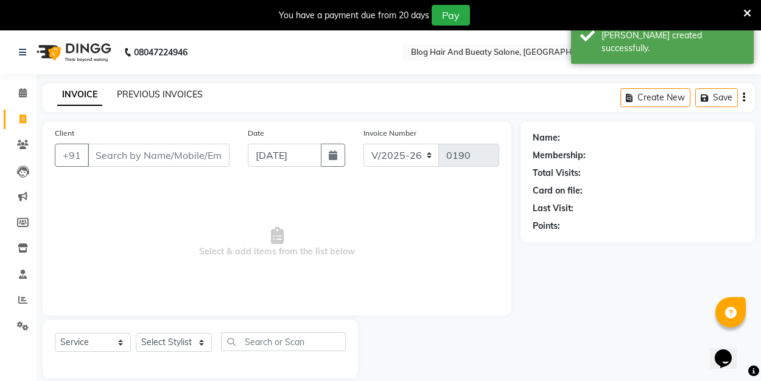
click at [134, 94] on link "PREVIOUS INVOICES" at bounding box center [160, 94] width 86 height 11
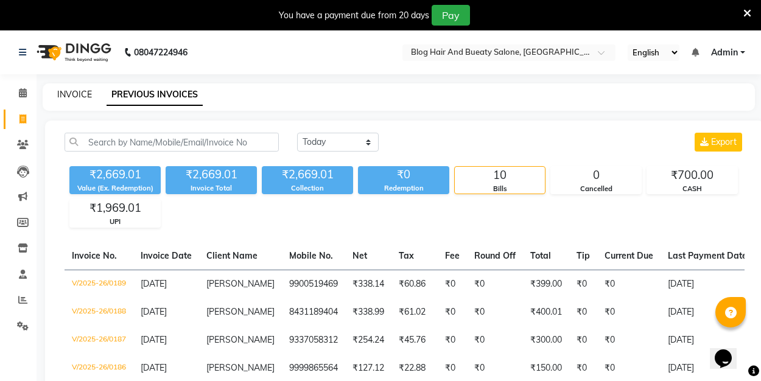
click at [79, 96] on link "INVOICE" at bounding box center [74, 94] width 35 height 11
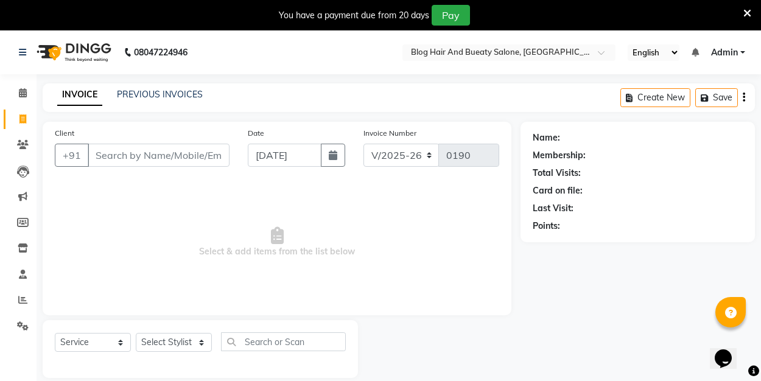
click at [138, 154] on input "Client" at bounding box center [159, 155] width 142 height 23
click at [202, 153] on span "Add Client" at bounding box center [198, 155] width 48 height 12
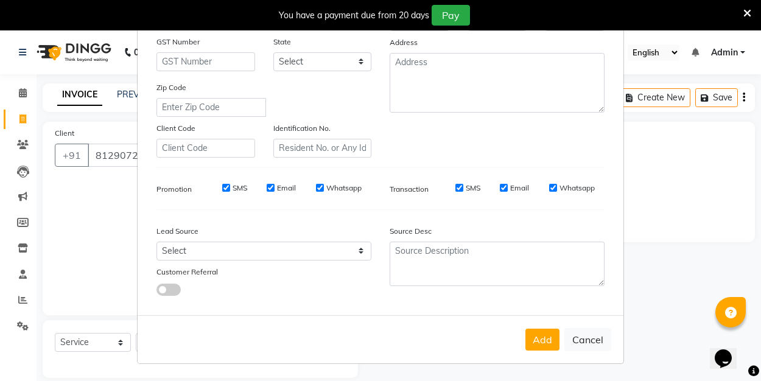
scroll to position [180, 0]
click at [540, 339] on button "Add" at bounding box center [543, 340] width 34 height 22
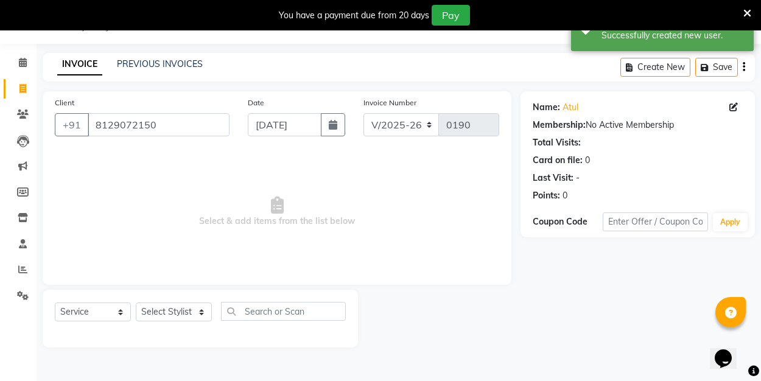
scroll to position [30, 0]
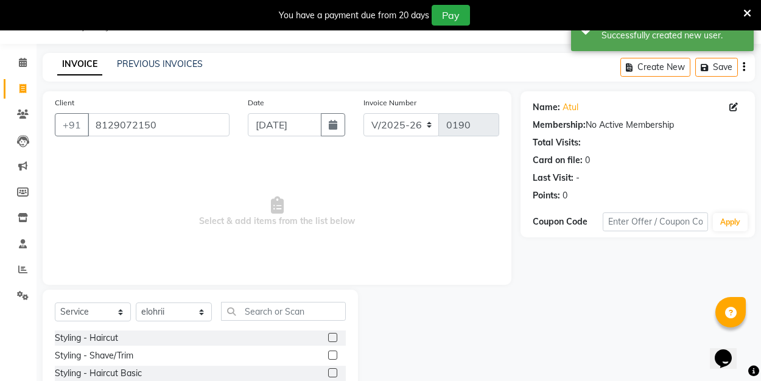
click at [332, 340] on label at bounding box center [332, 337] width 9 height 9
click at [332, 340] on input "checkbox" at bounding box center [332, 338] width 8 height 8
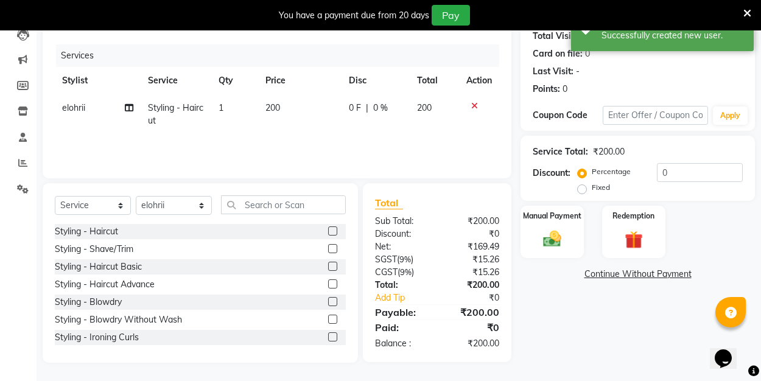
scroll to position [137, 0]
click at [592, 187] on label "Fixed" at bounding box center [601, 187] width 18 height 11
click at [583, 187] on input "Fixed" at bounding box center [584, 187] width 9 height 9
click at [684, 178] on input "0" at bounding box center [700, 172] width 86 height 19
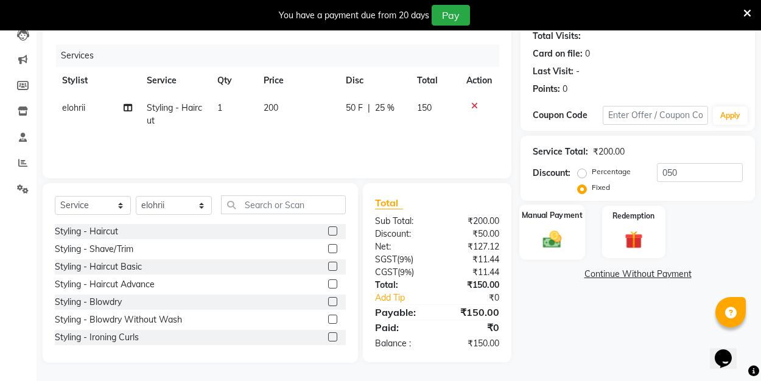
click at [554, 240] on img at bounding box center [552, 238] width 30 height 21
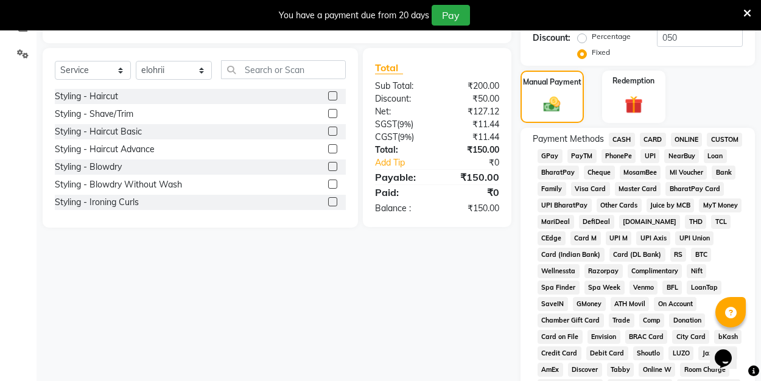
scroll to position [297, 0]
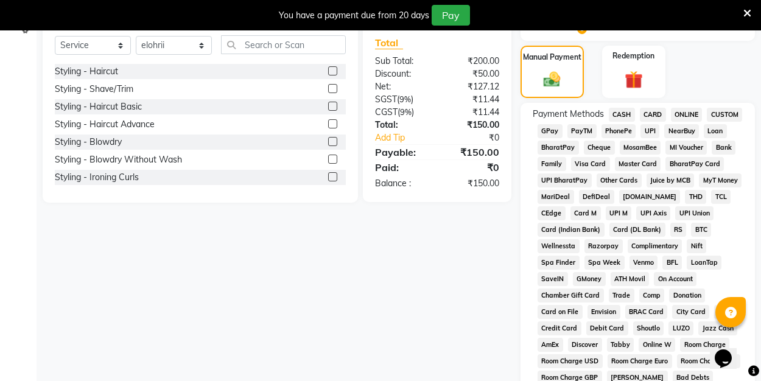
click at [651, 132] on span "UPI" at bounding box center [650, 131] width 19 height 14
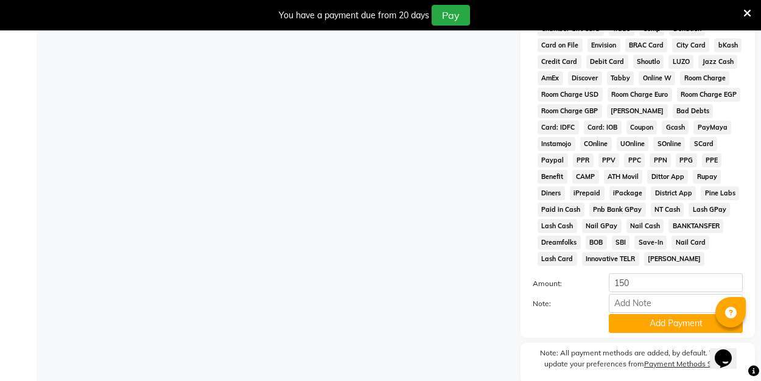
scroll to position [610, 0]
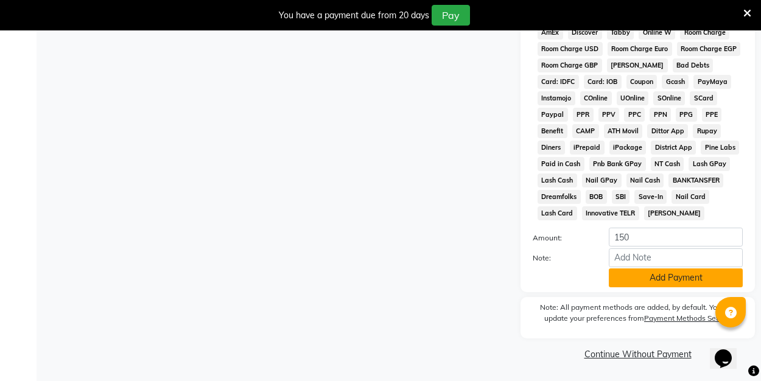
click at [651, 281] on button "Add Payment" at bounding box center [676, 278] width 134 height 19
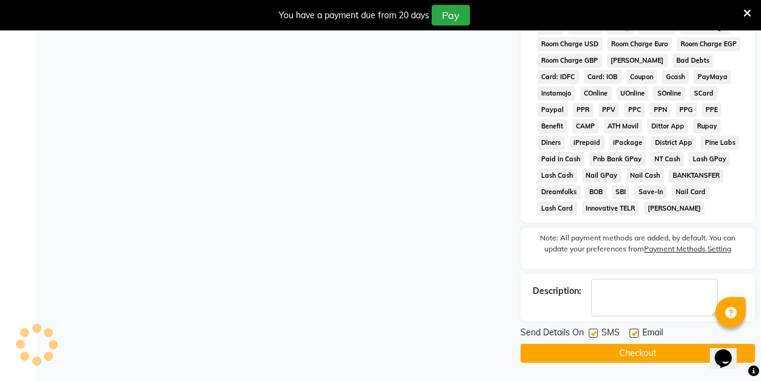
scroll to position [614, 0]
click at [631, 331] on label at bounding box center [634, 333] width 9 height 9
click at [631, 331] on input "checkbox" at bounding box center [634, 334] width 8 height 8
click at [631, 359] on button "Checkout" at bounding box center [638, 353] width 234 height 19
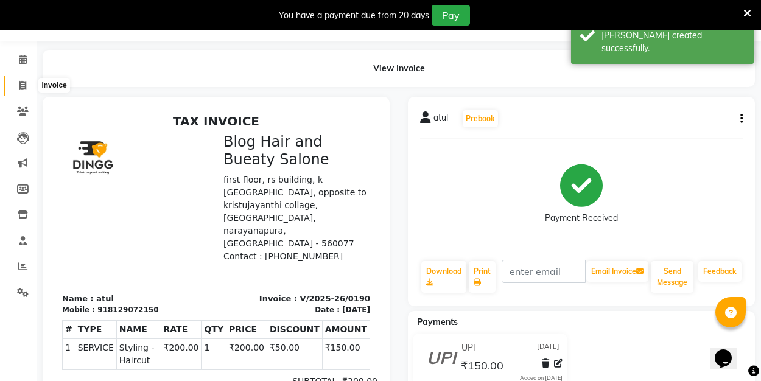
click at [25, 91] on span at bounding box center [22, 86] width 21 height 14
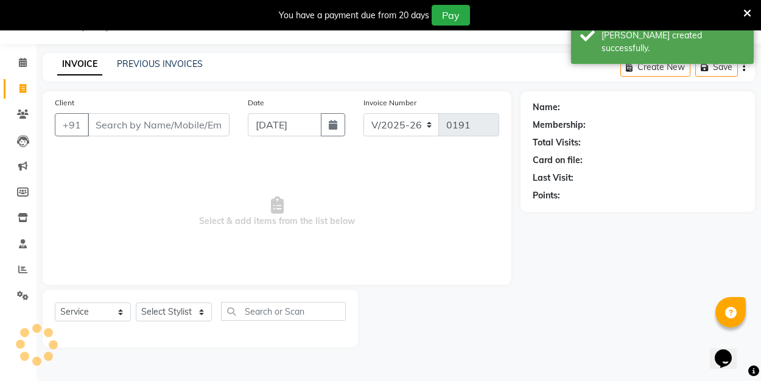
scroll to position [30, 0]
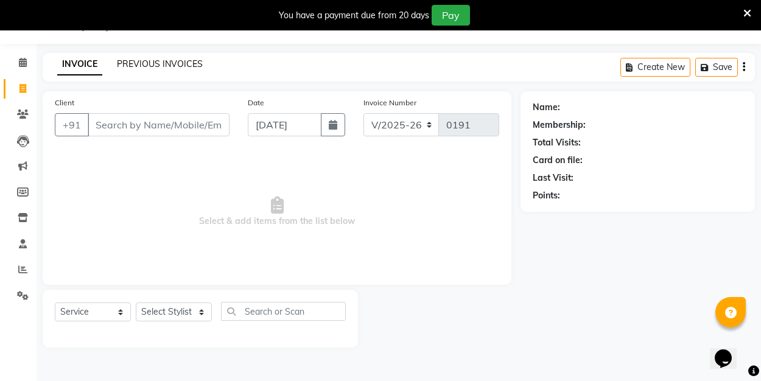
click at [143, 60] on link "PREVIOUS INVOICES" at bounding box center [160, 63] width 86 height 11
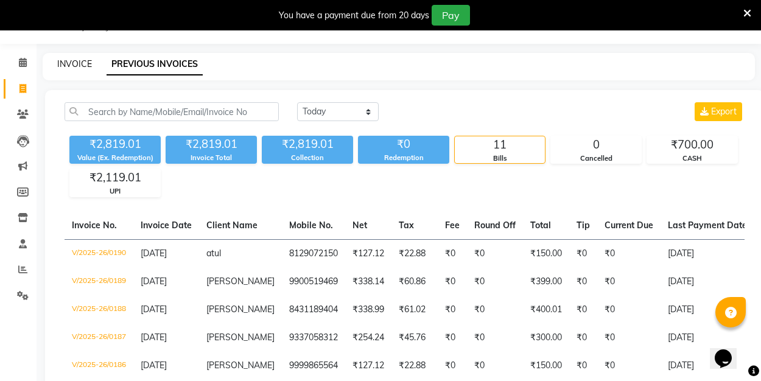
click at [82, 65] on link "INVOICE" at bounding box center [74, 63] width 35 height 11
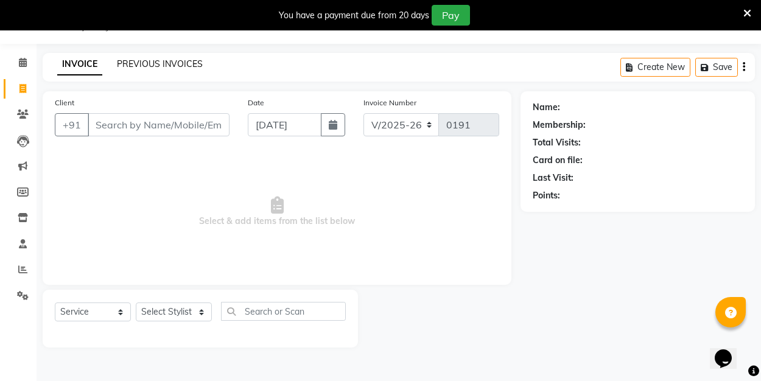
click at [134, 66] on link "PREVIOUS INVOICES" at bounding box center [160, 63] width 86 height 11
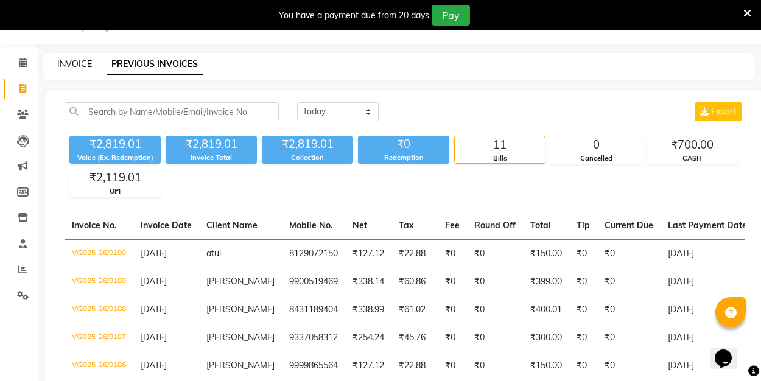
click at [68, 62] on link "INVOICE" at bounding box center [74, 63] width 35 height 11
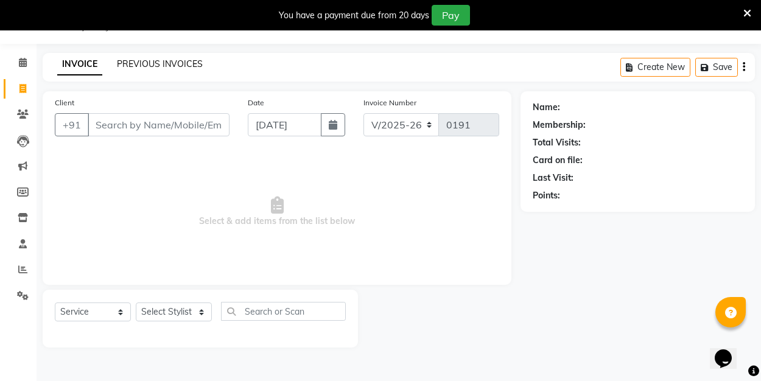
click at [168, 66] on link "PREVIOUS INVOICES" at bounding box center [160, 63] width 86 height 11
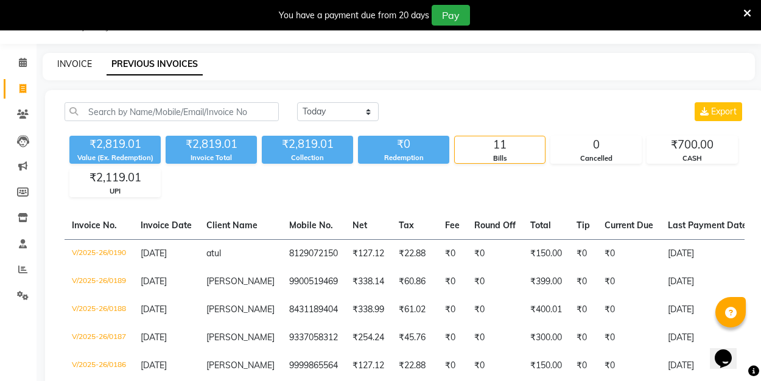
click at [63, 61] on link "INVOICE" at bounding box center [74, 63] width 35 height 11
